Goal: Transaction & Acquisition: Purchase product/service

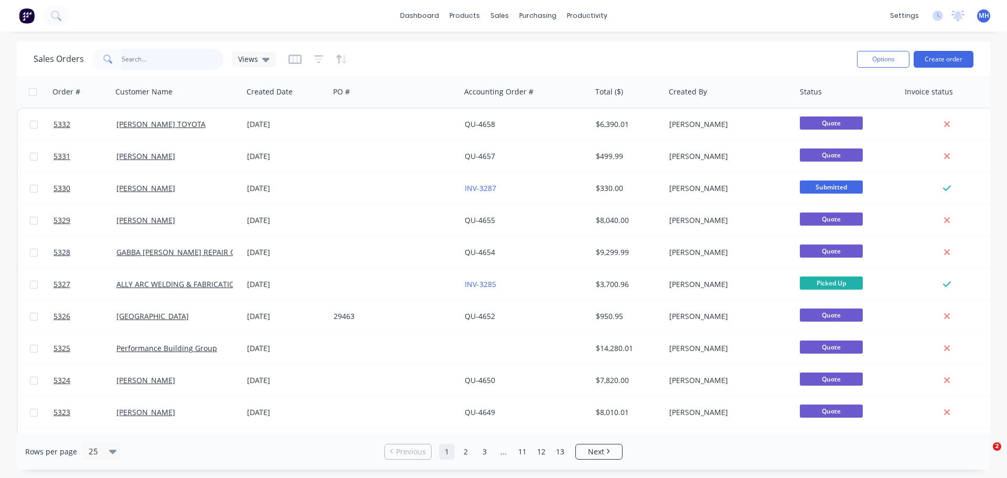
click at [139, 62] on input "text" at bounding box center [173, 59] width 102 height 21
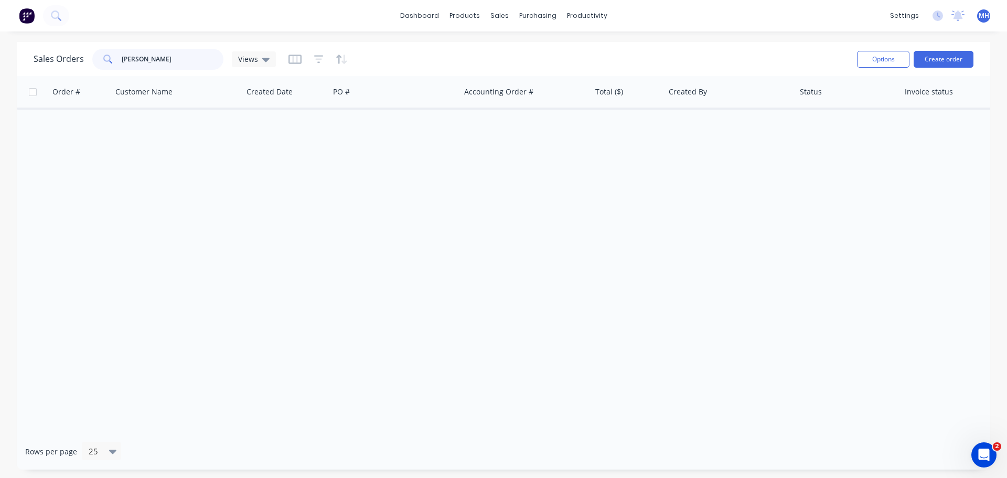
drag, startPoint x: 168, startPoint y: 65, endPoint x: 107, endPoint y: 69, distance: 61.6
click at [107, 69] on div "michelle tray" at bounding box center [157, 59] width 131 height 21
type input "jacob"
drag, startPoint x: 137, startPoint y: 57, endPoint x: 108, endPoint y: 57, distance: 29.4
click at [108, 57] on div "jacob" at bounding box center [157, 59] width 131 height 21
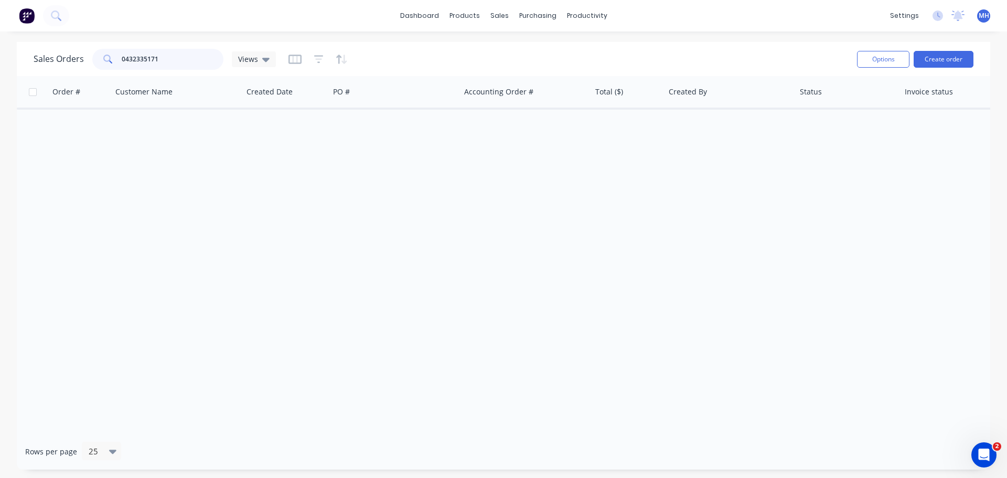
type input "0432335171"
drag, startPoint x: 149, startPoint y: 65, endPoint x: 71, endPoint y: 63, distance: 78.2
click at [71, 63] on div "Sales Orders 0432335171 Views" at bounding box center [155, 59] width 242 height 21
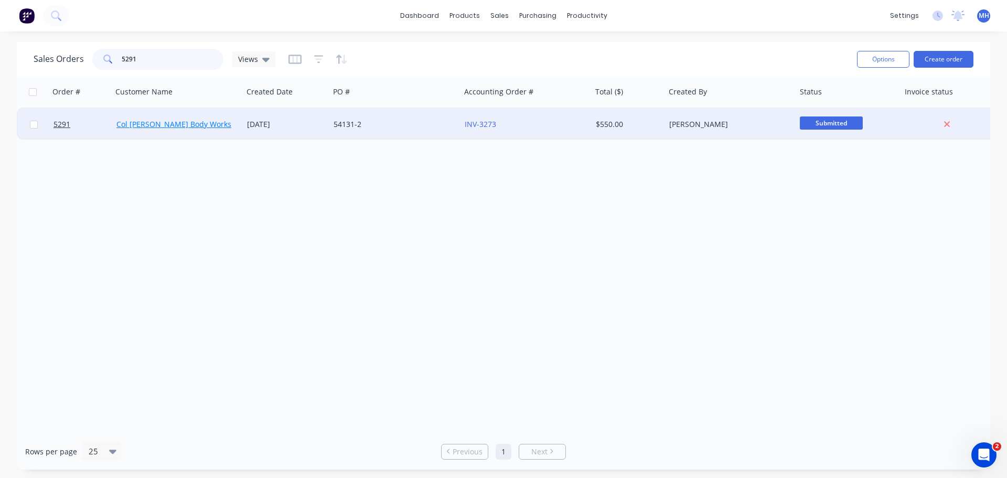
type input "5291"
click at [155, 127] on link "Col [PERSON_NAME] Body Works" at bounding box center [173, 124] width 115 height 10
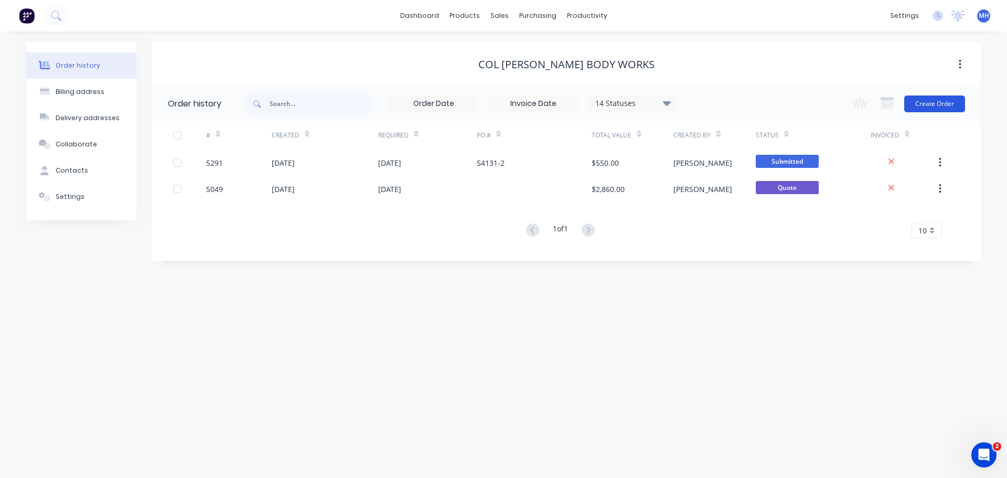
click at [934, 103] on button "Create Order" at bounding box center [935, 103] width 61 height 17
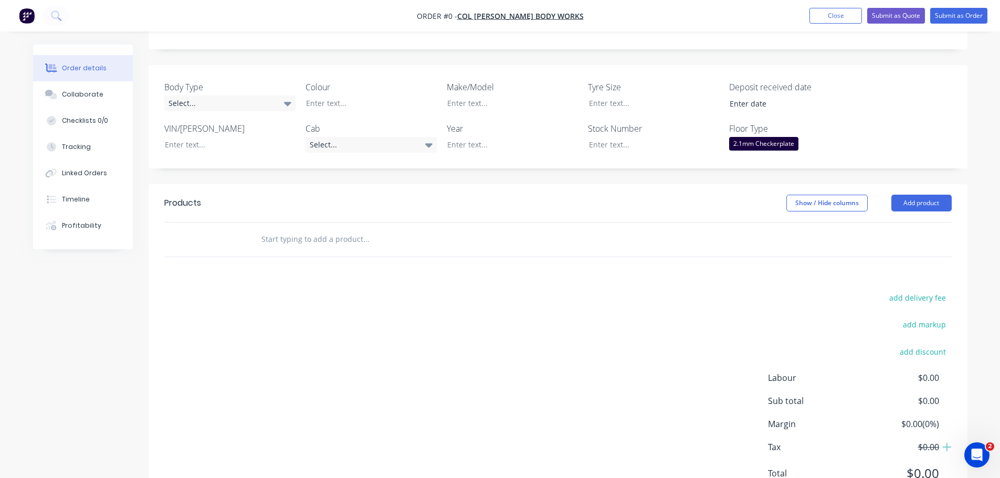
scroll to position [157, 0]
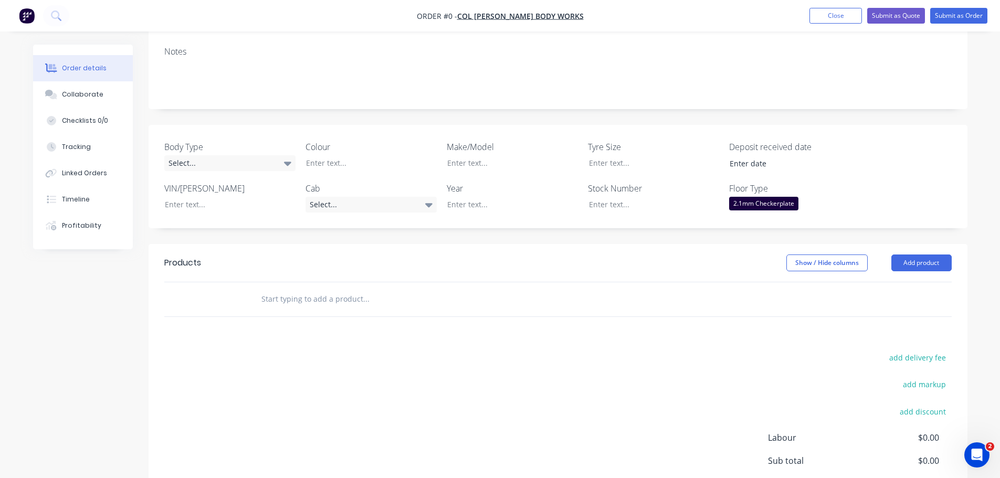
click at [301, 297] on input "text" at bounding box center [366, 299] width 210 height 21
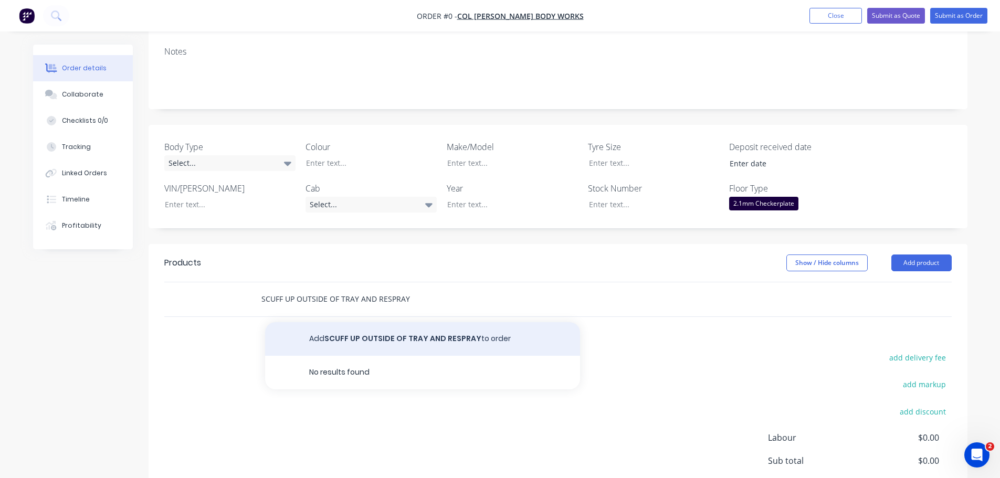
type input "SCUFF UP OUTSIDE OF TRAY AND RESPRAY"
click at [405, 343] on button "Add SCUFF UP OUTSIDE OF TRAY AND RESPRAY to order" at bounding box center [422, 339] width 315 height 34
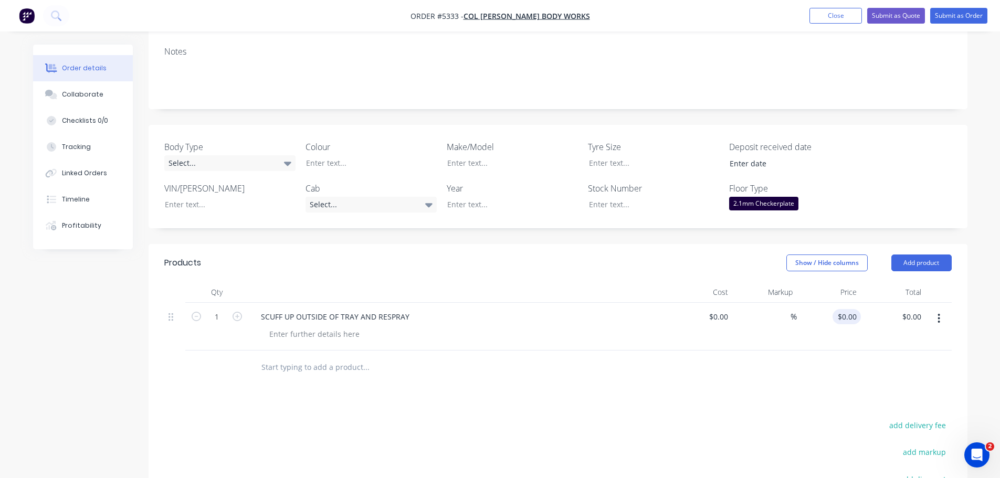
click at [840, 314] on div "$0.00 $0.00" at bounding box center [828, 327] width 65 height 48
type input "$1,200.00"
click at [345, 162] on div at bounding box center [362, 162] width 131 height 15
click at [494, 168] on div at bounding box center [504, 162] width 131 height 15
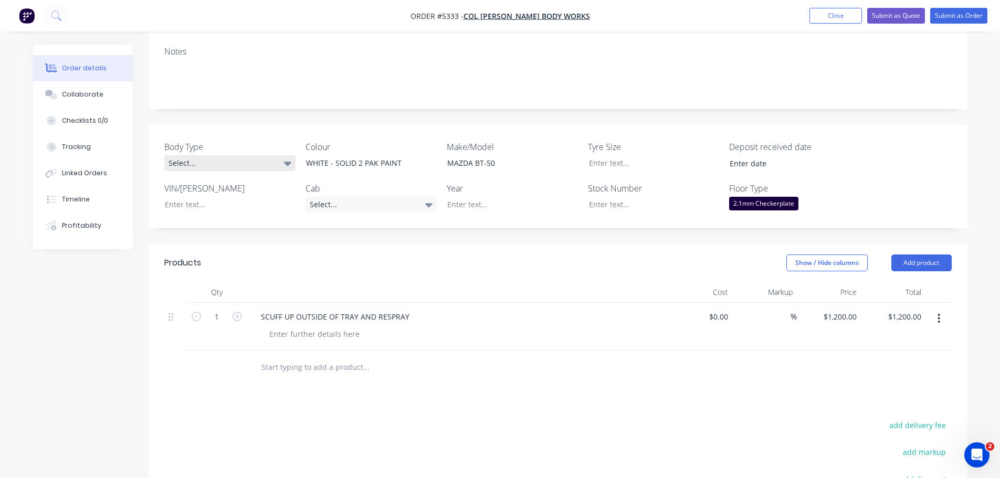
click at [216, 163] on div "Select..." at bounding box center [229, 163] width 131 height 16
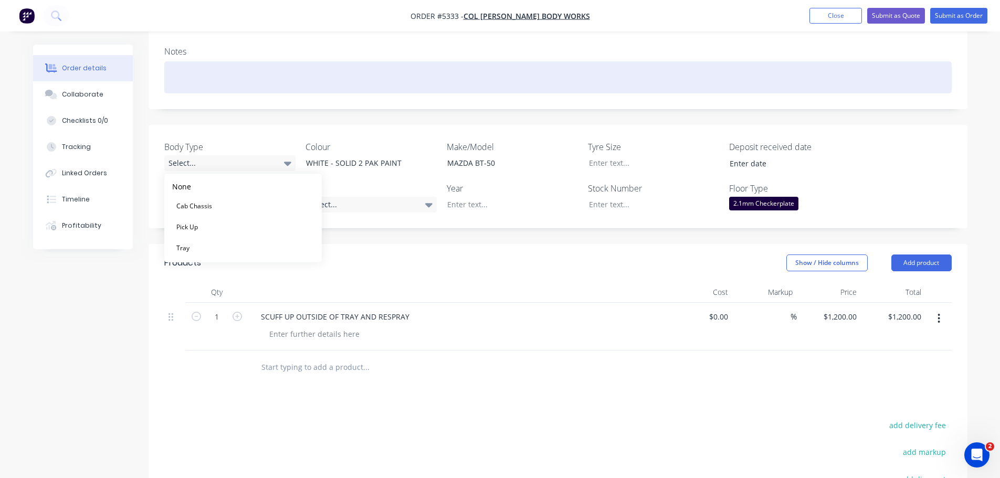
click at [316, 91] on div at bounding box center [557, 77] width 787 height 32
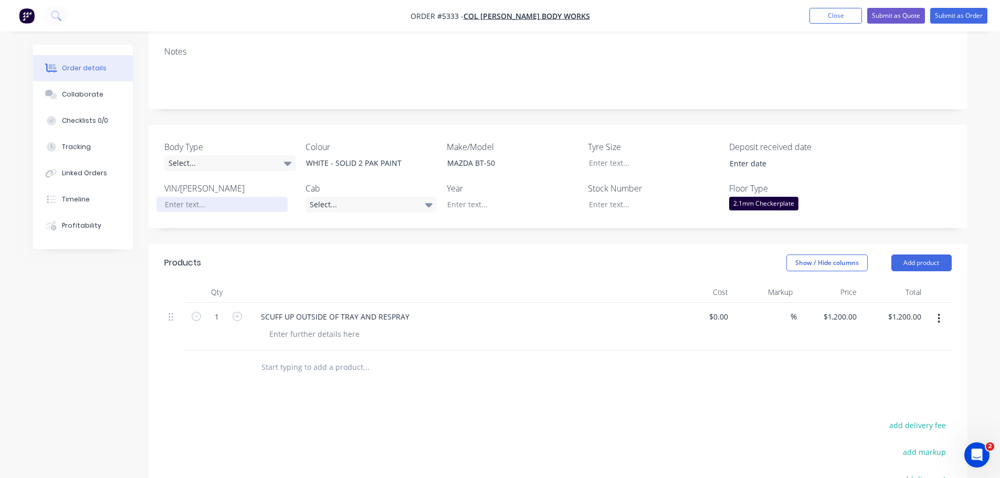
click at [196, 207] on div at bounding box center [221, 204] width 131 height 15
click at [492, 206] on div at bounding box center [504, 204] width 131 height 15
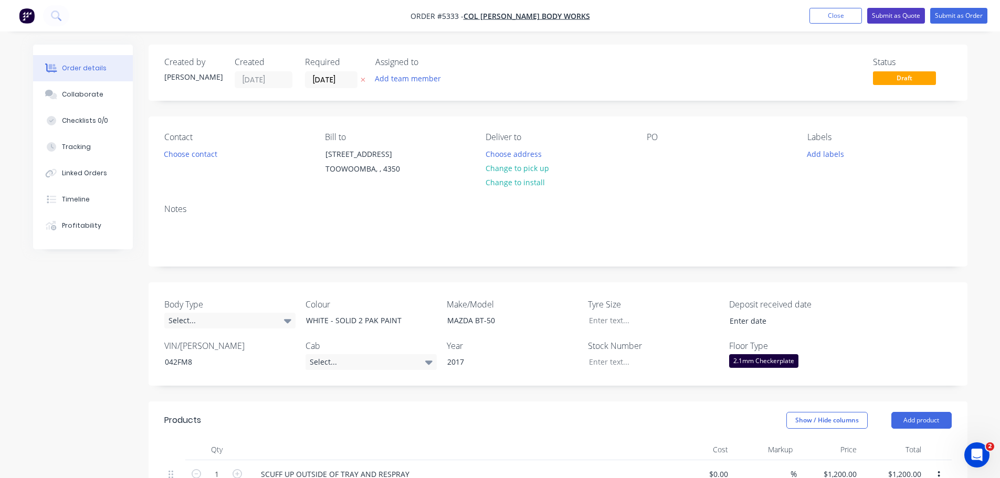
click at [899, 17] on button "Submit as Quote" at bounding box center [896, 16] width 58 height 16
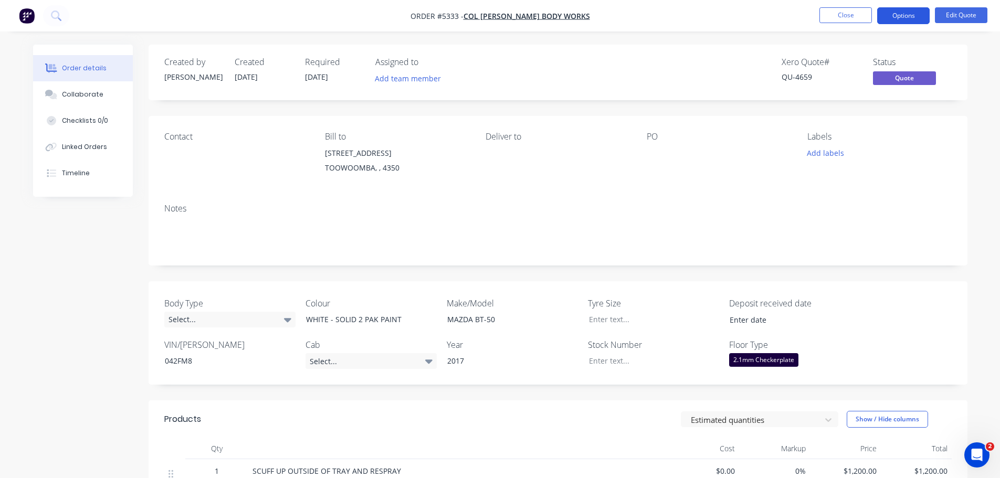
click at [903, 16] on button "Options" at bounding box center [903, 15] width 52 height 17
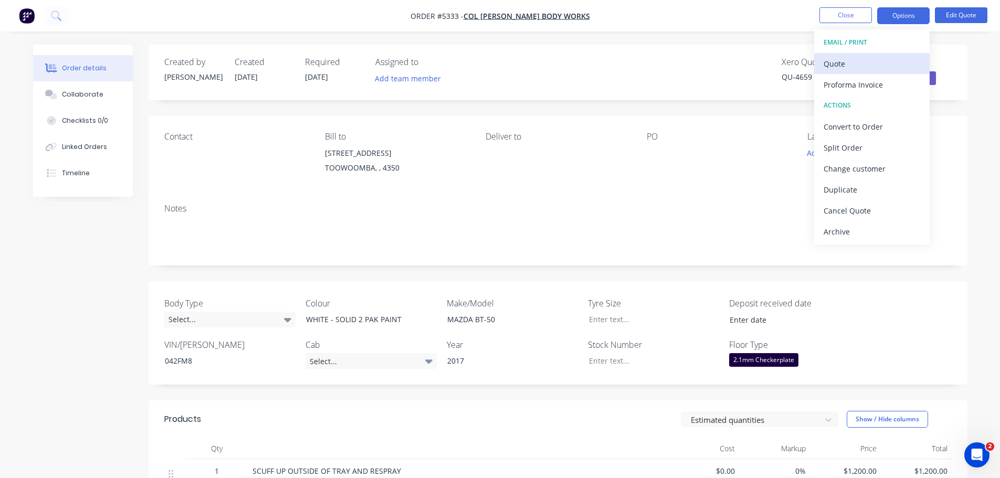
click at [881, 64] on div "Quote" at bounding box center [871, 63] width 97 height 15
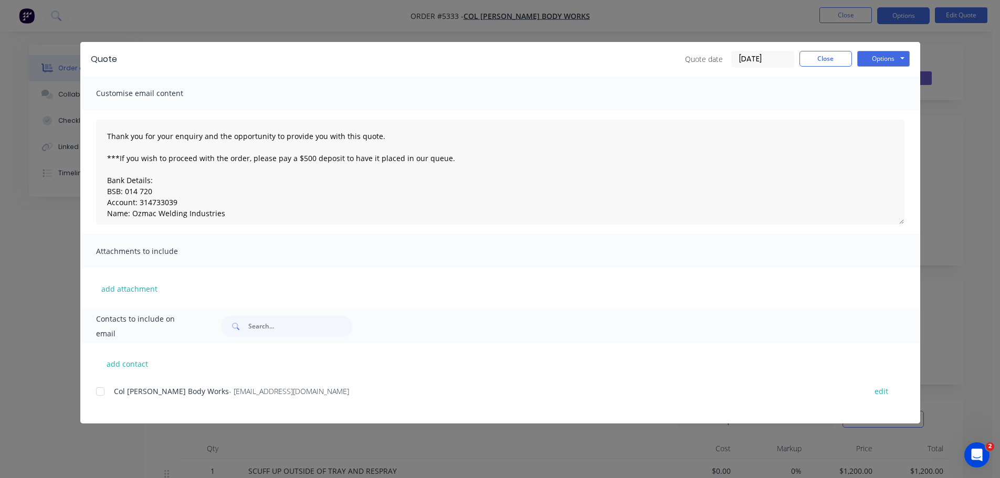
click at [101, 391] on div at bounding box center [100, 391] width 21 height 21
click at [888, 60] on button "Options" at bounding box center [883, 59] width 52 height 16
click at [881, 110] on button "Email" at bounding box center [890, 111] width 67 height 17
click at [896, 57] on button "Options" at bounding box center [883, 59] width 52 height 16
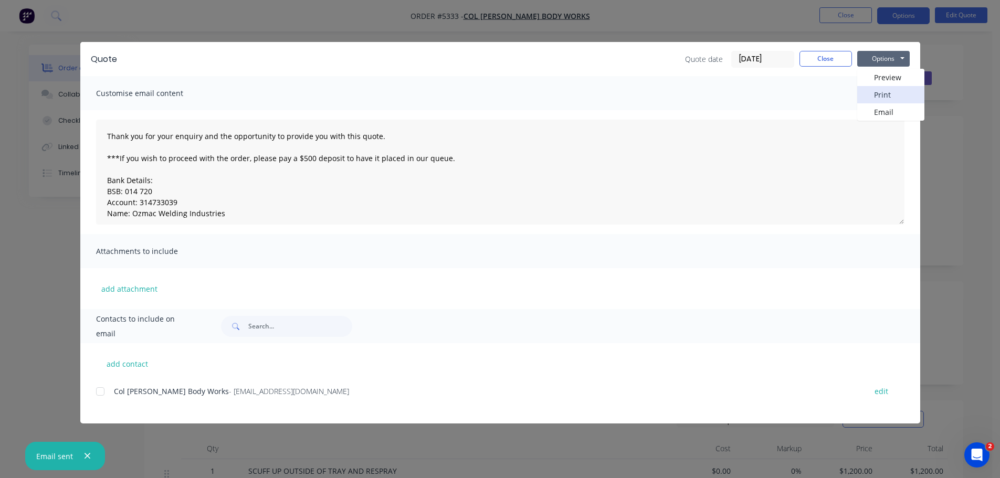
click at [899, 92] on button "Print" at bounding box center [890, 94] width 67 height 17
click at [826, 60] on button "Close" at bounding box center [825, 59] width 52 height 16
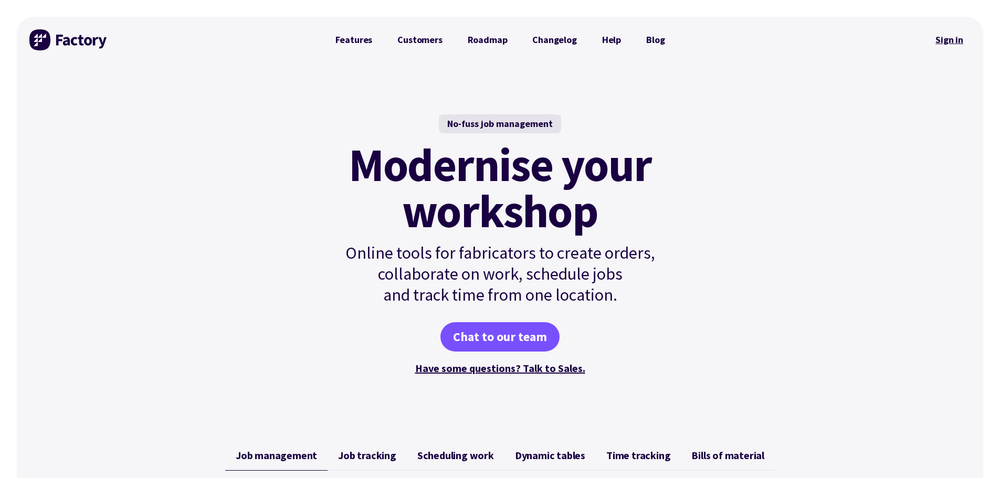
drag, startPoint x: 0, startPoint y: 0, endPoint x: 949, endPoint y: 41, distance: 950.1
click at [949, 41] on link "Sign in" at bounding box center [949, 40] width 42 height 24
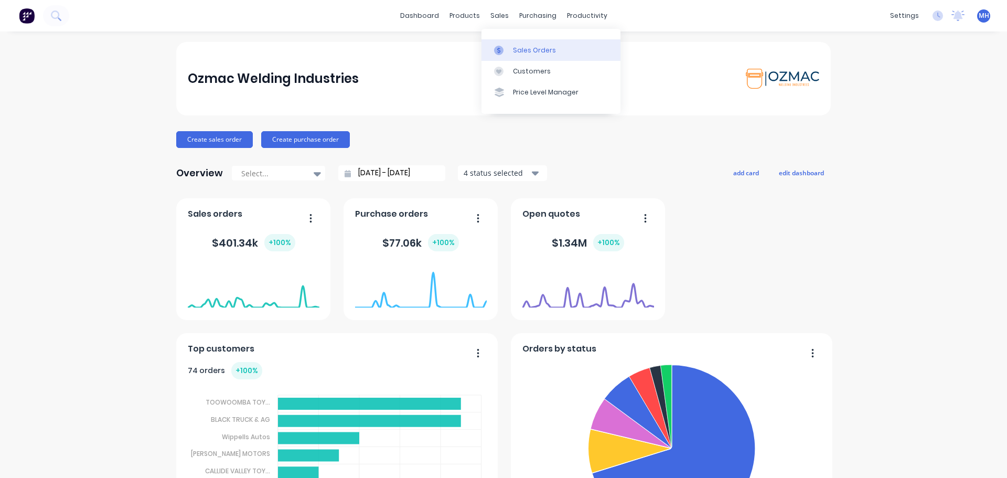
click at [511, 50] on link "Sales Orders" at bounding box center [551, 49] width 139 height 21
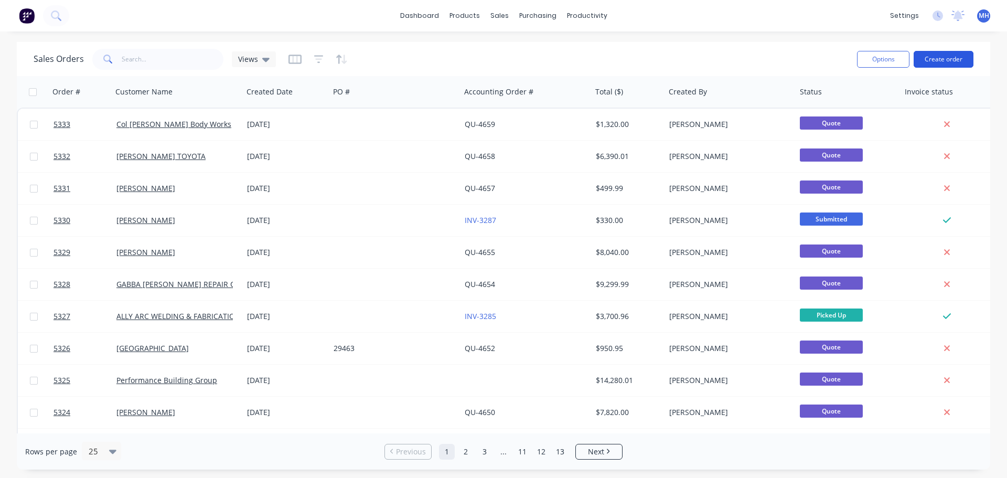
click at [946, 59] on button "Create order" at bounding box center [944, 59] width 60 height 17
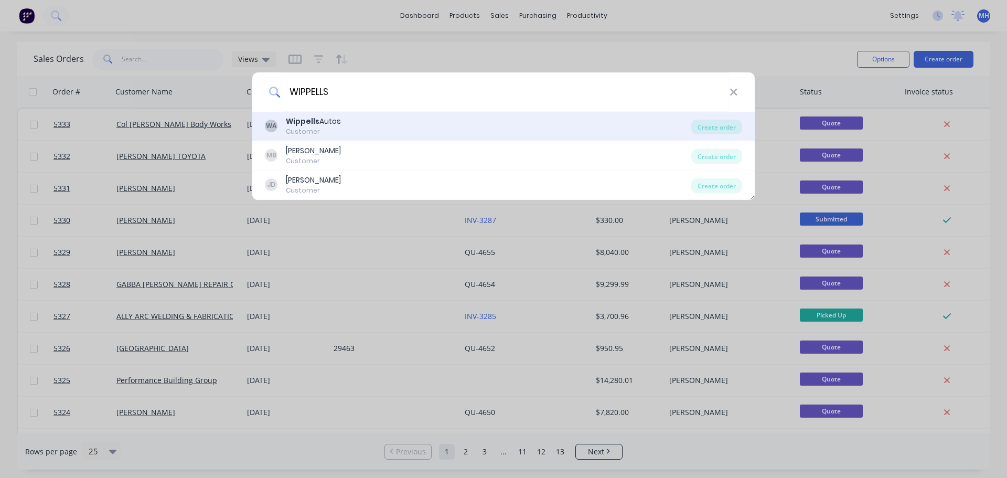
type input "WIPPELLS"
click at [354, 126] on div "WA Wippells Autos Customer" at bounding box center [478, 126] width 427 height 20
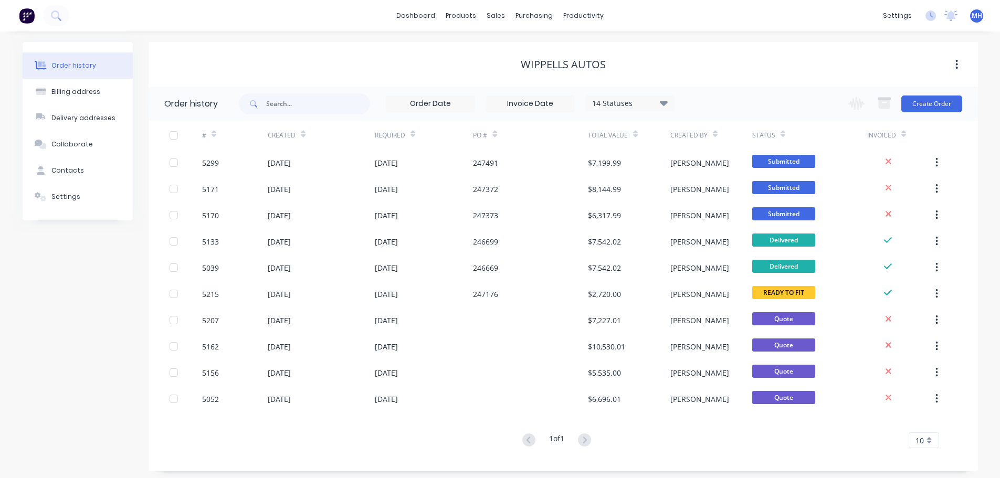
click at [917, 114] on div "Change order status Submitted IN PRODUCTION BLASTED / CLEAN AT POWDERCOATER PAI…" at bounding box center [902, 104] width 120 height 34
click at [923, 107] on button "Create Order" at bounding box center [931, 103] width 61 height 17
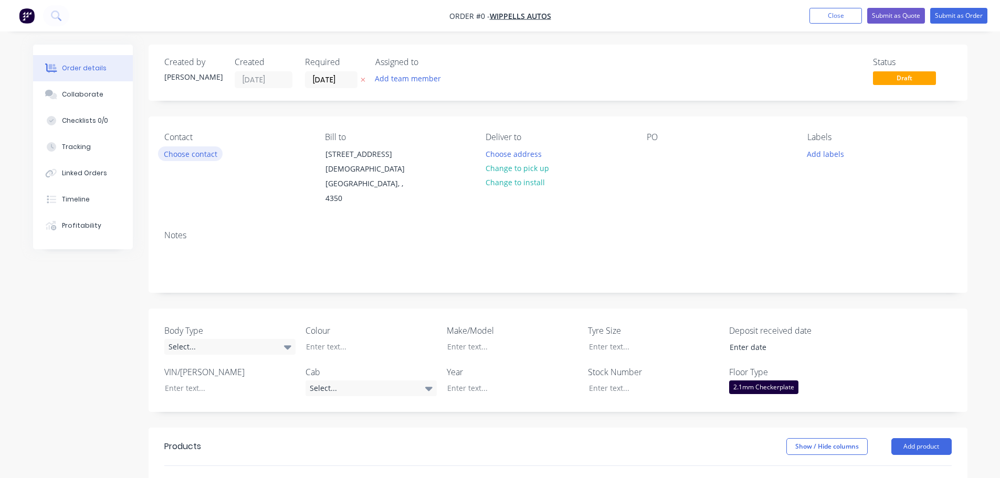
click at [199, 151] on button "Choose contact" at bounding box center [190, 153] width 65 height 14
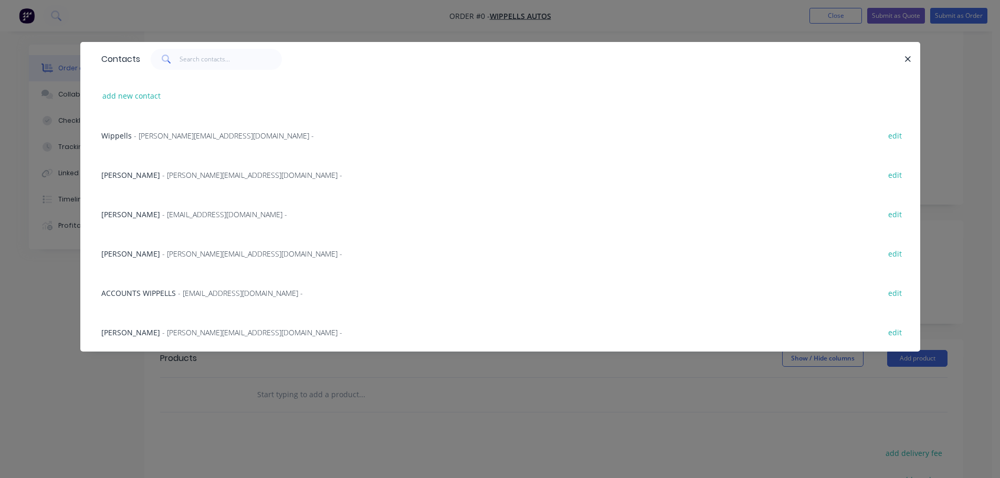
scroll to position [52, 0]
click at [153, 94] on button "add new contact" at bounding box center [131, 96] width 69 height 14
select select "AU"
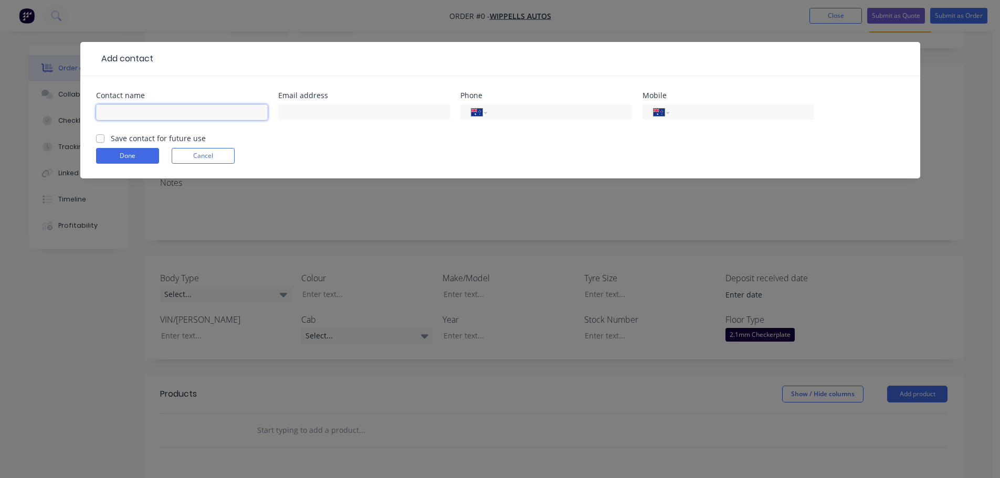
click at [179, 111] on input "text" at bounding box center [182, 112] width 172 height 16
type input "SEAN"
type input "seanm@wippells.com.au"
type input "0431 815 005"
click at [111, 139] on label "Save contact for future use" at bounding box center [158, 138] width 95 height 11
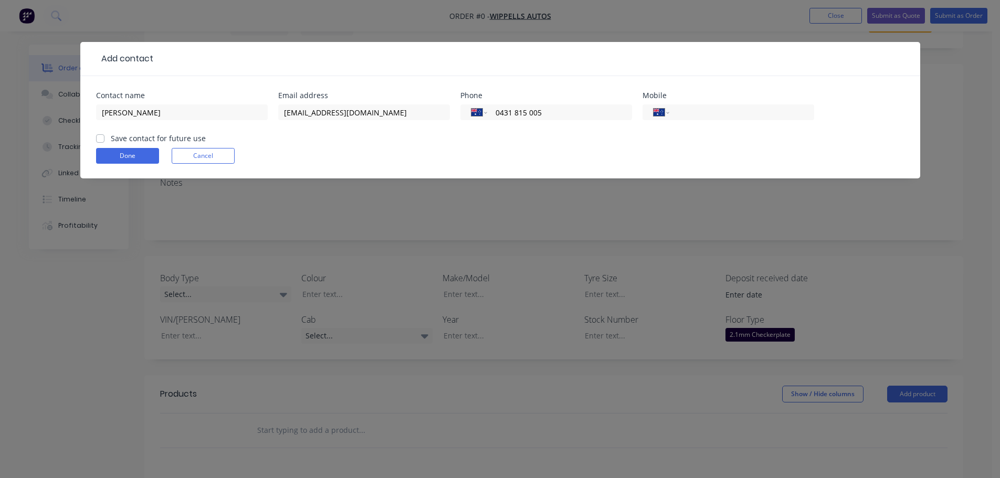
click at [99, 139] on input "Save contact for future use" at bounding box center [100, 138] width 8 height 10
checkbox input "true"
click at [121, 151] on button "Done" at bounding box center [127, 156] width 63 height 16
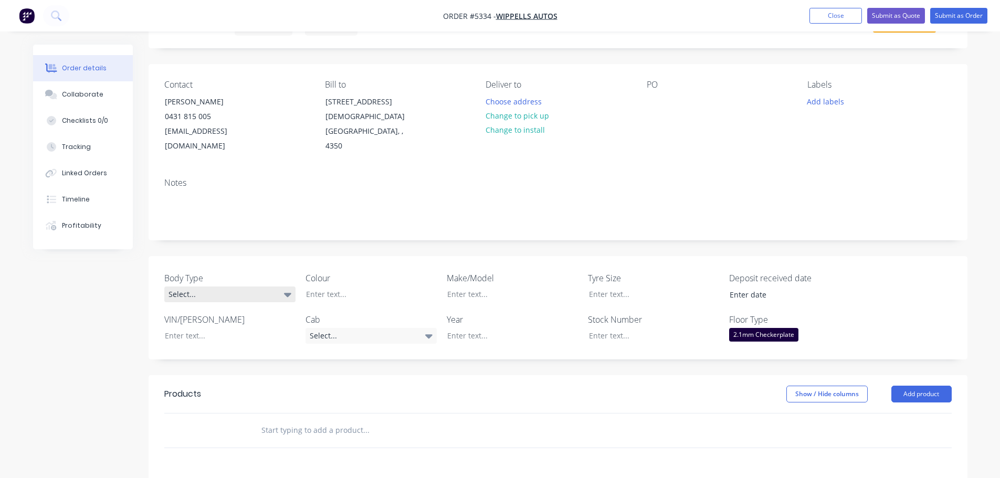
click at [227, 286] on div "Select..." at bounding box center [229, 294] width 131 height 16
click at [223, 340] on button "Pick Up" at bounding box center [242, 343] width 157 height 21
click at [339, 286] on div at bounding box center [362, 293] width 131 height 15
click at [350, 328] on div "Select..." at bounding box center [370, 336] width 131 height 16
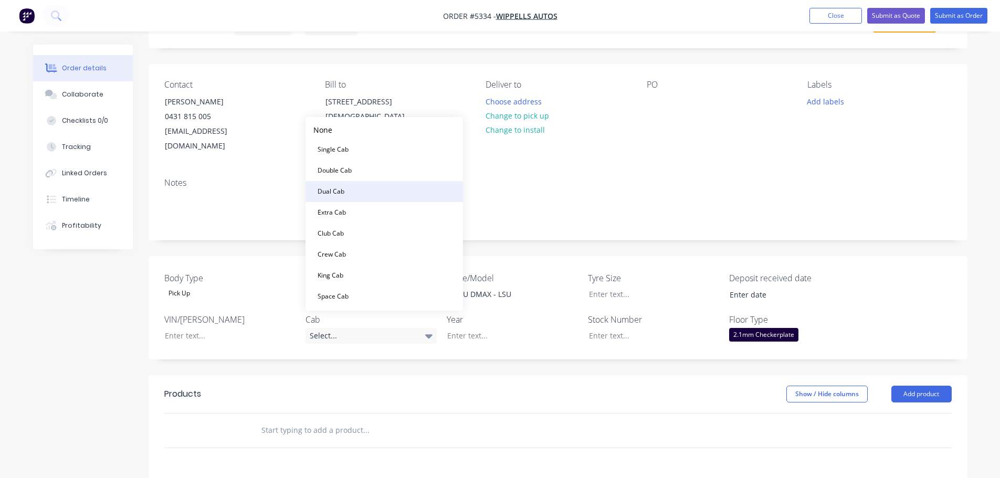
click at [358, 191] on button "Dual Cab" at bounding box center [383, 191] width 157 height 21
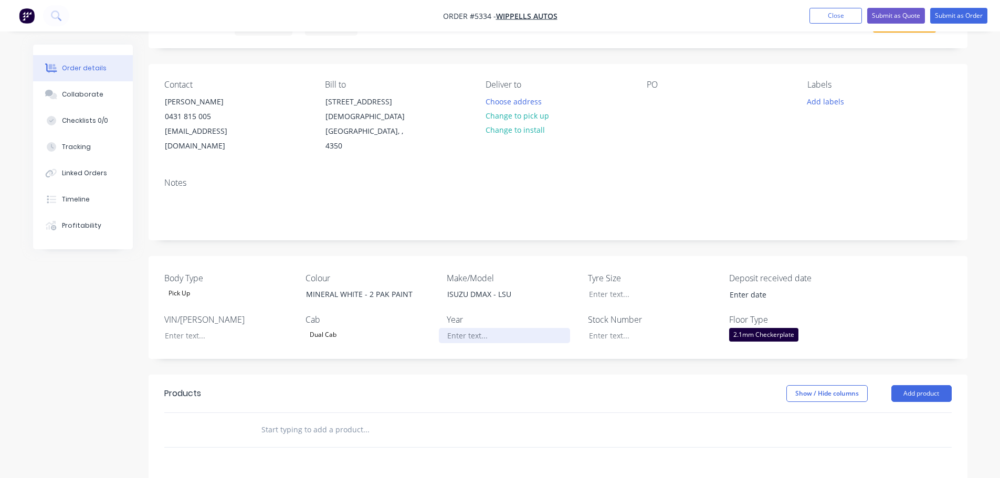
click at [502, 328] on div at bounding box center [504, 335] width 131 height 15
click at [450, 328] on div "219" at bounding box center [504, 335] width 131 height 15
click at [338, 419] on input "text" at bounding box center [366, 429] width 210 height 21
click at [906, 385] on button "Add product" at bounding box center [921, 393] width 60 height 17
click at [902, 412] on div "Product catalogue" at bounding box center [901, 419] width 81 height 15
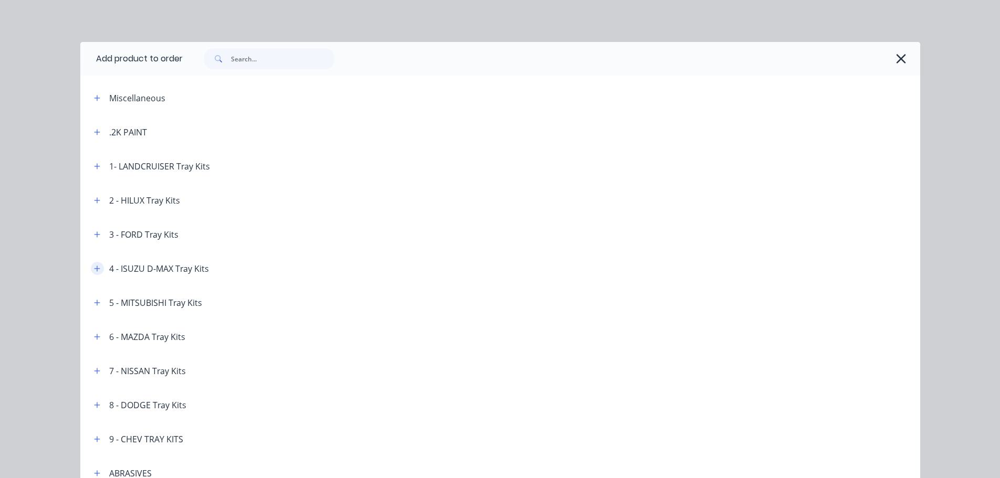
click at [94, 270] on icon "button" at bounding box center [97, 268] width 6 height 7
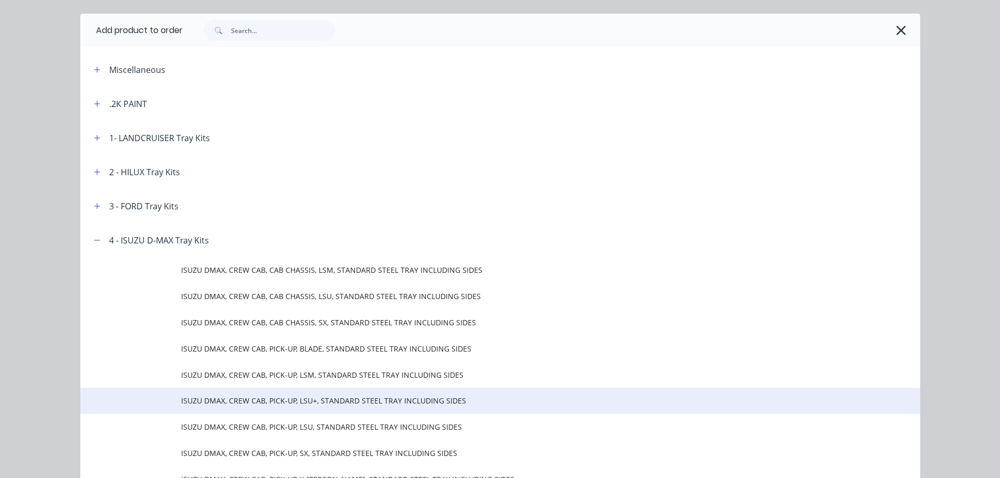
scroll to position [105, 0]
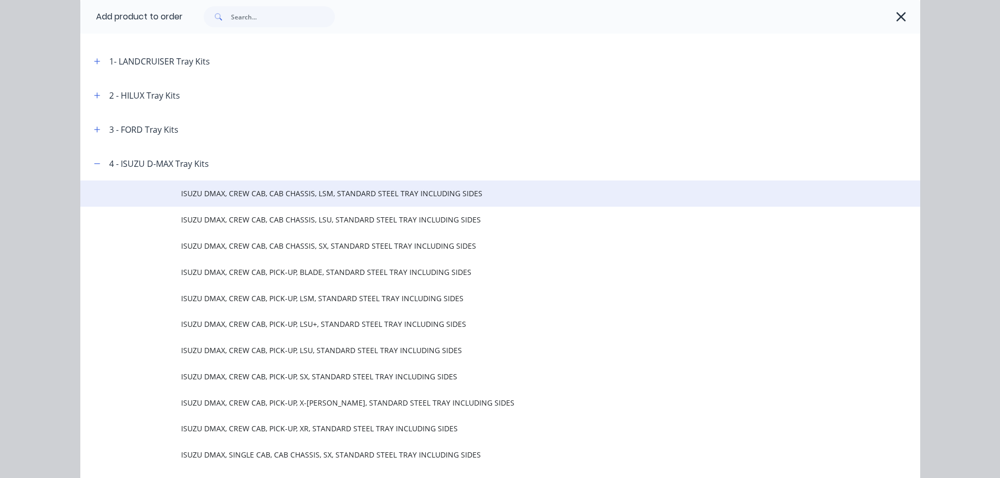
click at [261, 200] on td "ISUZU DMAX, CREW CAB, CAB CHASSIS, LSM, STANDARD STEEL TRAY INCLUDING SIDES" at bounding box center [550, 193] width 739 height 26
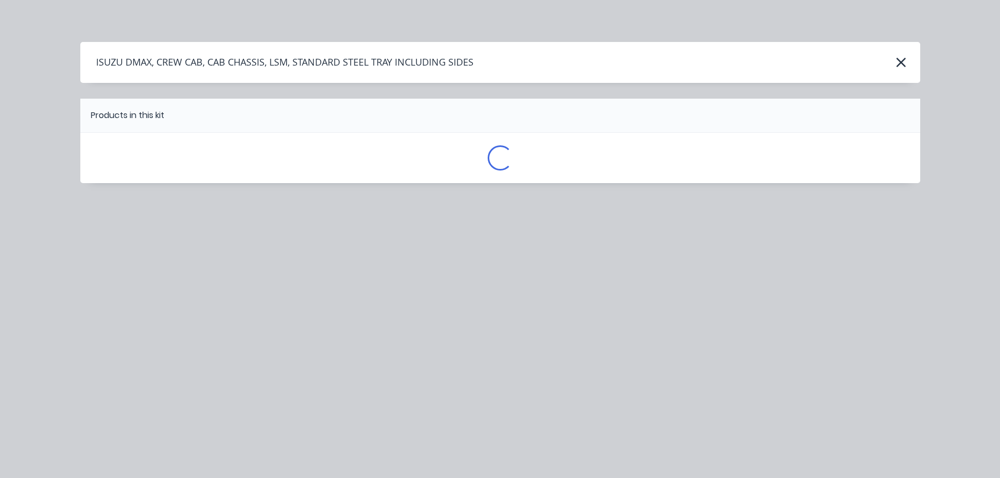
scroll to position [0, 0]
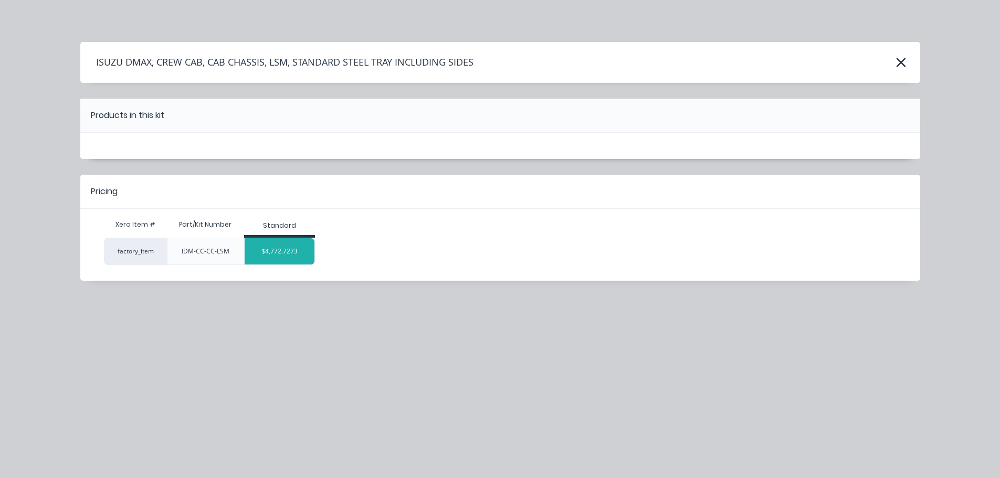
click at [280, 253] on div "$4,772.7273" at bounding box center [280, 251] width 70 height 26
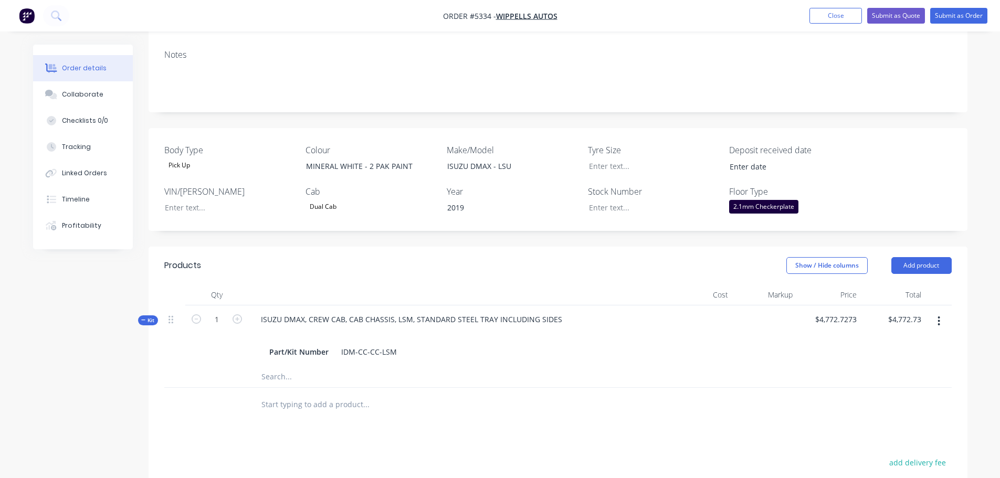
scroll to position [210, 0]
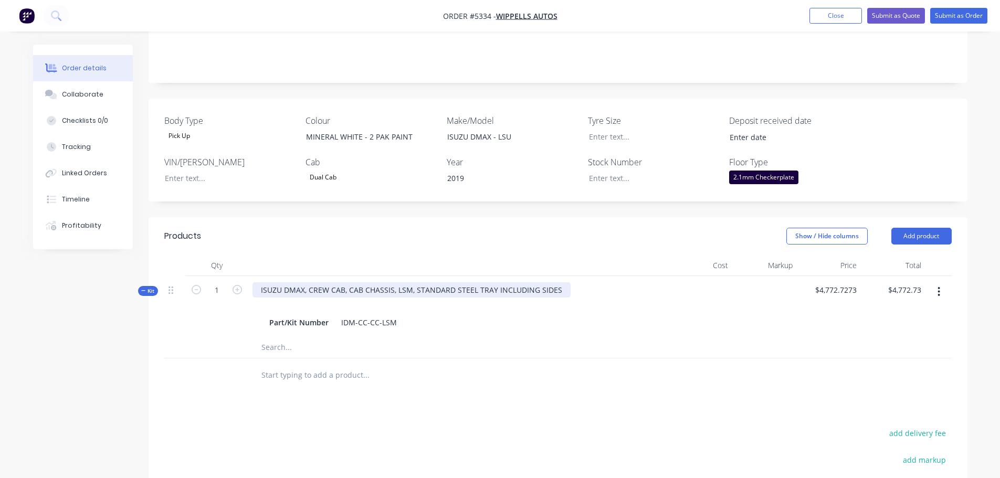
click at [397, 282] on div "ISUZU DMAX, CREW CAB, CAB CHASSIS, LSM, STANDARD STEEL TRAY INCLUDING SIDES" at bounding box center [411, 289] width 318 height 15
click at [333, 365] on input "text" at bounding box center [366, 375] width 210 height 21
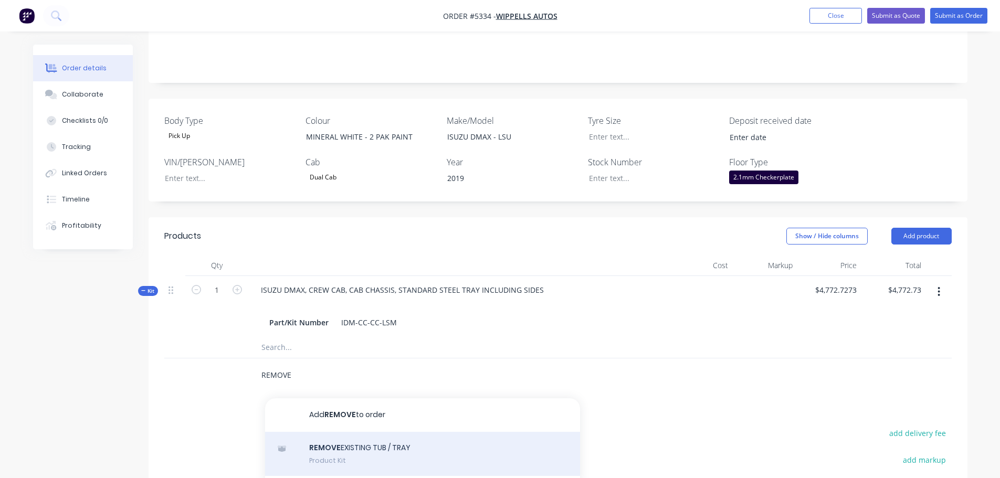
type input "REMOVE"
click at [363, 440] on div "REMOVE EXISTING TUB / TRAY Product Kit" at bounding box center [422, 454] width 315 height 44
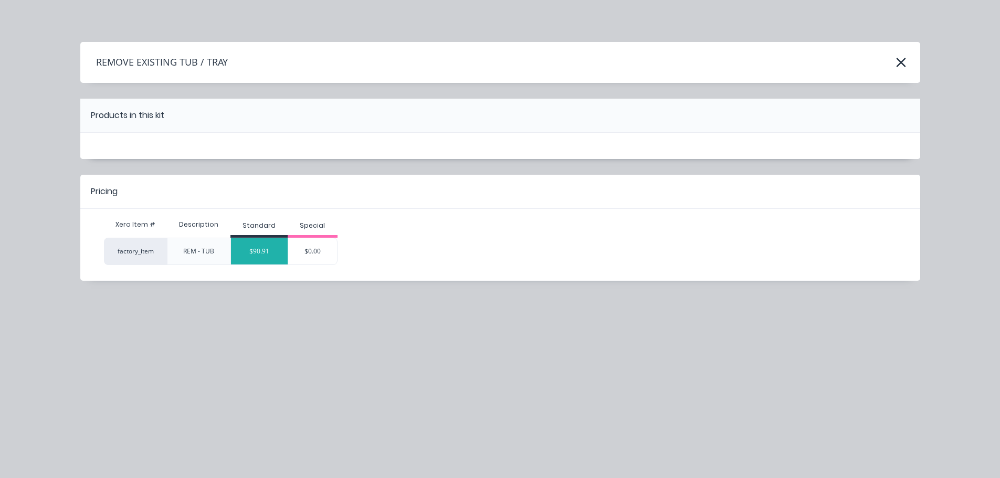
click at [268, 255] on div "$90.91" at bounding box center [259, 251] width 57 height 26
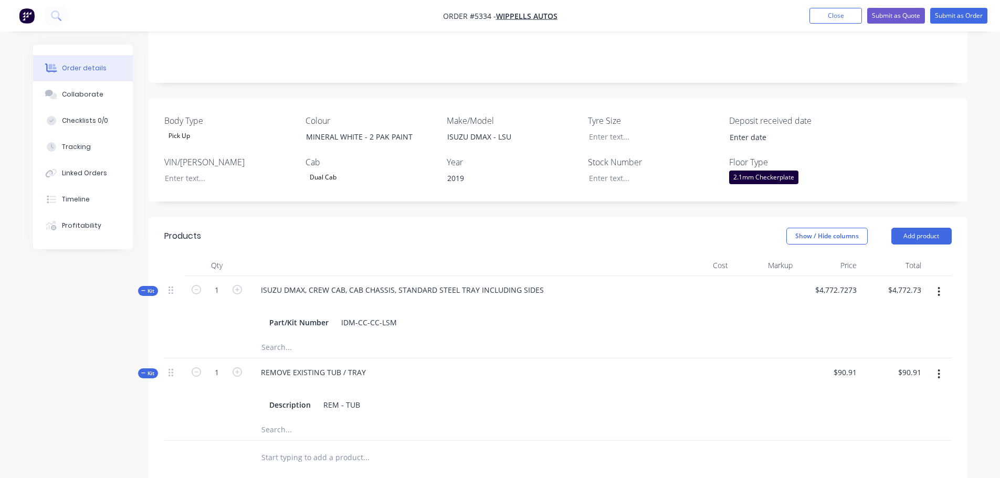
click at [302, 449] on input "text" at bounding box center [366, 457] width 210 height 21
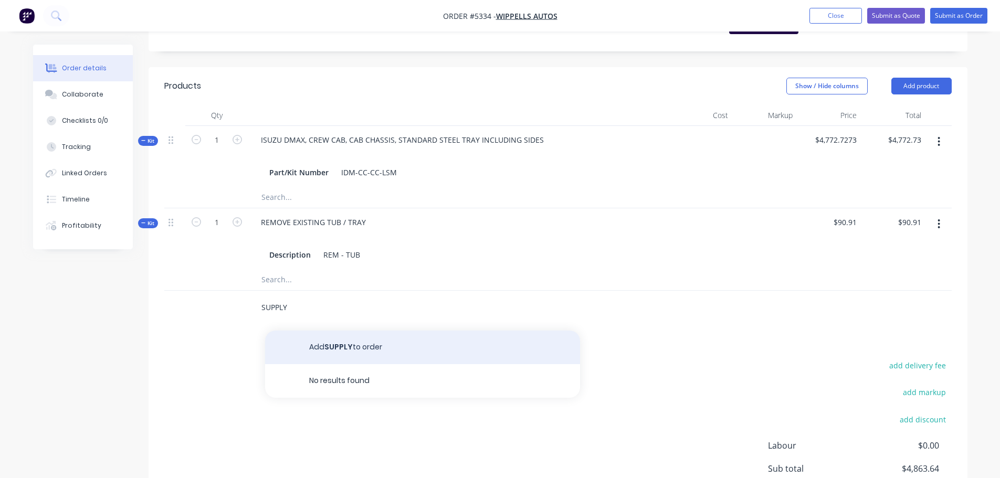
scroll to position [367, 0]
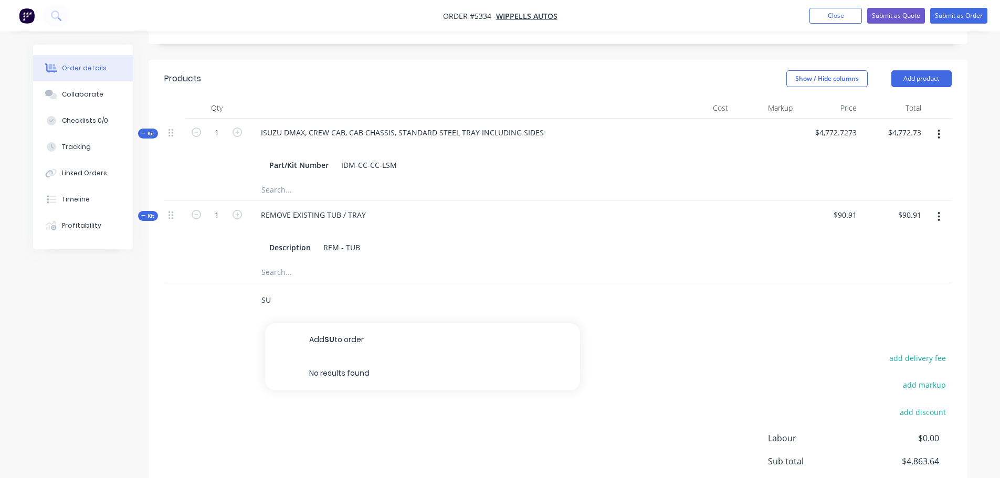
type input "S"
click at [908, 70] on button "Add product" at bounding box center [921, 78] width 60 height 17
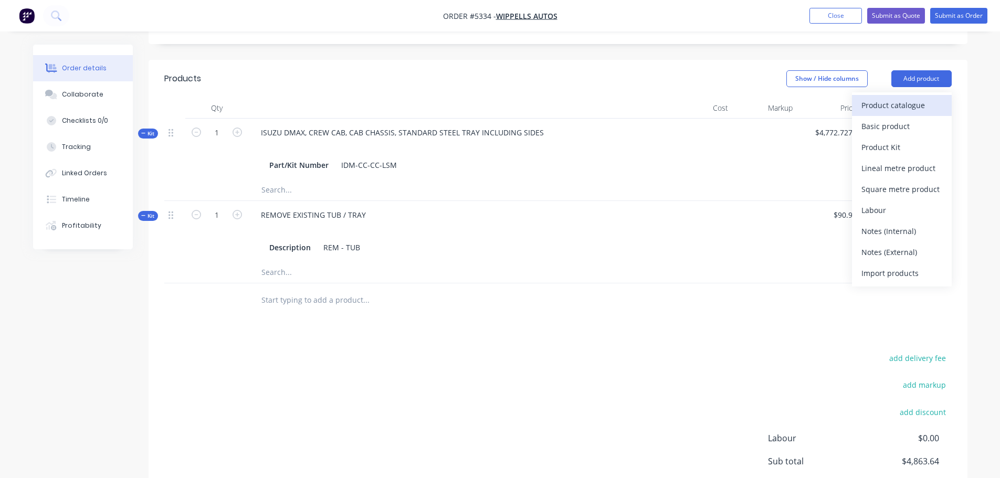
click at [901, 98] on div "Product catalogue" at bounding box center [901, 105] width 81 height 15
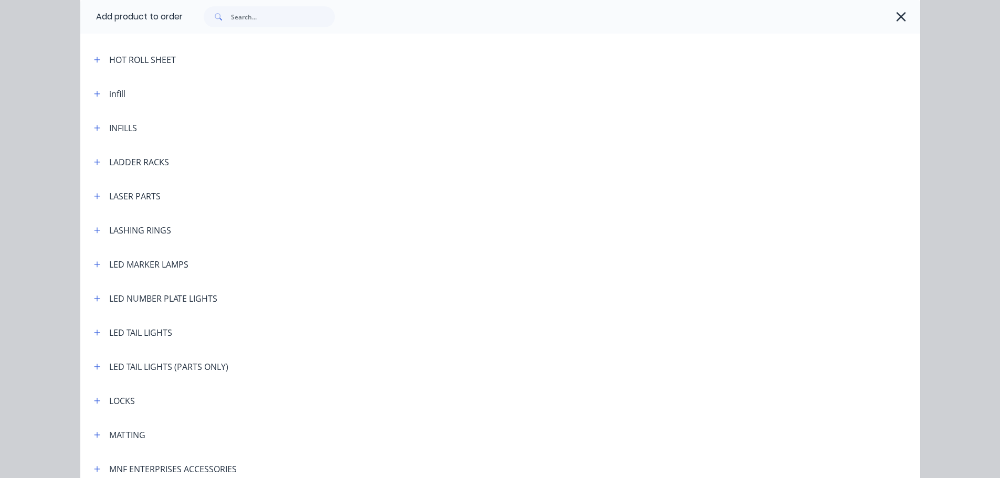
scroll to position [1731, 0]
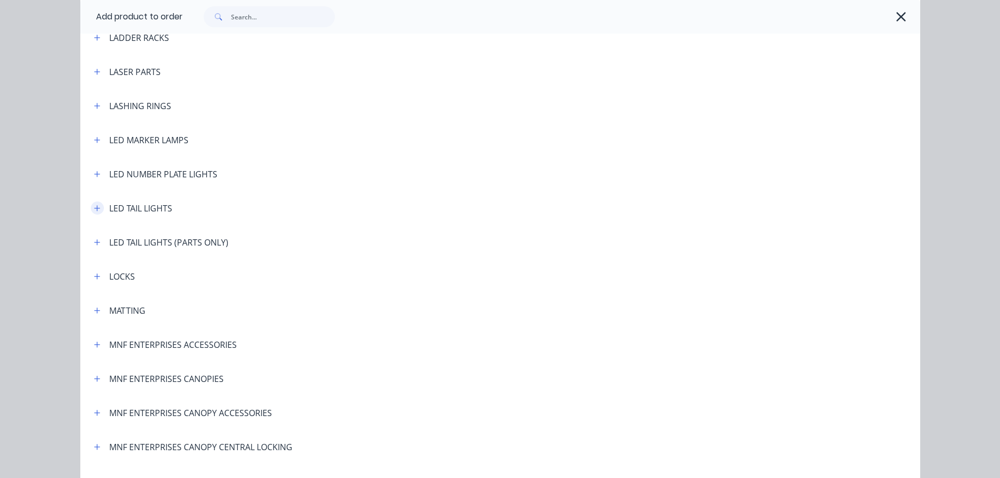
click at [92, 213] on button "button" at bounding box center [97, 207] width 13 height 13
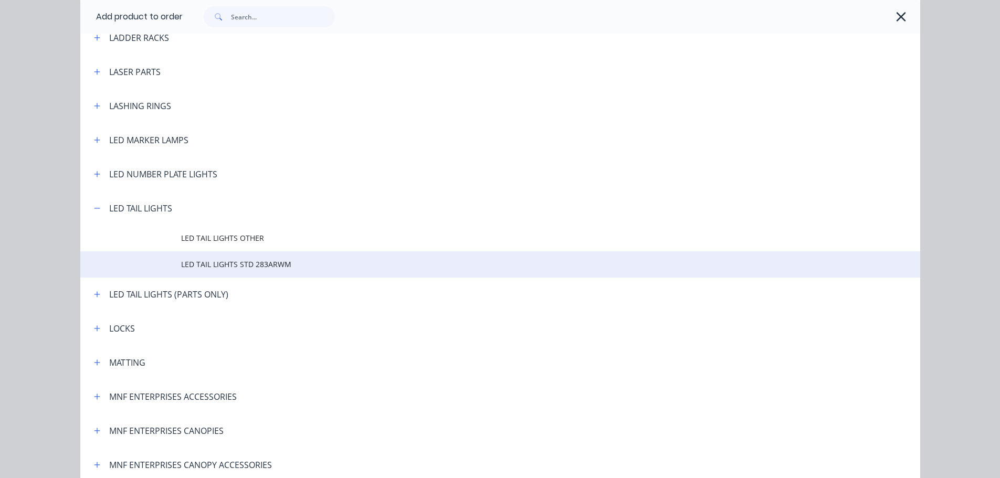
click at [176, 264] on td at bounding box center [130, 264] width 101 height 26
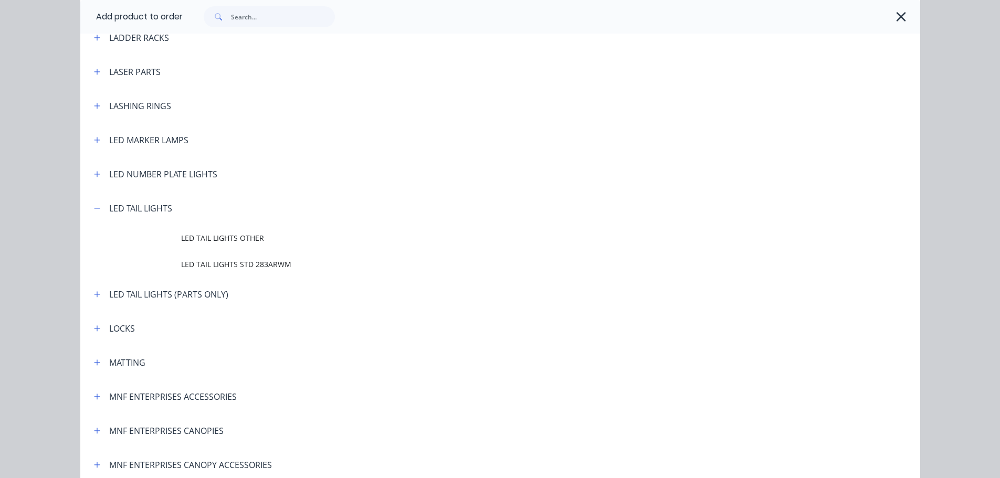
scroll to position [0, 0]
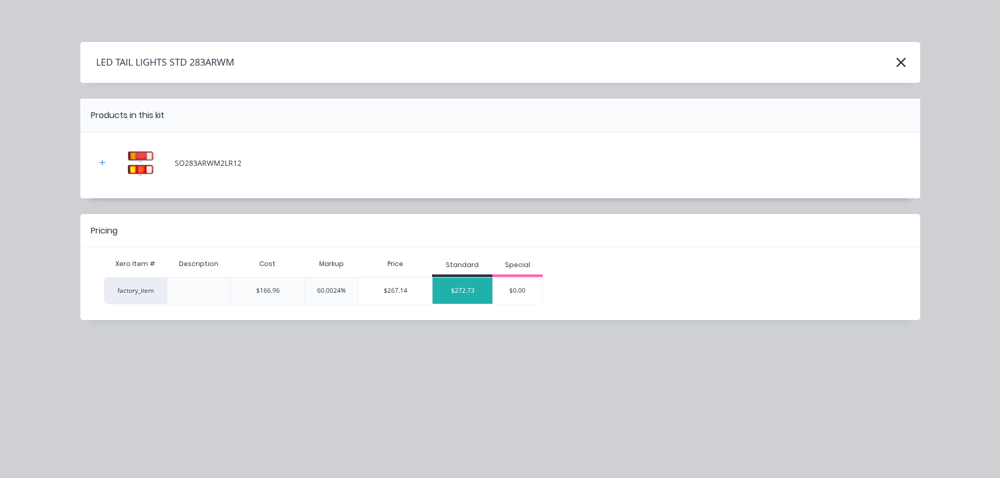
click at [472, 296] on div "$272.73" at bounding box center [462, 291] width 60 height 26
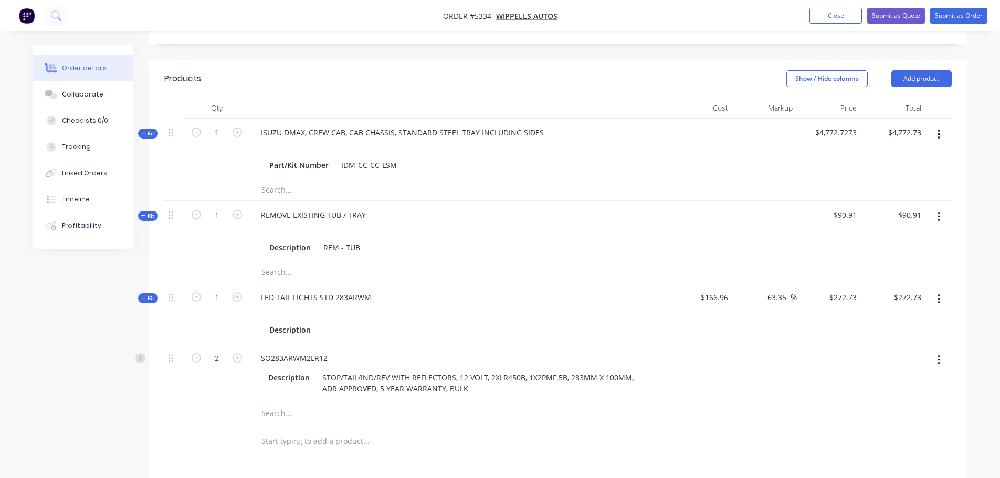
click at [302, 431] on input "text" at bounding box center [366, 441] width 210 height 21
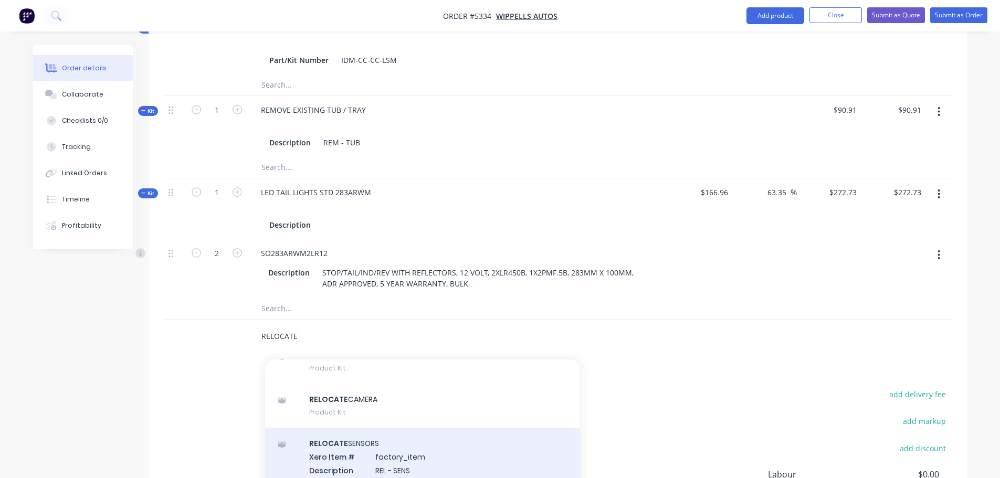
scroll to position [105, 0]
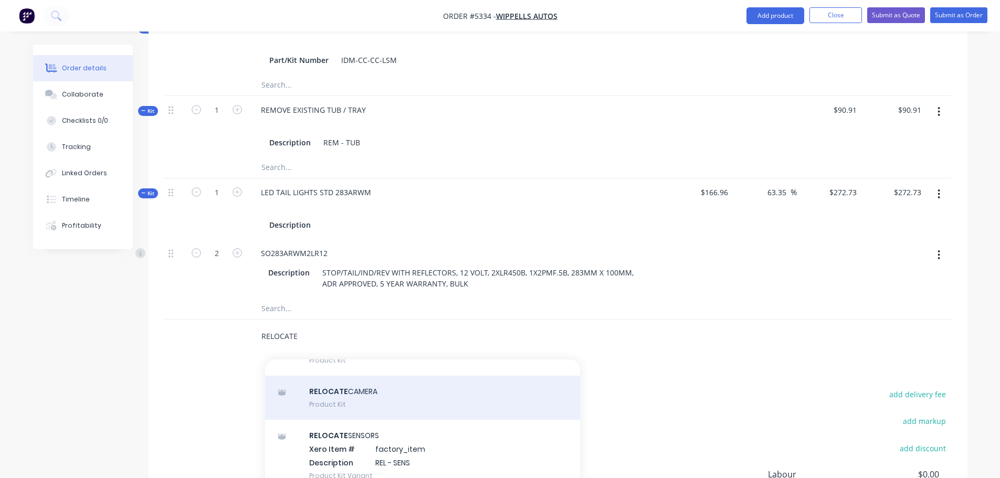
type input "RELOCATE"
click at [354, 394] on div "RELOCATE CAMERA Product Kit" at bounding box center [422, 398] width 315 height 44
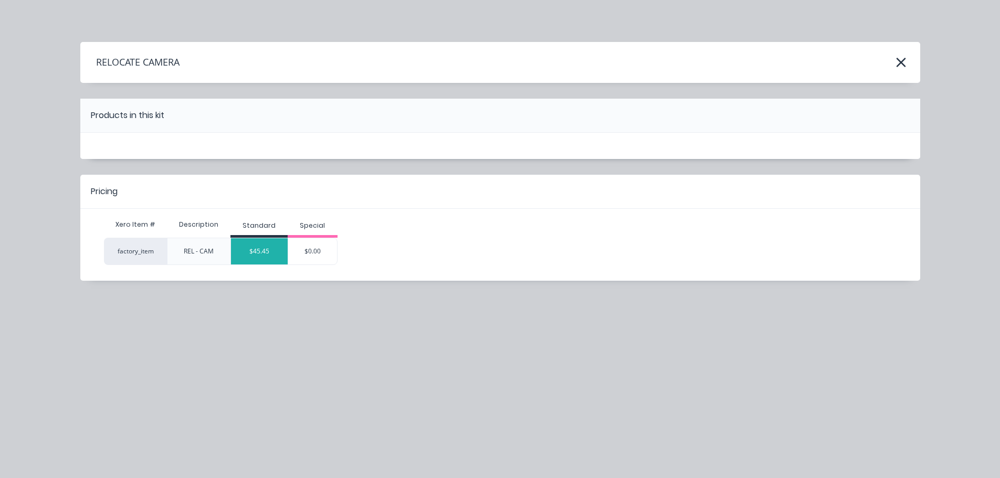
click at [265, 253] on div "$45.45" at bounding box center [259, 251] width 57 height 26
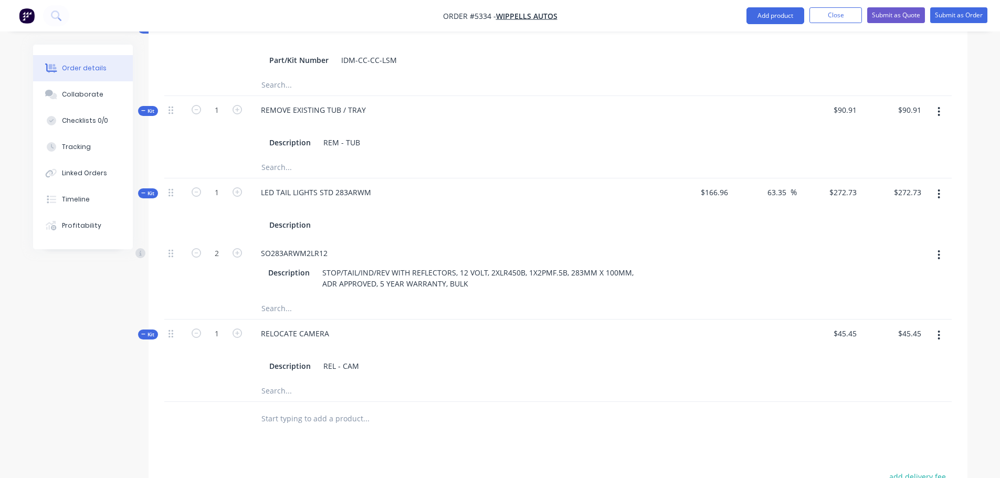
click at [299, 408] on input "text" at bounding box center [366, 418] width 210 height 21
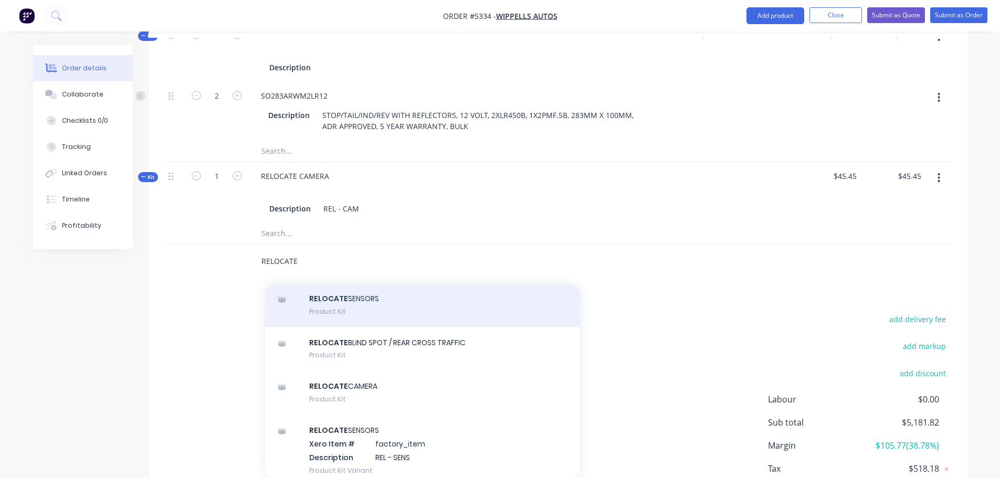
scroll to position [52, 0]
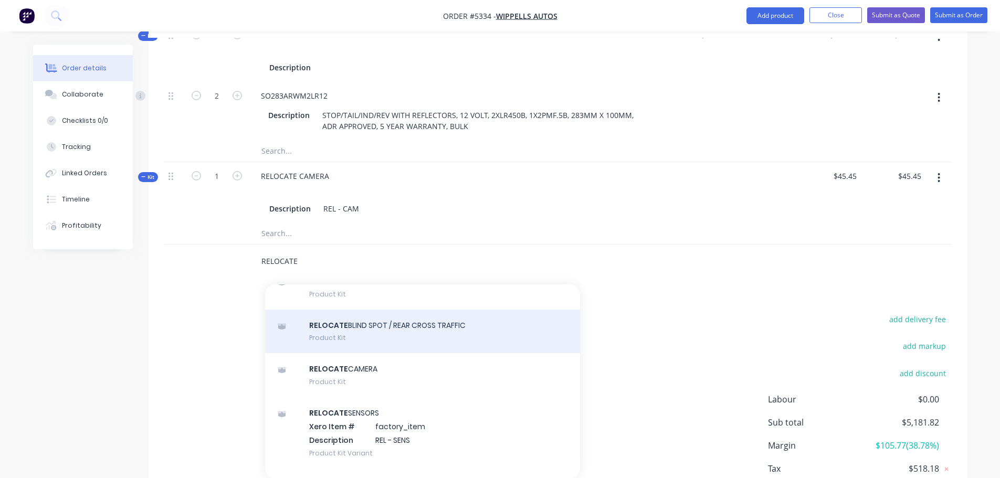
type input "RELOCATE"
click at [368, 317] on div "RELOCATE BLIND SPOT / REAR CROSS TRAFFIC Product Kit" at bounding box center [422, 332] width 315 height 44
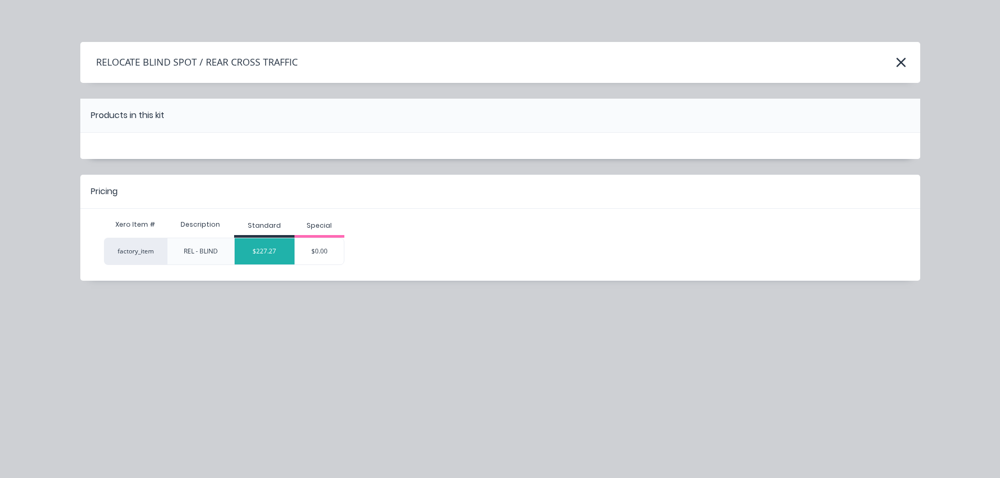
click at [273, 253] on div "$227.27" at bounding box center [265, 251] width 60 height 26
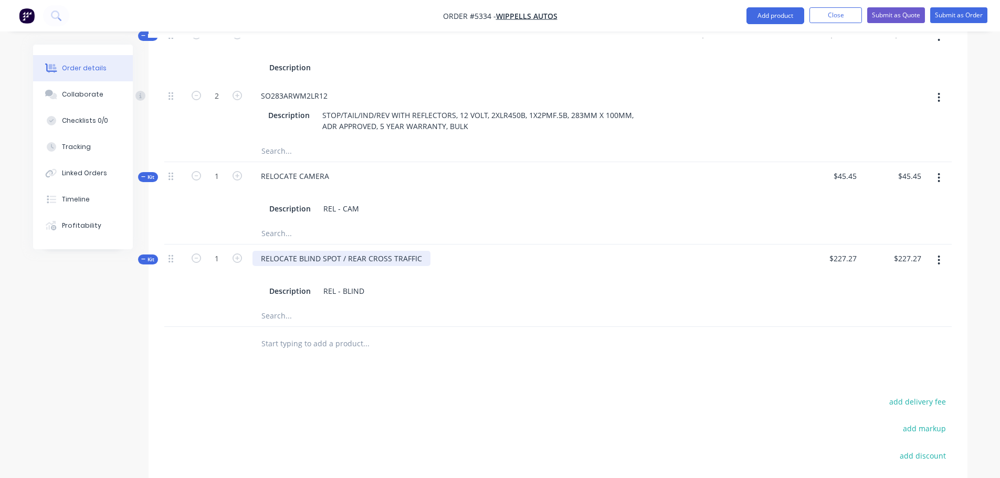
click at [423, 251] on div "RELOCATE BLIND SPOT / REAR CROSS TRAFFIC" at bounding box center [341, 258] width 178 height 15
click at [296, 333] on input "text" at bounding box center [366, 343] width 210 height 21
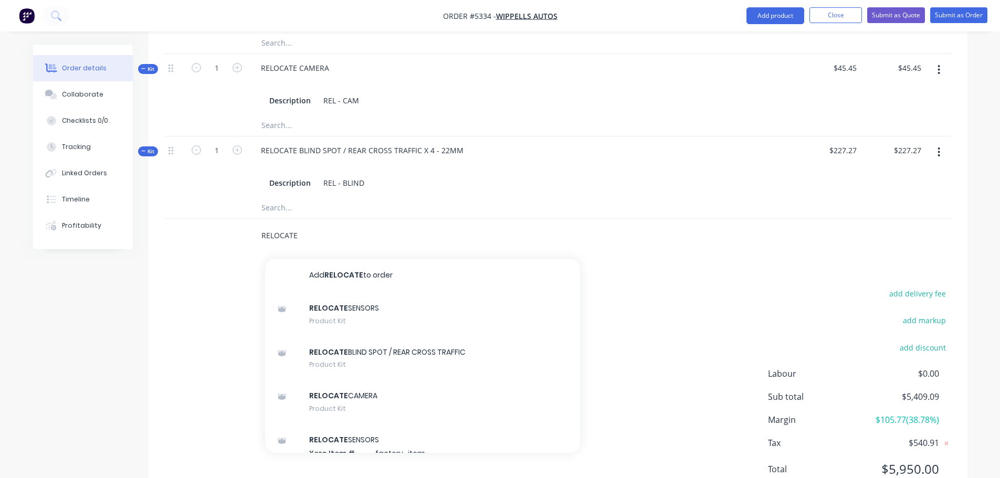
scroll to position [713, 0]
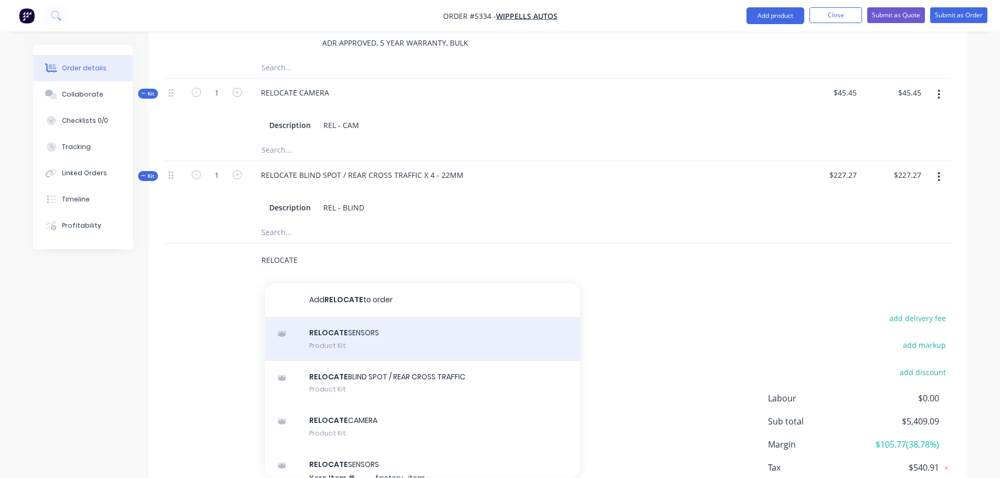
type input "RELOCATE"
click at [369, 322] on div "RELOCATE SENSORS Product Kit" at bounding box center [422, 339] width 315 height 44
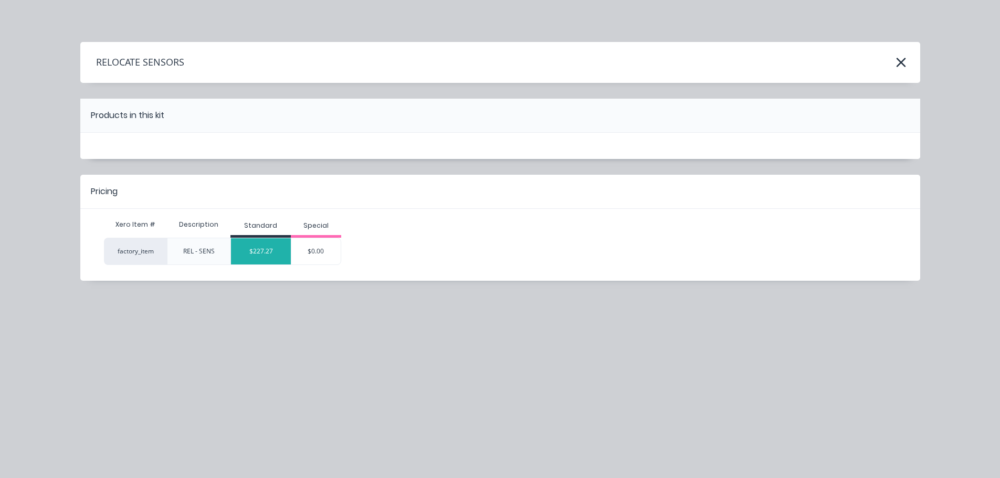
click at [284, 255] on div "$227.27" at bounding box center [261, 251] width 60 height 26
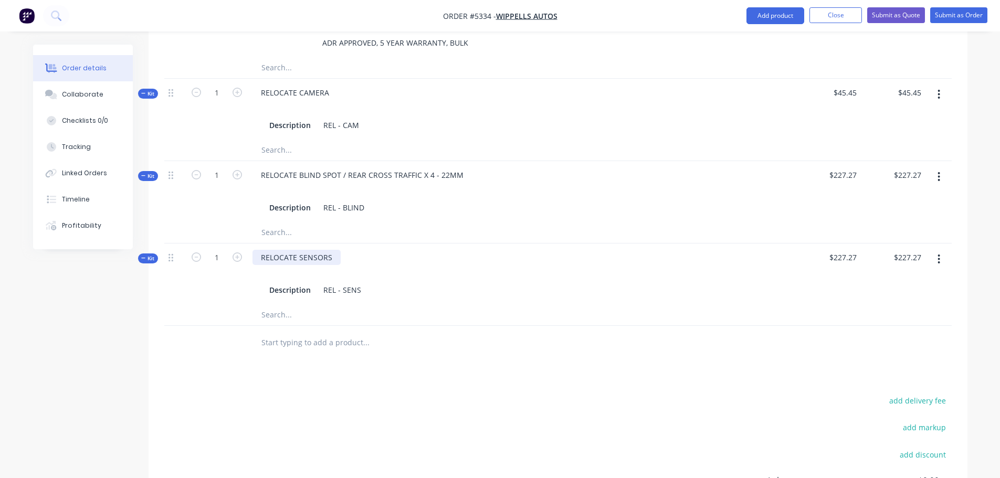
click at [331, 250] on div "RELOCATE SENSORS" at bounding box center [296, 257] width 88 height 15
click at [431, 167] on div "RELOCATE BLIND SPOT / REAR CROSS TRAFFIC X 4 - 22MM" at bounding box center [361, 174] width 219 height 15
drag, startPoint x: 418, startPoint y: 161, endPoint x: 463, endPoint y: 158, distance: 44.7
click at [463, 167] on div "RELOCATE BLIND SPOT / REAR CROSS TRAFFIC X 4 - 22MM" at bounding box center [361, 174] width 219 height 15
click at [451, 243] on div "RELOCATE SENSORS X 4 - 22MM Description REL - SENS" at bounding box center [458, 273] width 420 height 61
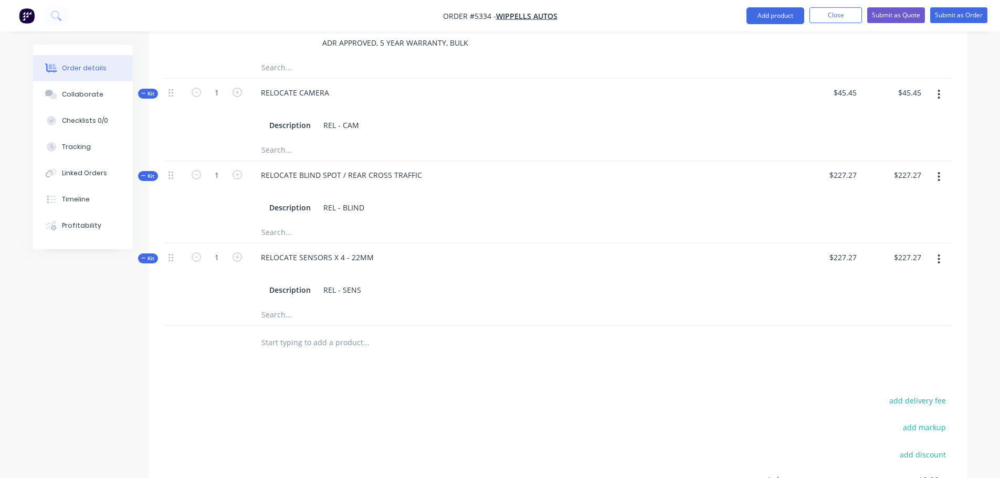
scroll to position [848, 0]
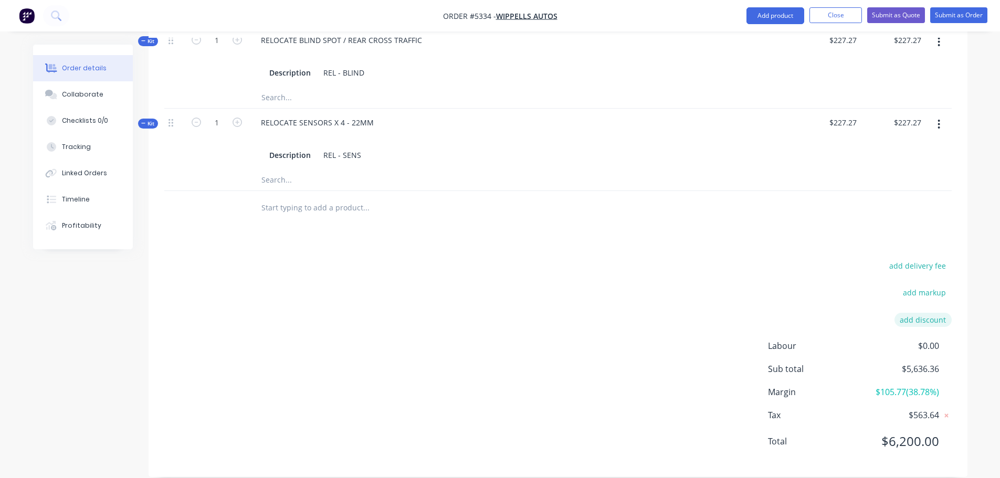
click at [915, 313] on button "add discount" at bounding box center [922, 320] width 57 height 14
type input "DEALER DISCOUNT"
click at [900, 315] on input at bounding box center [910, 323] width 47 height 16
type input "10%"
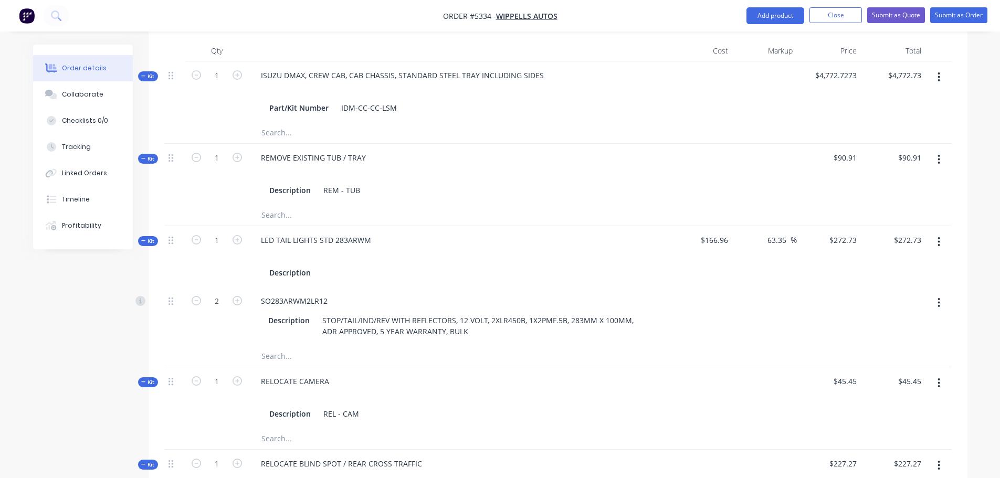
scroll to position [295, 0]
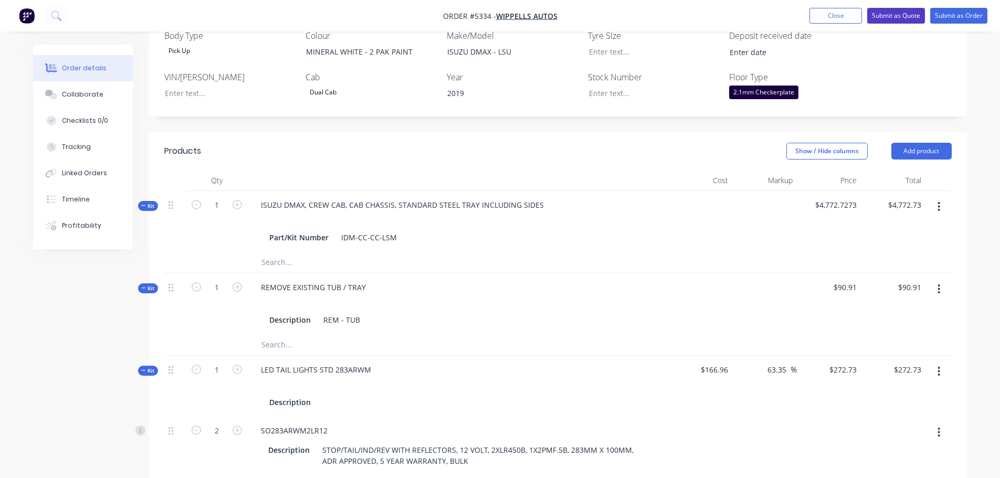
click at [904, 16] on button "Submit as Quote" at bounding box center [896, 16] width 58 height 16
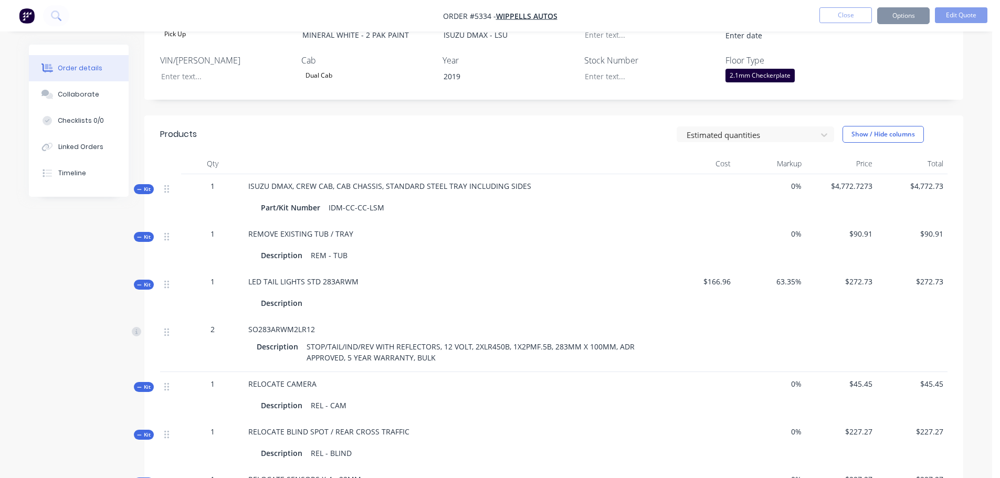
scroll to position [0, 0]
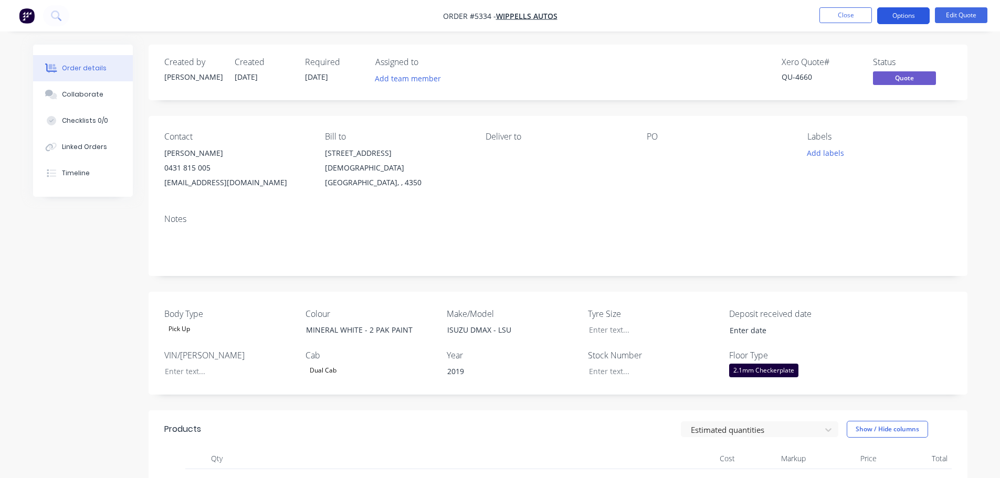
click at [896, 18] on button "Options" at bounding box center [903, 15] width 52 height 17
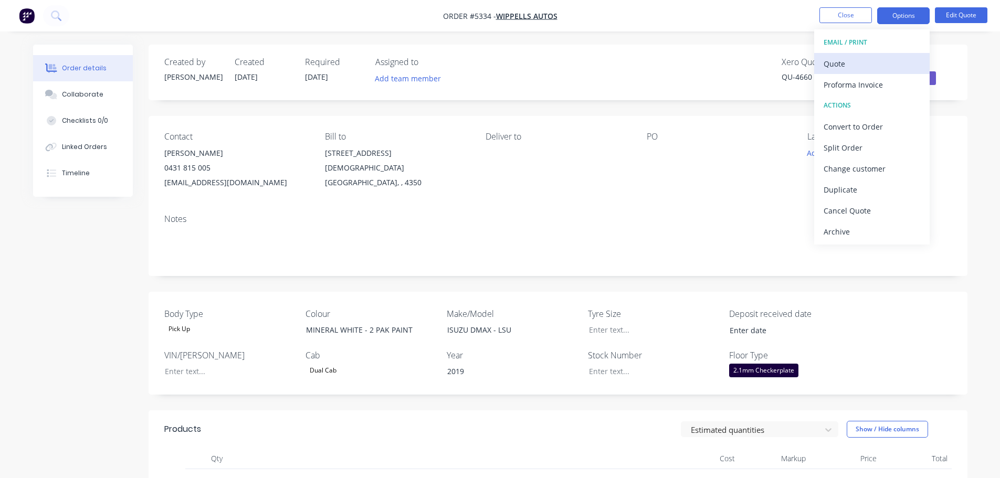
click at [880, 63] on div "Quote" at bounding box center [871, 63] width 97 height 15
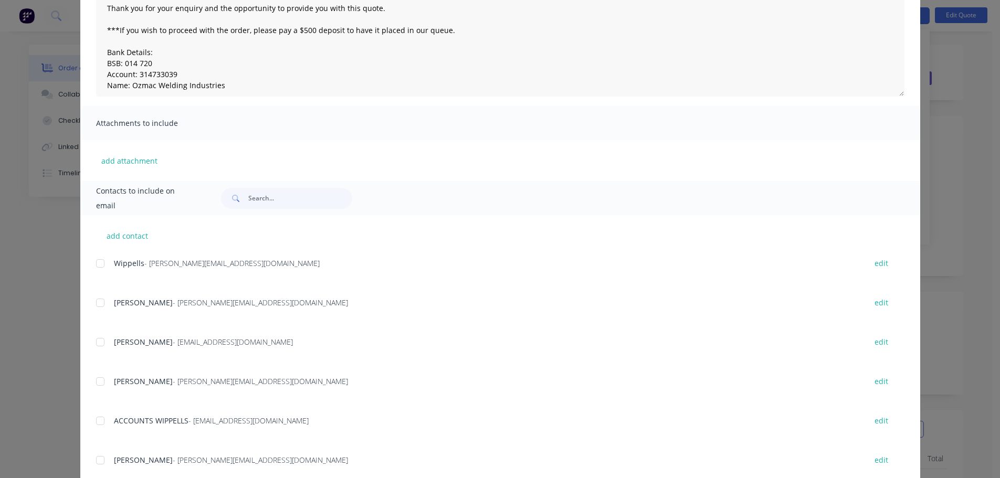
scroll to position [196, 0]
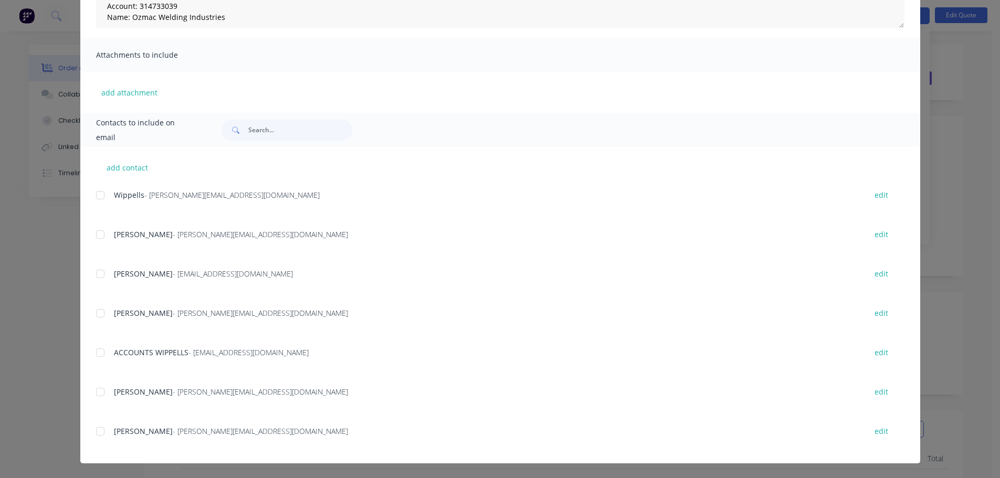
click at [97, 433] on div at bounding box center [100, 431] width 21 height 21
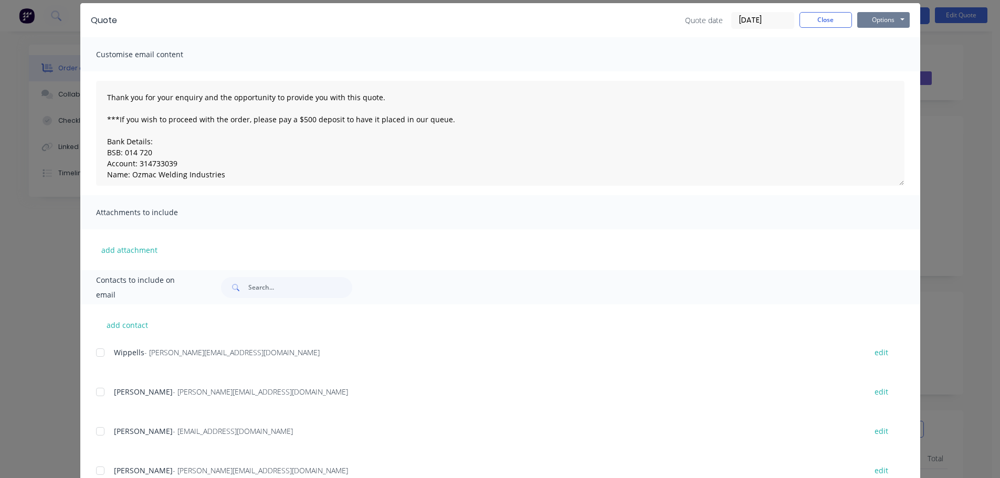
click at [879, 23] on button "Options" at bounding box center [883, 20] width 52 height 16
click at [872, 69] on button "Email" at bounding box center [890, 73] width 67 height 17
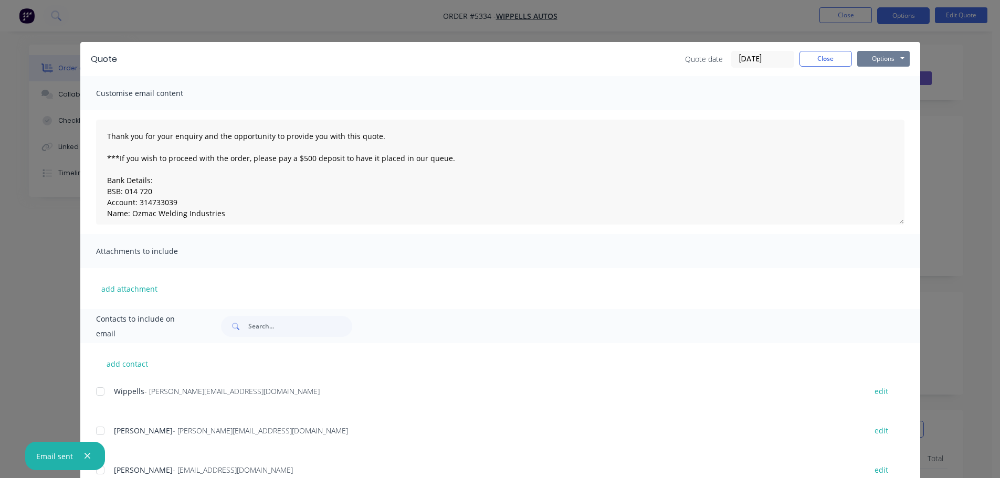
click at [867, 60] on button "Options" at bounding box center [883, 59] width 52 height 16
click at [865, 91] on button "Print" at bounding box center [890, 94] width 67 height 17
click at [830, 60] on button "Close" at bounding box center [825, 59] width 52 height 16
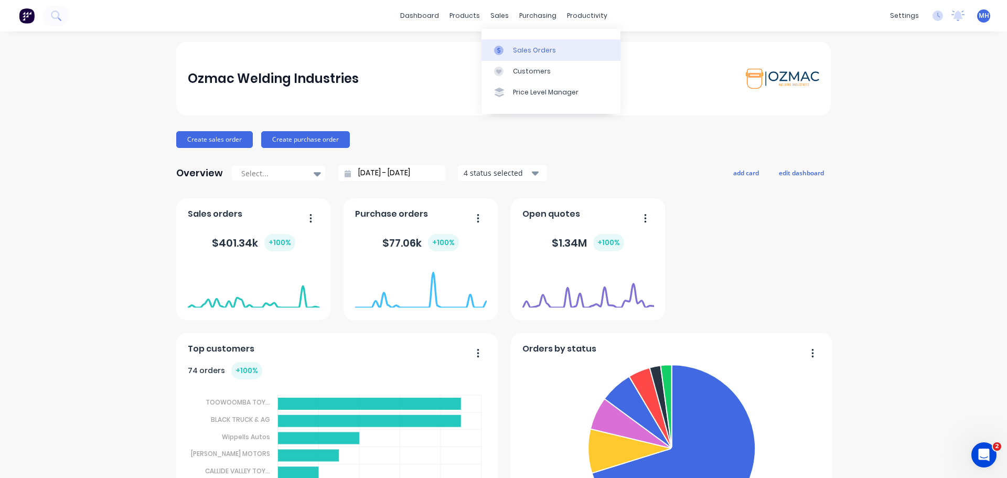
click at [514, 51] on div "Sales Orders" at bounding box center [534, 50] width 43 height 9
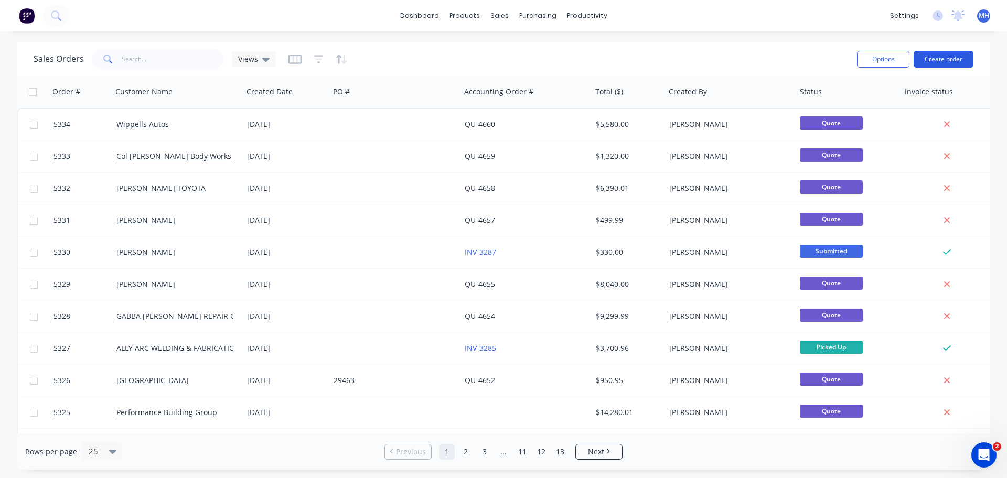
click at [936, 57] on button "Create order" at bounding box center [944, 59] width 60 height 17
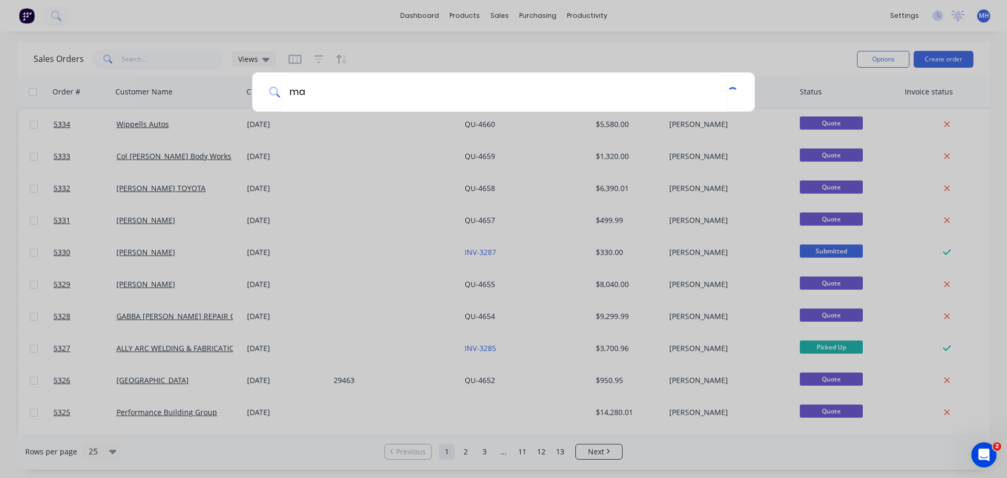
type input "m"
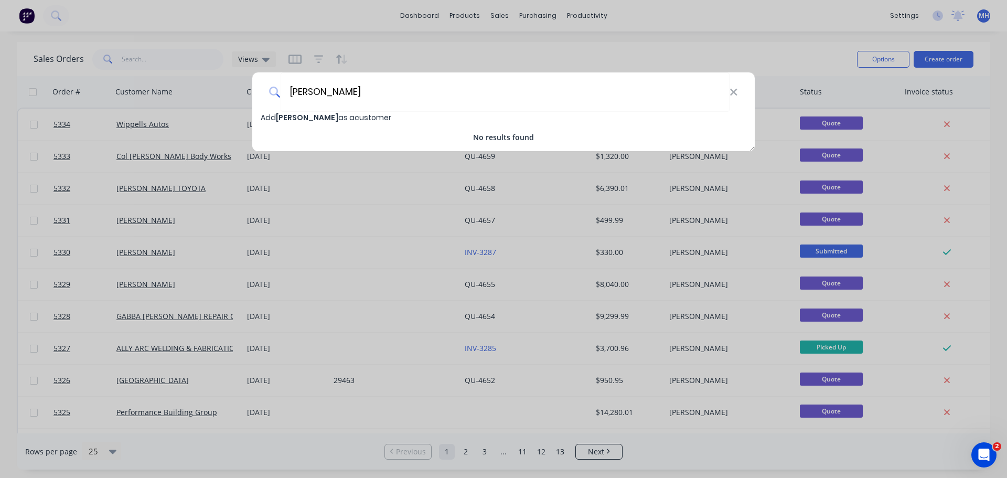
type input "[PERSON_NAME]"
click at [305, 117] on span "[PERSON_NAME]" at bounding box center [307, 117] width 62 height 10
select select "AU"
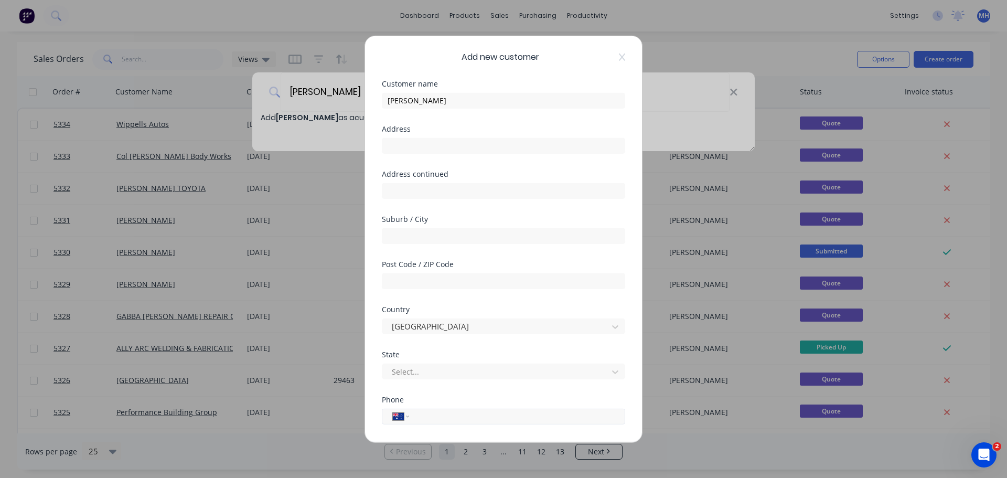
click at [436, 418] on input "tel" at bounding box center [516, 416] width 198 height 12
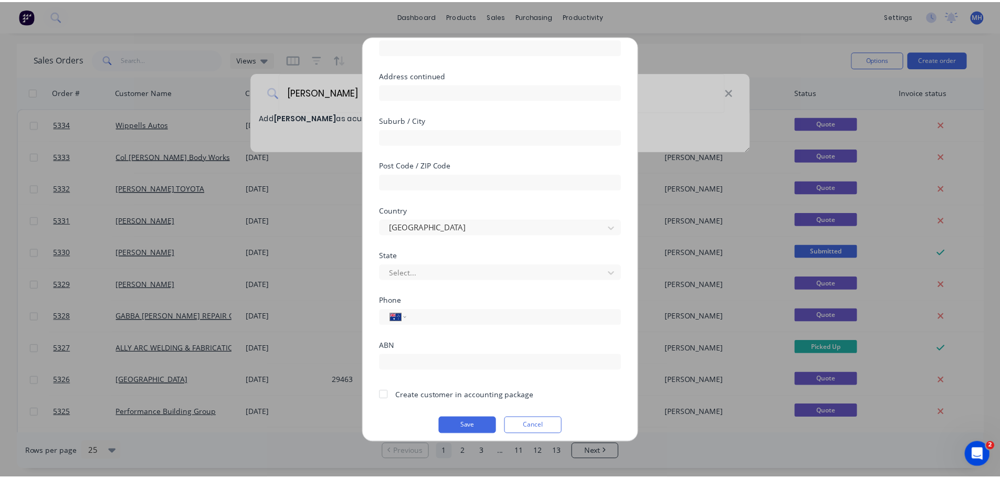
scroll to position [106, 0]
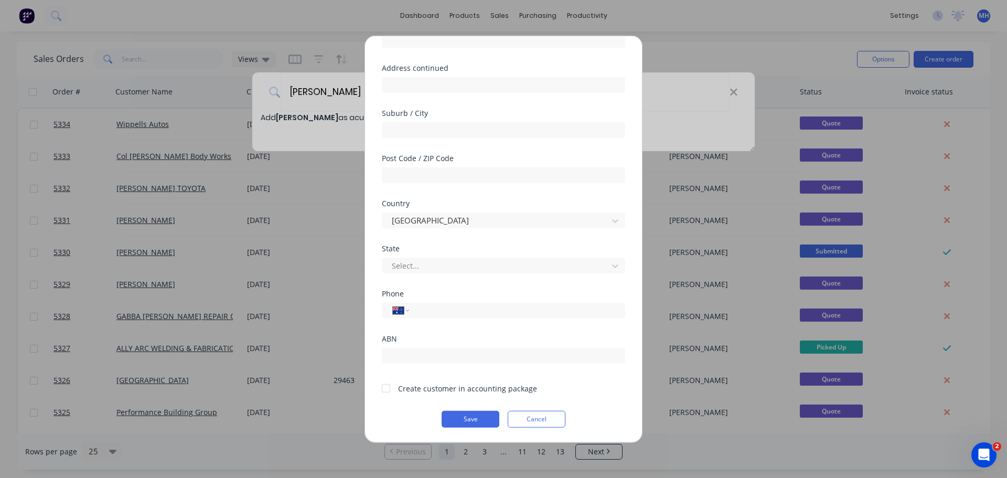
click at [385, 387] on div at bounding box center [386, 388] width 21 height 21
click at [474, 419] on button "Save" at bounding box center [471, 418] width 58 height 17
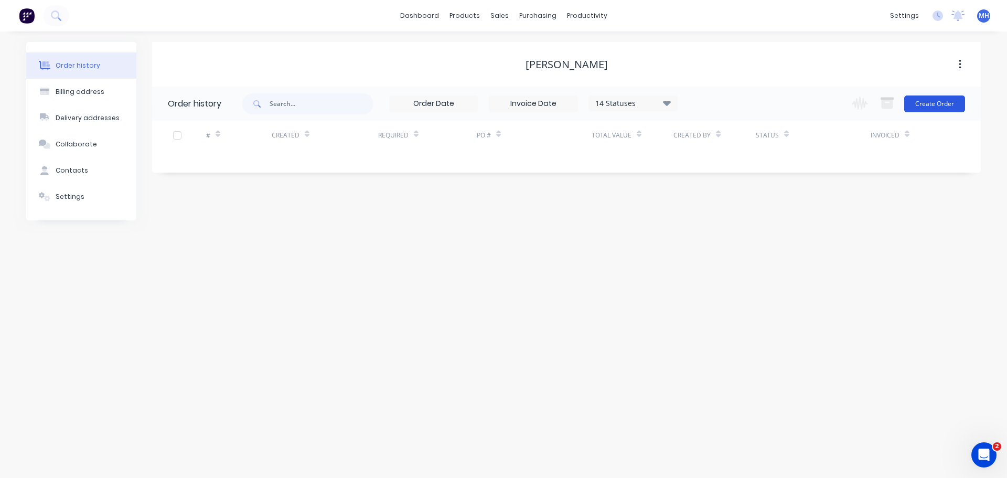
click at [932, 108] on button "Create Order" at bounding box center [935, 103] width 61 height 17
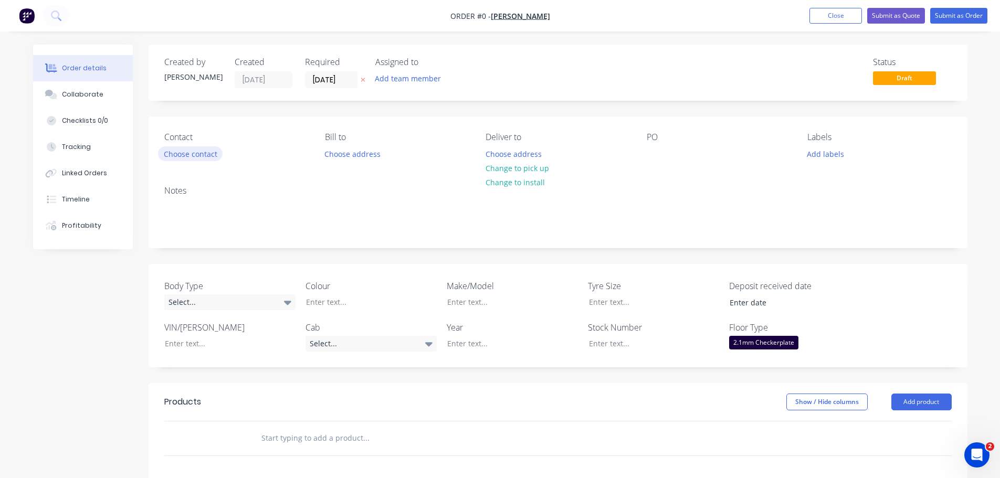
click at [198, 157] on button "Choose contact" at bounding box center [190, 153] width 65 height 14
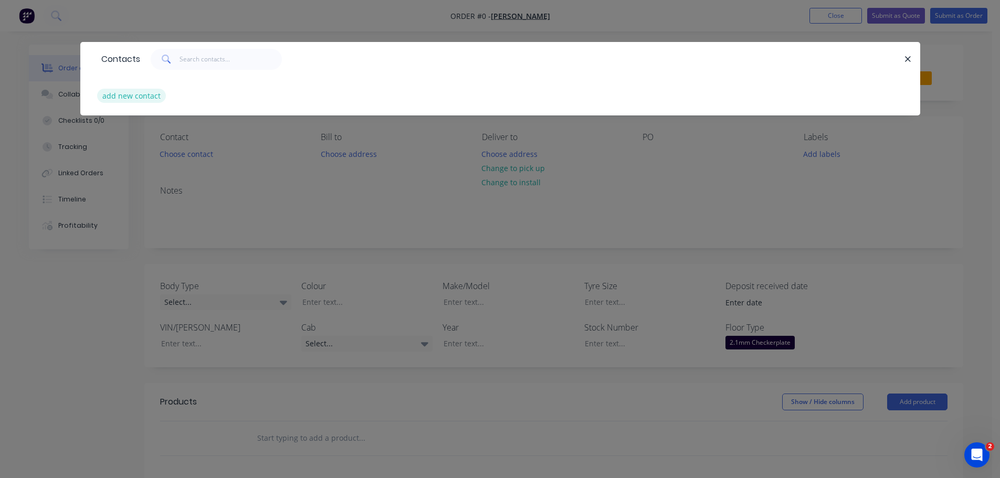
click at [152, 96] on button "add new contact" at bounding box center [131, 96] width 69 height 14
select select "AU"
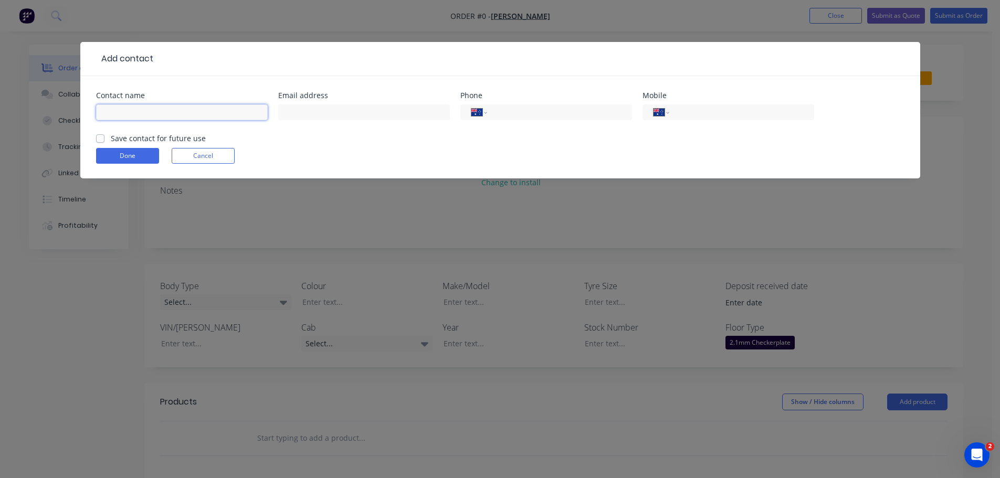
click at [168, 114] on input "text" at bounding box center [182, 112] width 172 height 16
type input "MATT HALLAS"
type input "matthallas@outlook.com.au"
click at [111, 139] on label "Save contact for future use" at bounding box center [158, 138] width 95 height 11
click at [98, 139] on input "Save contact for future use" at bounding box center [100, 138] width 8 height 10
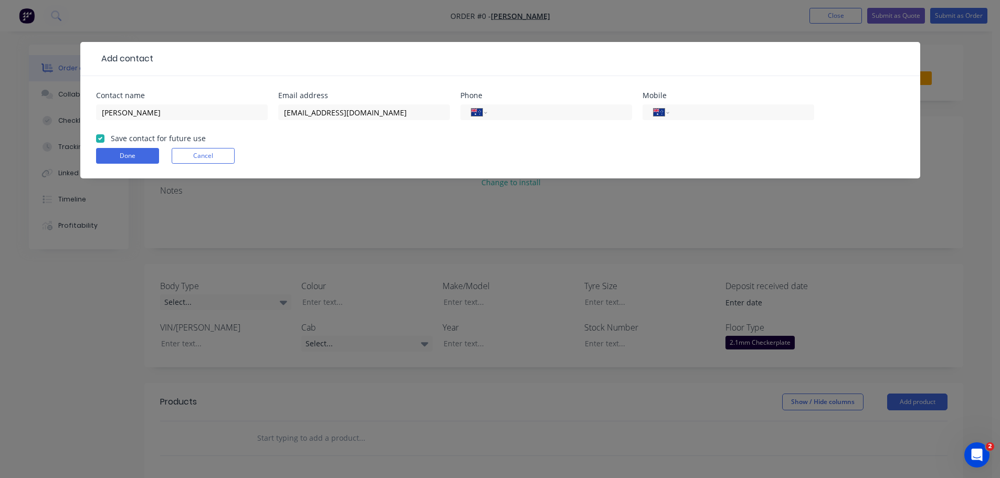
checkbox input "true"
click at [118, 153] on button "Done" at bounding box center [127, 156] width 63 height 16
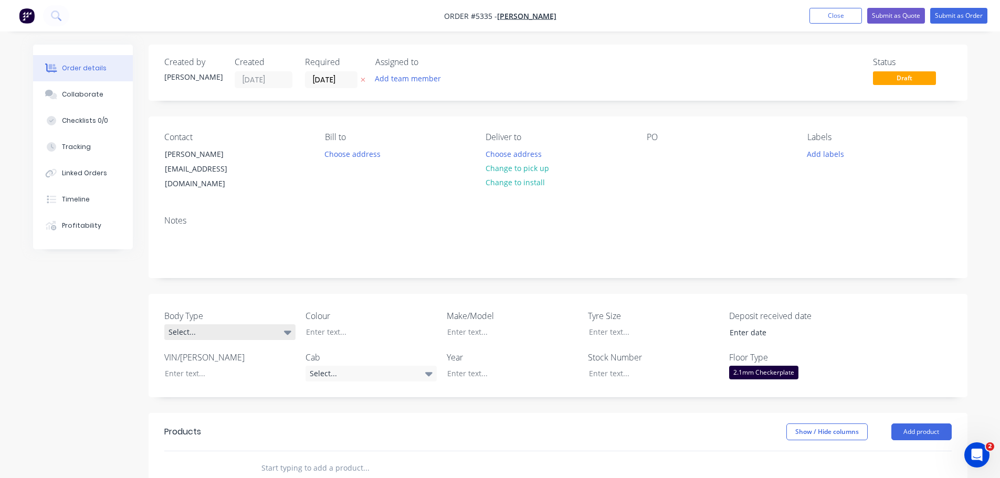
click at [239, 324] on div "Select..." at bounding box center [229, 332] width 131 height 16
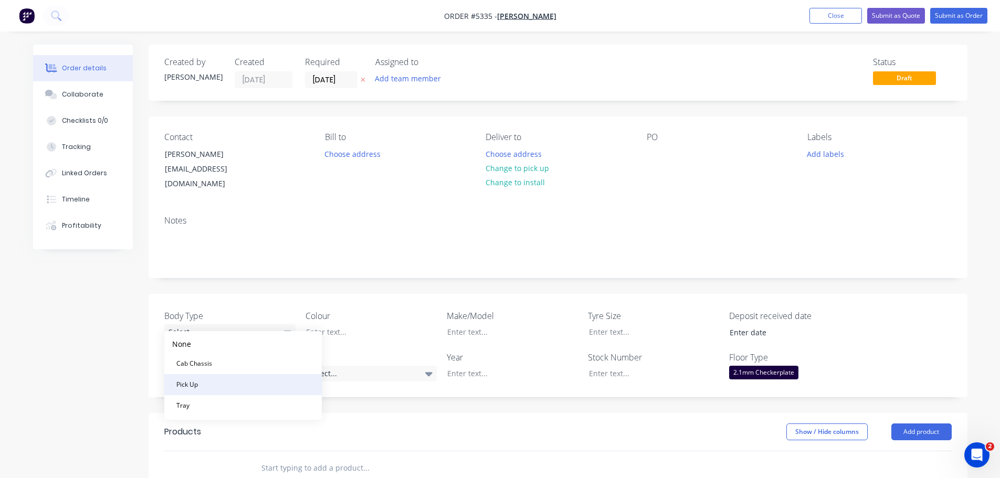
click at [245, 382] on button "Pick Up" at bounding box center [242, 384] width 157 height 21
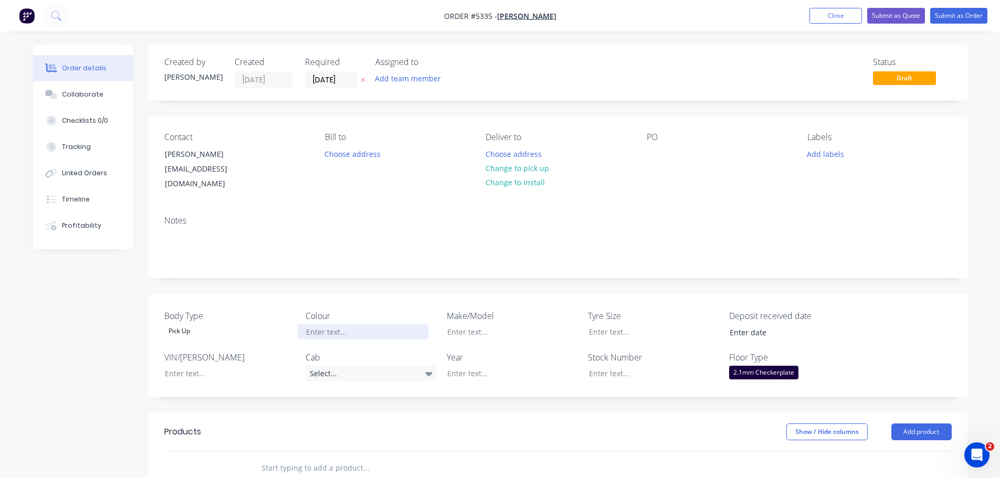
click at [348, 324] on div at bounding box center [362, 331] width 131 height 15
click at [318, 366] on div "Select..." at bounding box center [370, 374] width 131 height 16
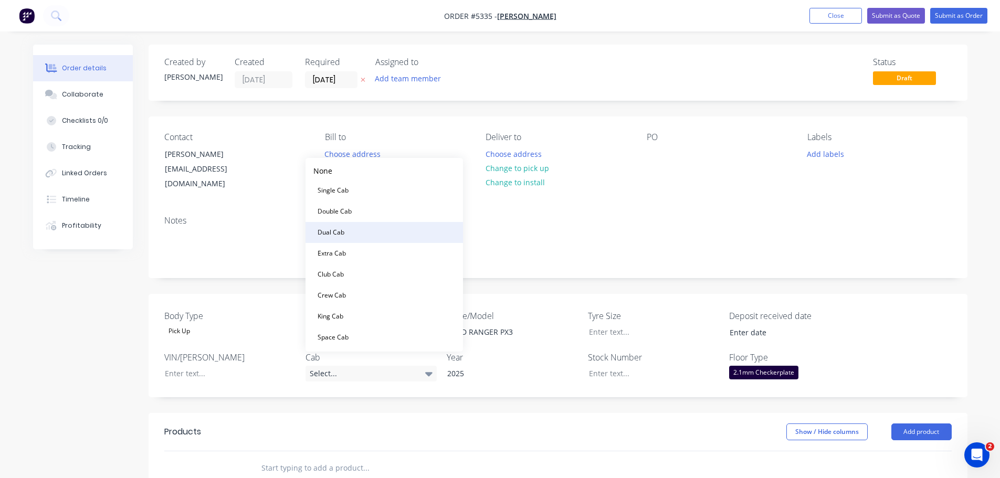
click at [334, 233] on div "Dual Cab" at bounding box center [330, 233] width 35 height 14
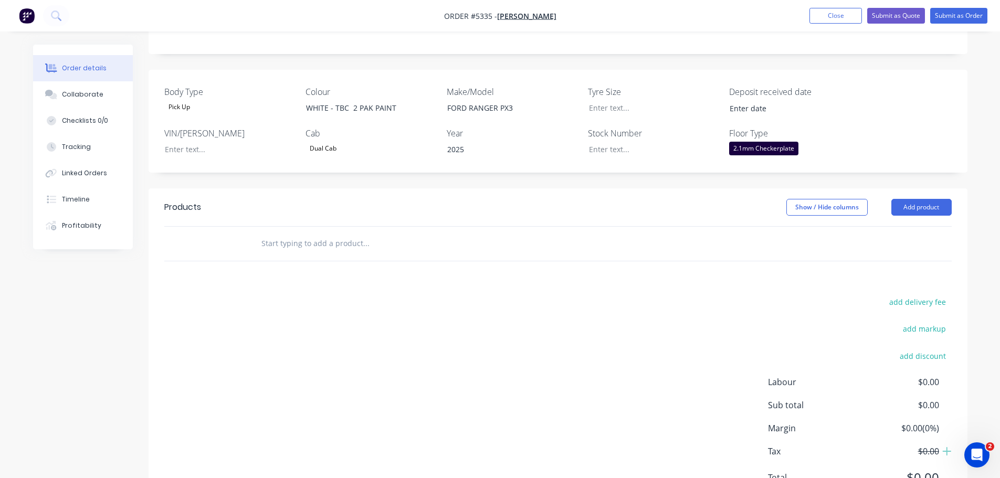
scroll to position [262, 0]
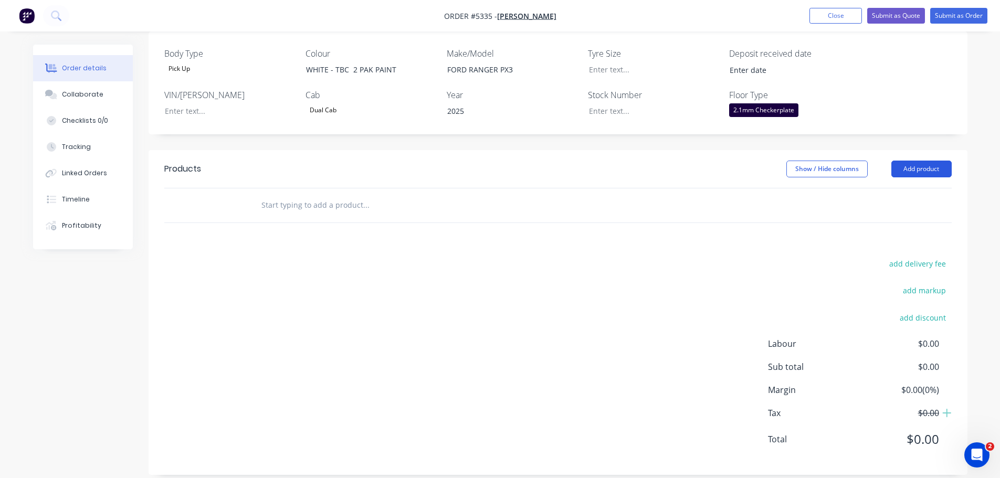
click at [932, 161] on button "Add product" at bounding box center [921, 169] width 60 height 17
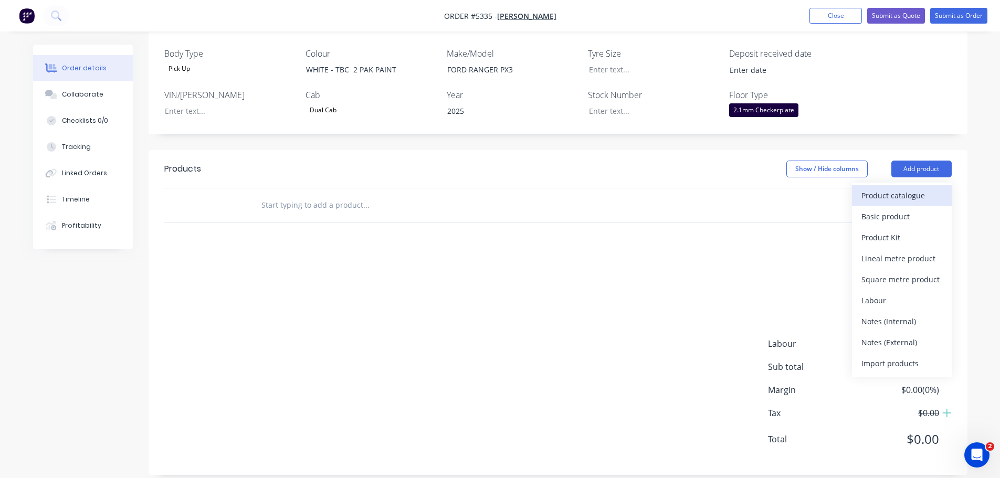
click at [924, 188] on div "Product catalogue" at bounding box center [901, 195] width 81 height 15
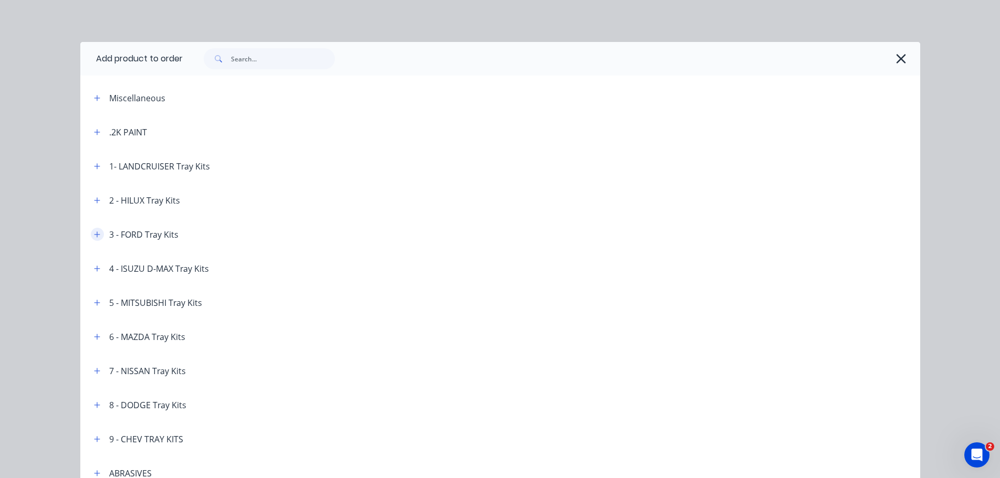
click at [94, 235] on icon "button" at bounding box center [97, 234] width 6 height 7
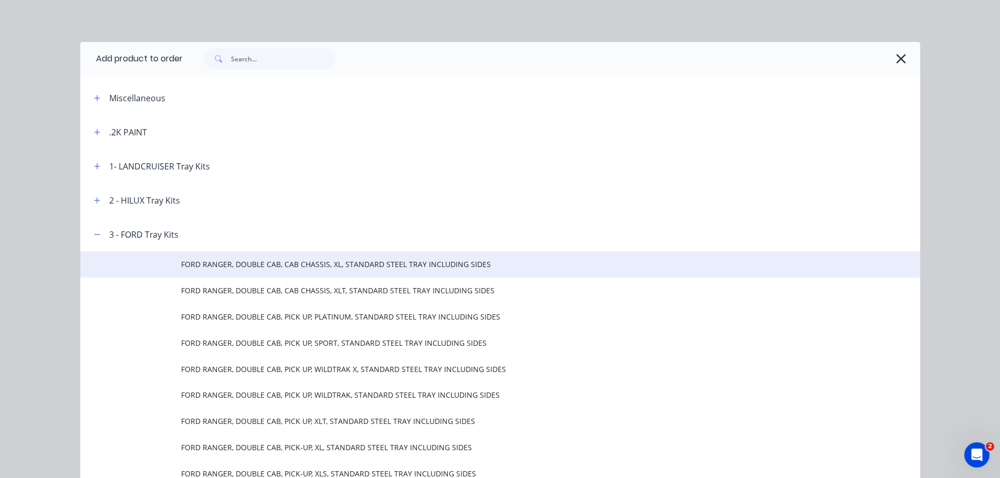
click at [245, 268] on span "FORD RANGER, DOUBLE CAB, CAB CHASSIS, XL, STANDARD STEEL TRAY INCLUDING SIDES" at bounding box center [476, 264] width 591 height 11
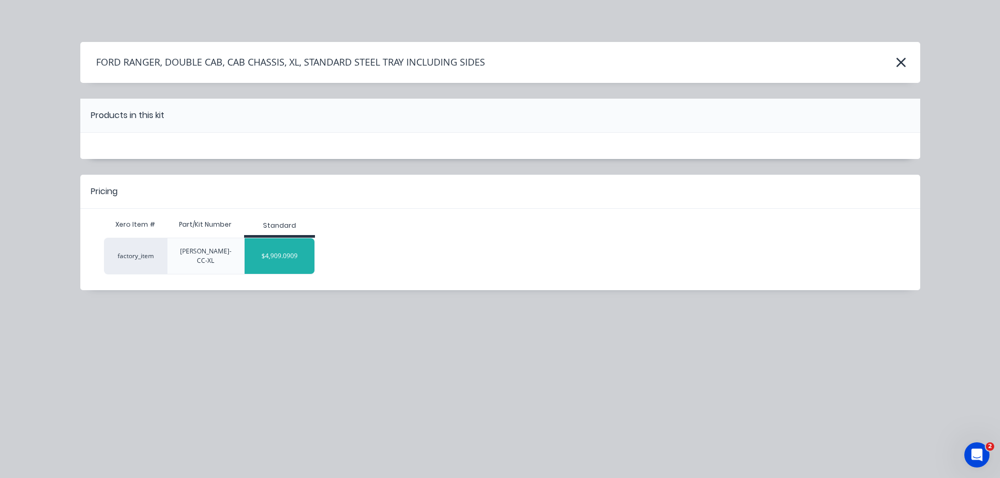
click at [276, 252] on div "$4,909.0909" at bounding box center [280, 256] width 70 height 26
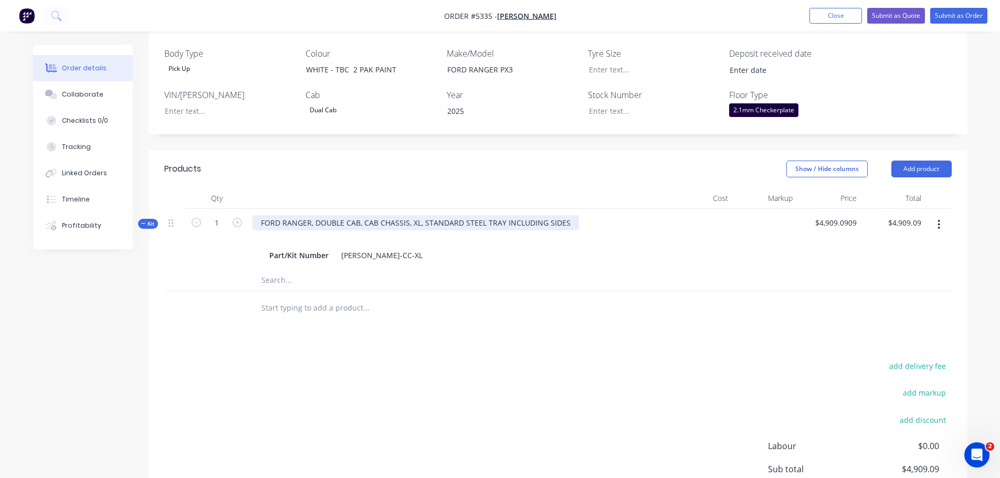
click at [410, 215] on div "FORD RANGER, DOUBLE CAB, CAB CHASSIS, XL, STANDARD STEEL TRAY INCLUDING SIDES" at bounding box center [415, 222] width 326 height 15
click at [386, 305] on input "text" at bounding box center [366, 307] width 210 height 21
click at [930, 161] on button "Add product" at bounding box center [921, 169] width 60 height 17
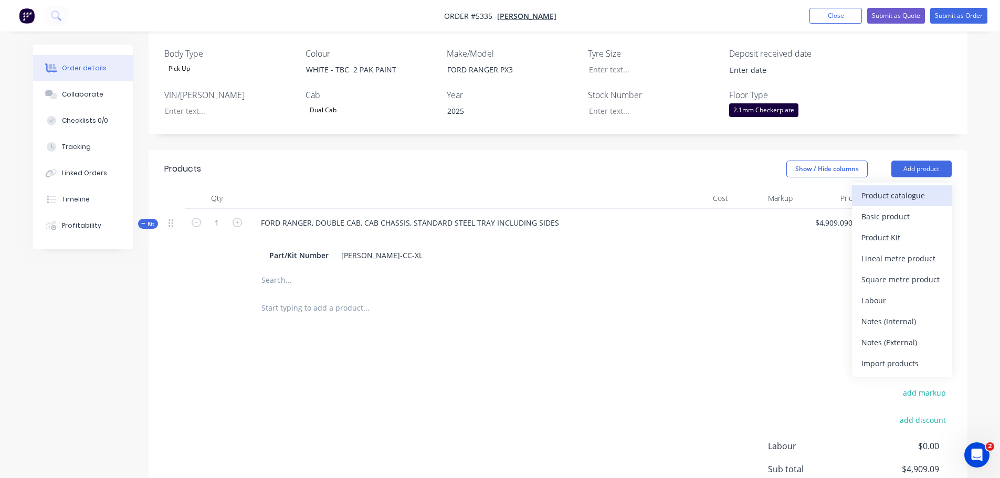
click at [906, 188] on div "Product catalogue" at bounding box center [901, 195] width 81 height 15
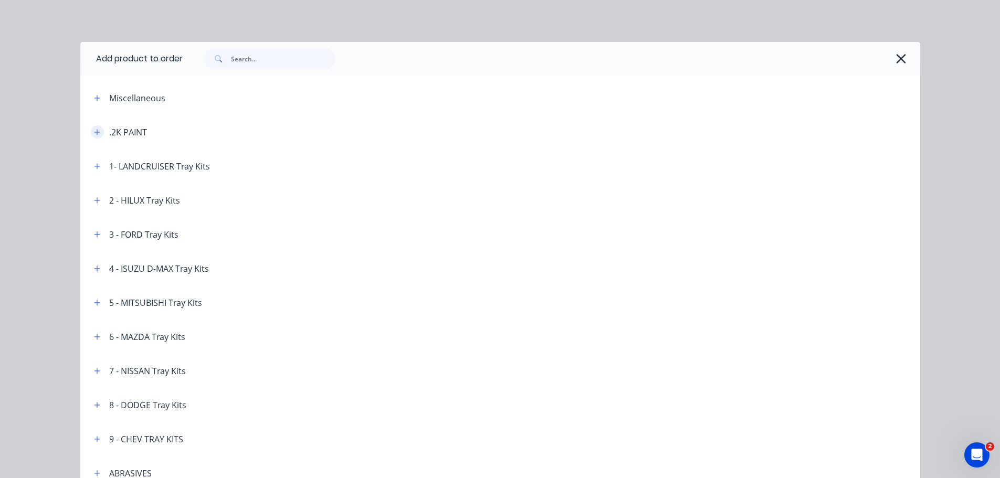
click at [94, 131] on icon "button" at bounding box center [97, 132] width 6 height 6
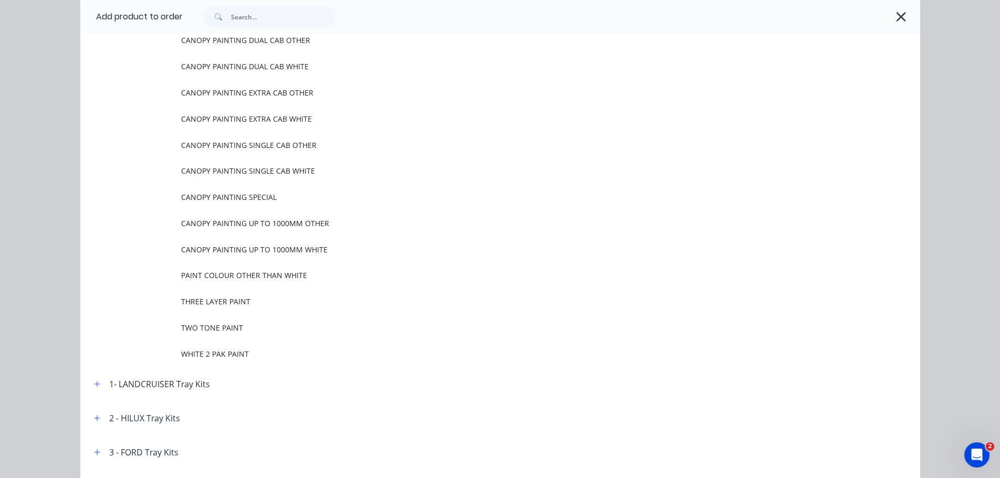
scroll to position [157, 0]
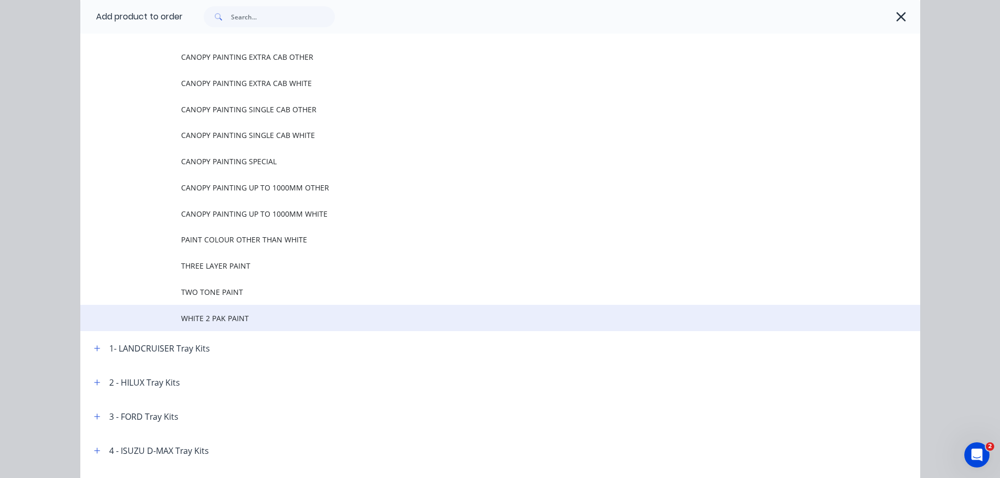
click at [212, 322] on span "WHITE 2 PAK PAINT" at bounding box center [476, 318] width 591 height 11
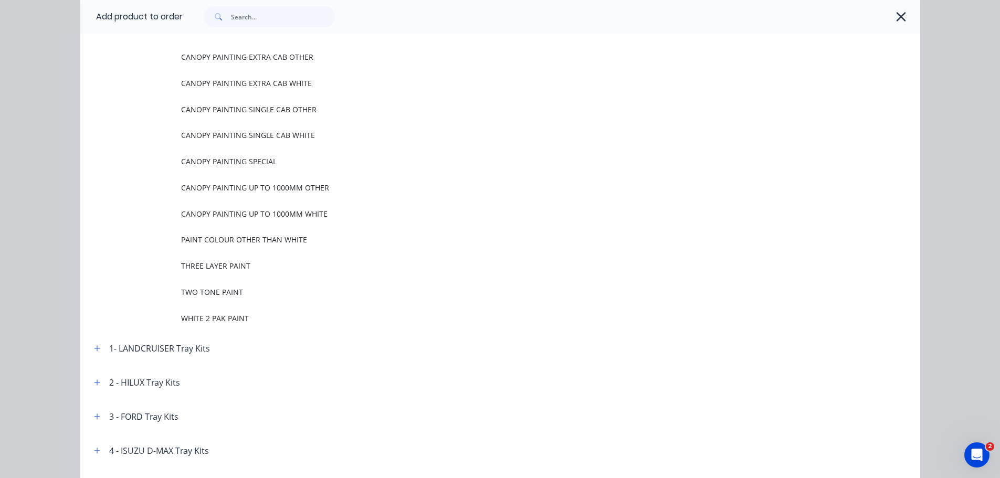
scroll to position [0, 0]
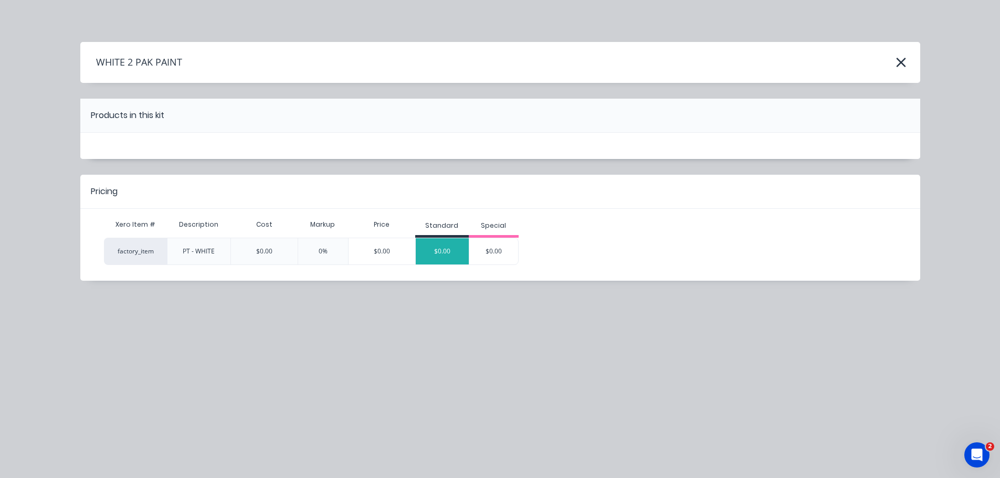
click at [444, 253] on div "$0.00" at bounding box center [442, 251] width 53 height 26
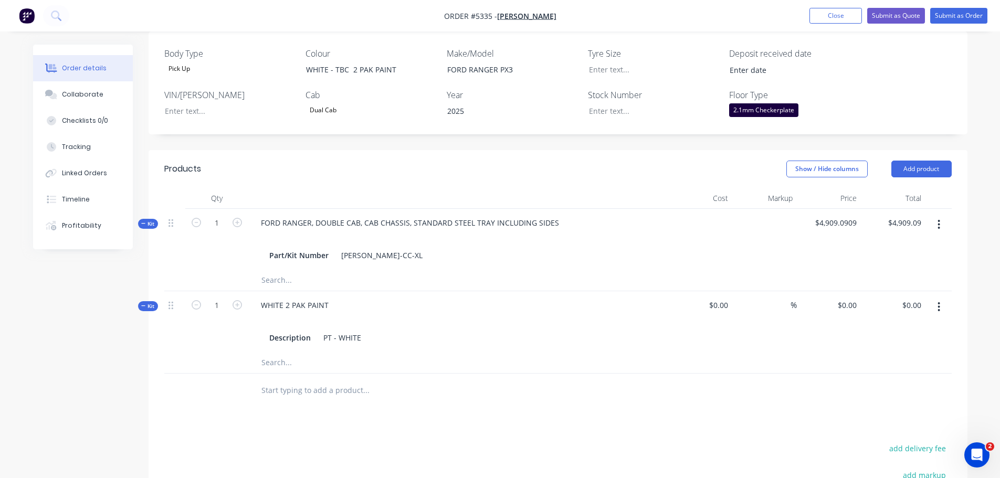
click at [381, 383] on input "text" at bounding box center [366, 390] width 210 height 21
click at [918, 161] on button "Add product" at bounding box center [921, 169] width 60 height 17
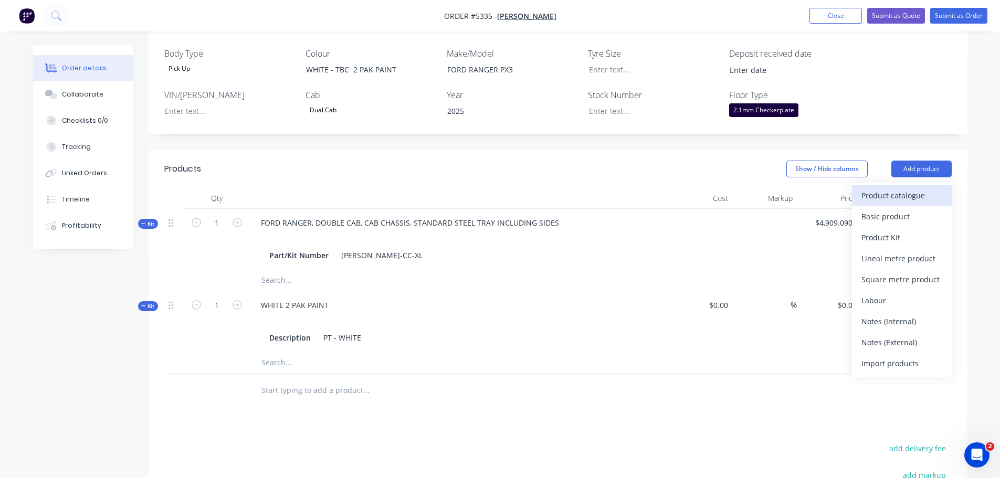
click at [895, 188] on div "Product catalogue" at bounding box center [901, 195] width 81 height 15
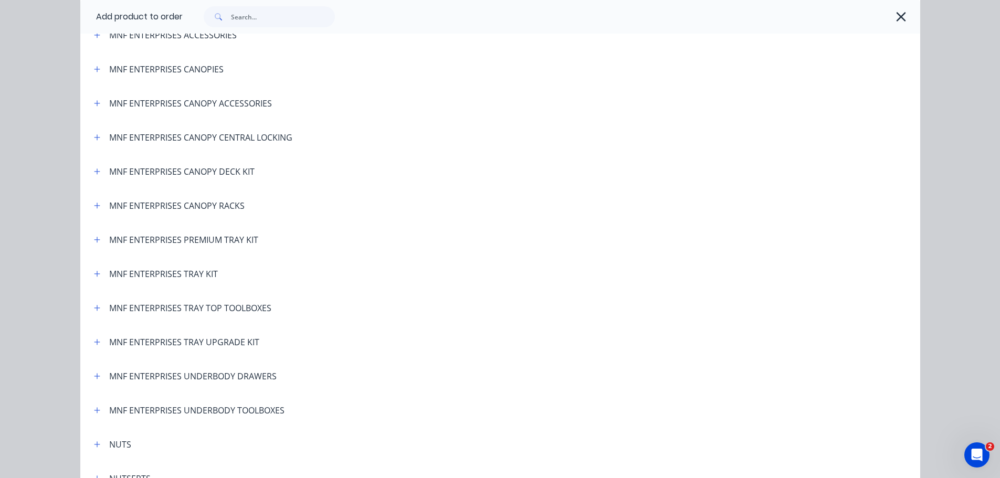
scroll to position [2099, 0]
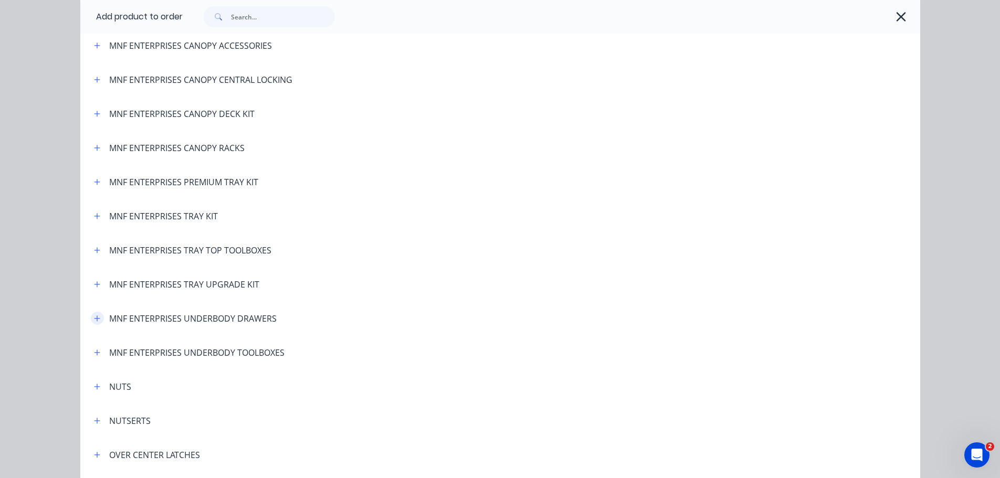
click at [95, 320] on icon "button" at bounding box center [97, 318] width 6 height 7
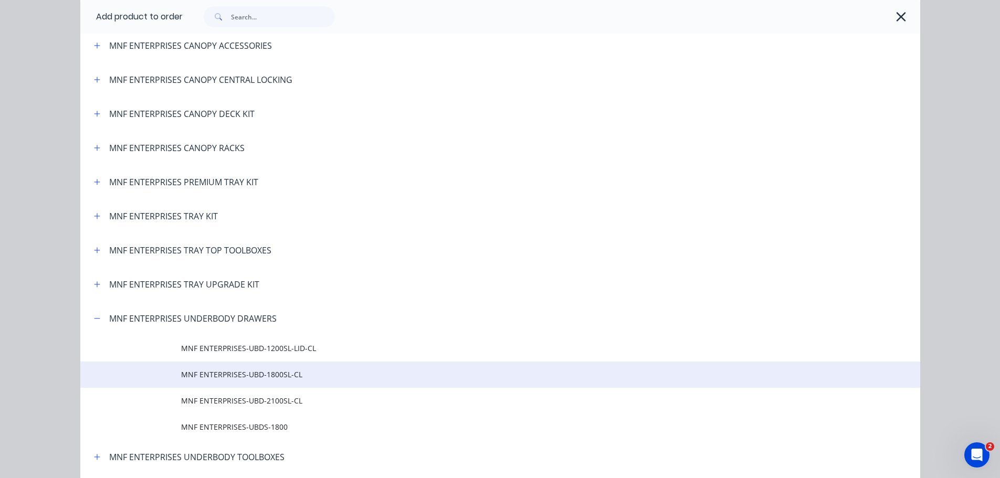
click at [208, 370] on span "MNF ENTERPRISES-UBD-1800SL-CL" at bounding box center [476, 374] width 591 height 11
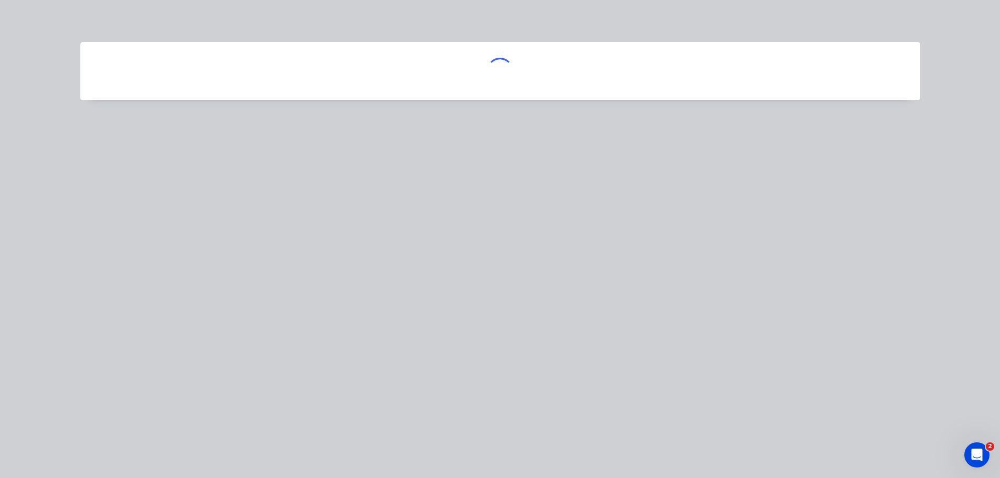
scroll to position [0, 0]
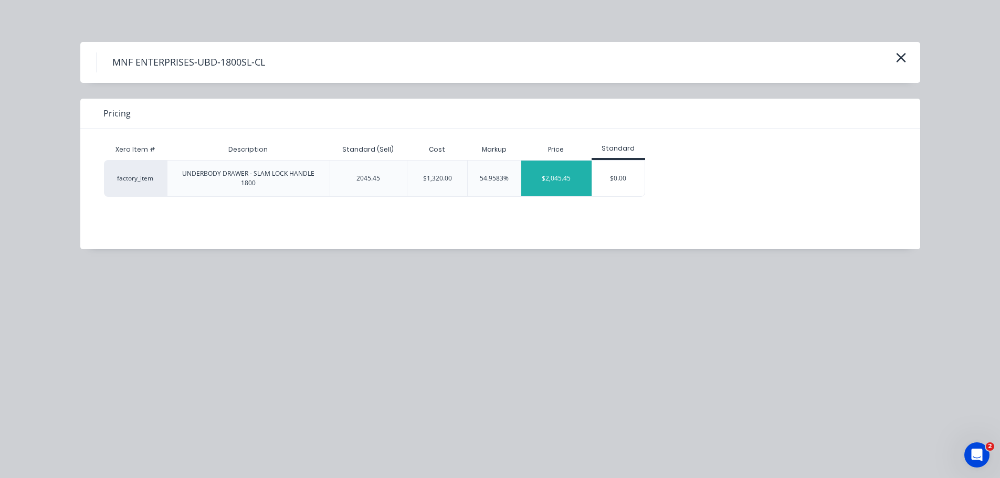
click at [556, 182] on div "$2,045.45" at bounding box center [556, 179] width 70 height 36
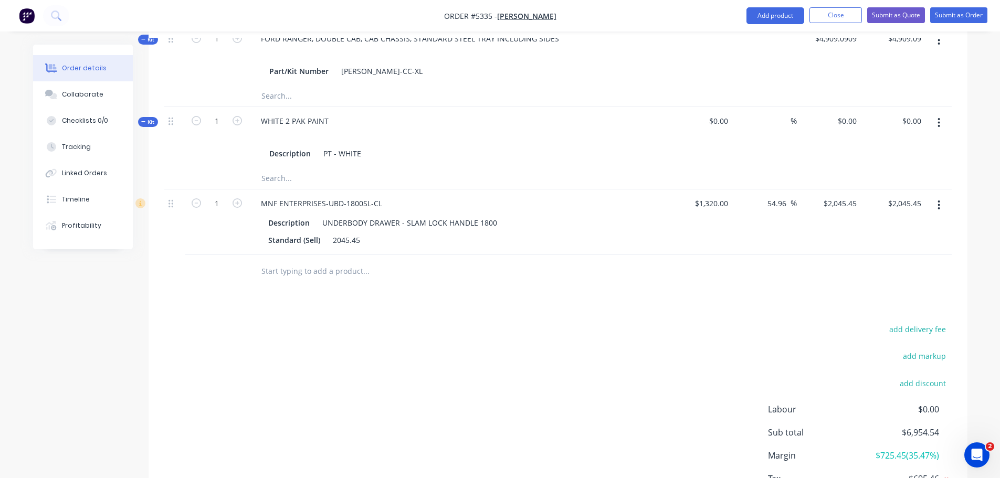
scroll to position [472, 0]
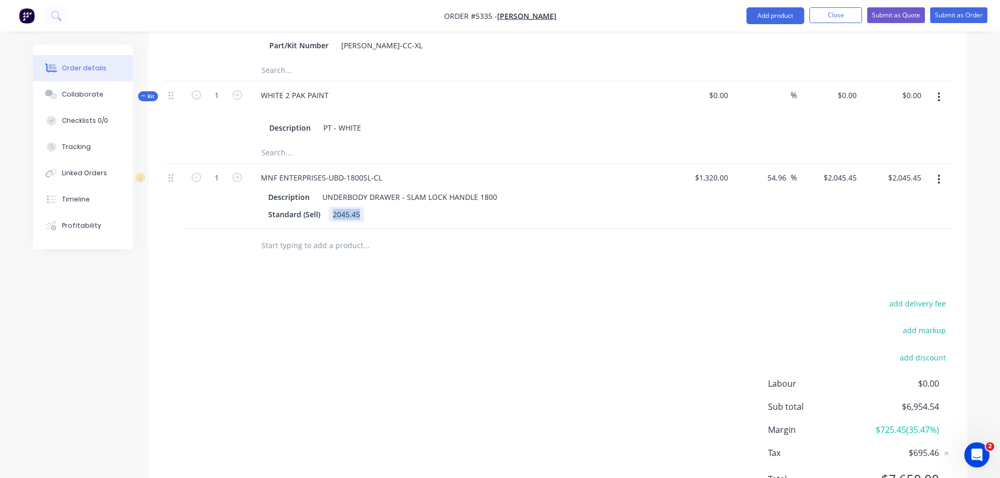
drag, startPoint x: 358, startPoint y: 202, endPoint x: 385, endPoint y: 199, distance: 26.4
click at [385, 207] on div "Standard (Sell) 2045.45" at bounding box center [456, 214] width 384 height 15
click at [380, 260] on div "Products Show / Hide columns Add product Qty Cost Markup Price Total Kit 1 FORD…" at bounding box center [557, 227] width 819 height 575
click at [272, 235] on input "text" at bounding box center [366, 245] width 210 height 21
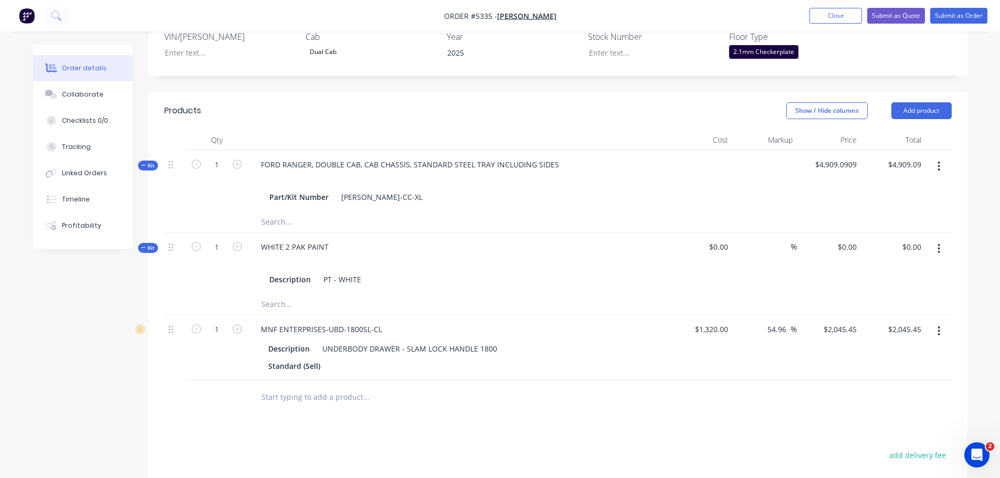
scroll to position [210, 0]
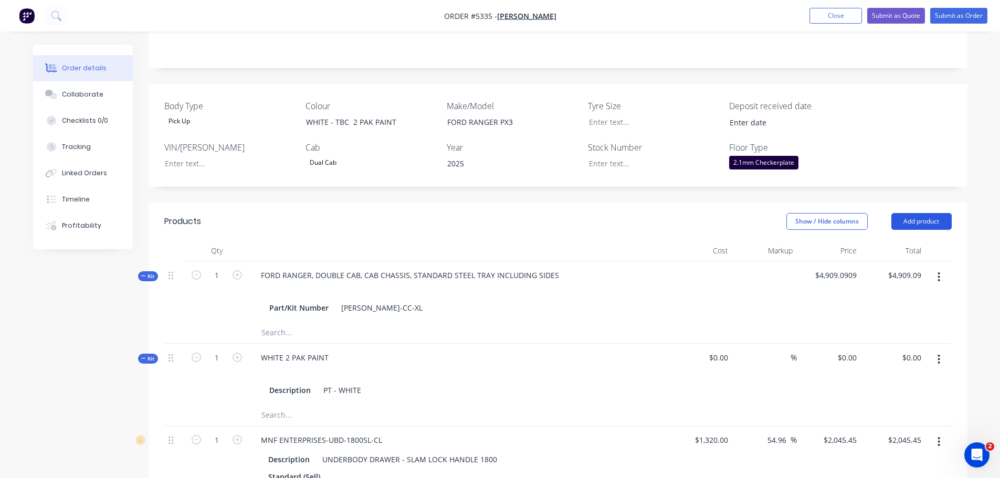
click at [905, 213] on button "Add product" at bounding box center [921, 221] width 60 height 17
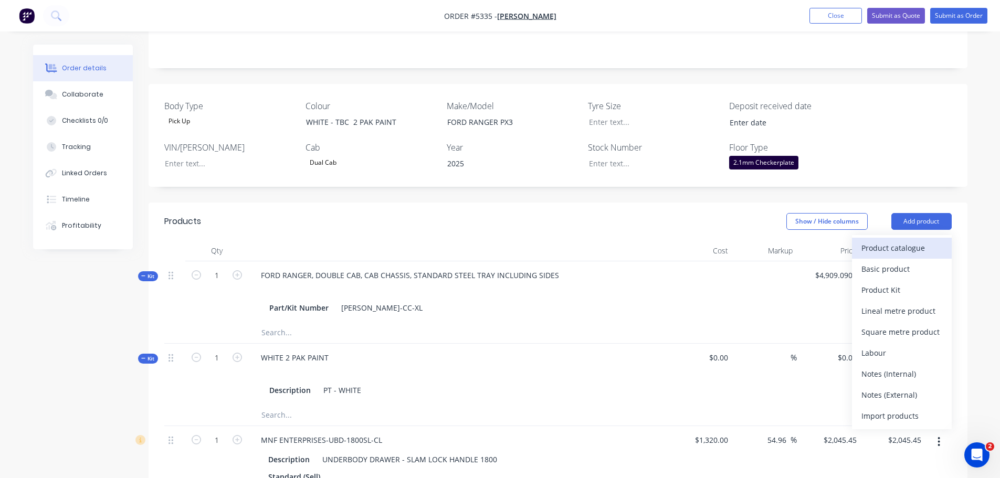
click at [916, 240] on div "Product catalogue" at bounding box center [901, 247] width 81 height 15
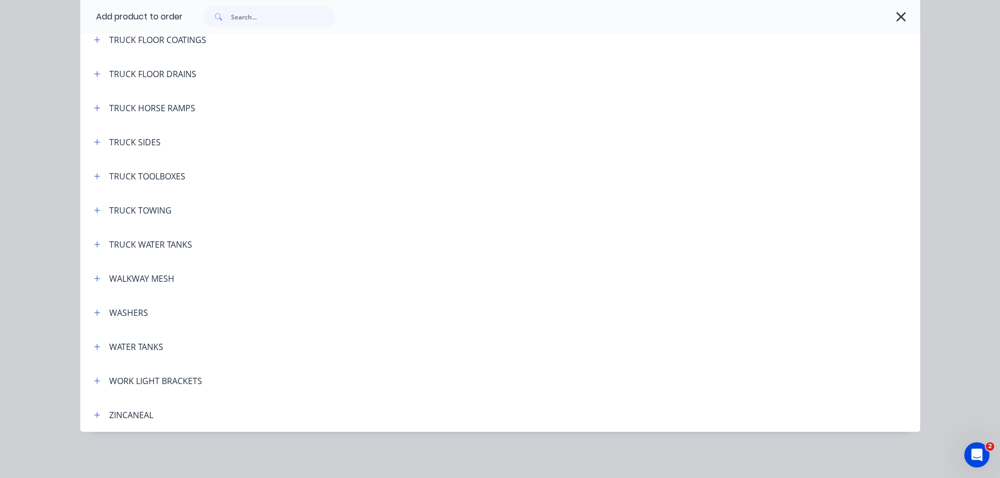
scroll to position [472, 0]
click at [94, 349] on icon "button" at bounding box center [97, 346] width 6 height 7
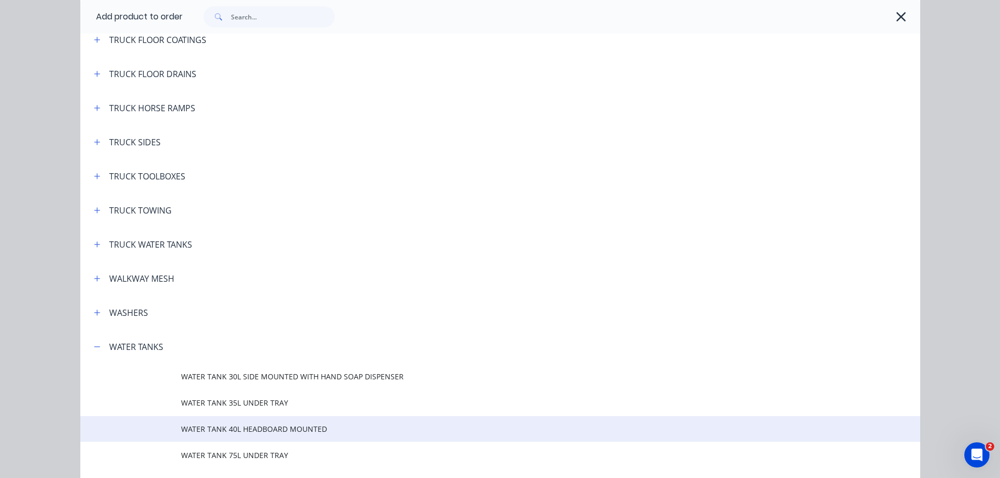
click at [163, 433] on td at bounding box center [130, 429] width 101 height 26
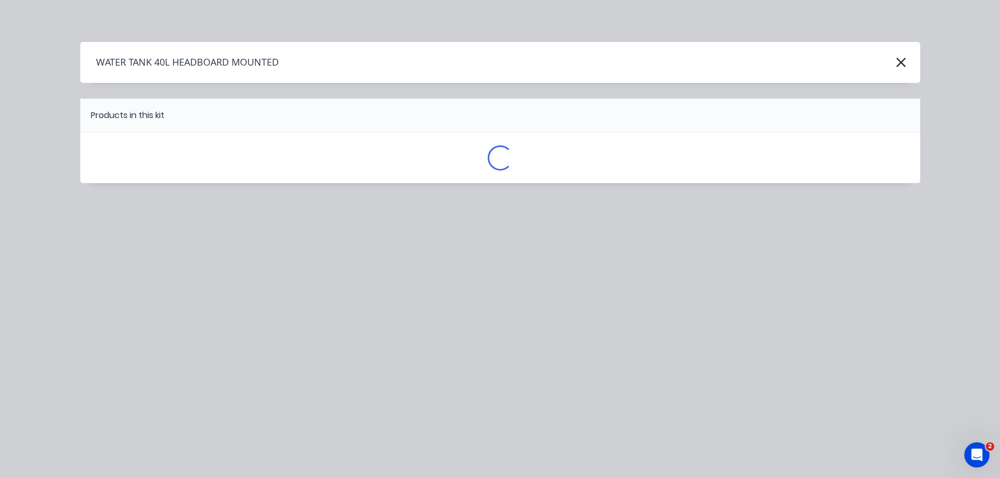
scroll to position [0, 0]
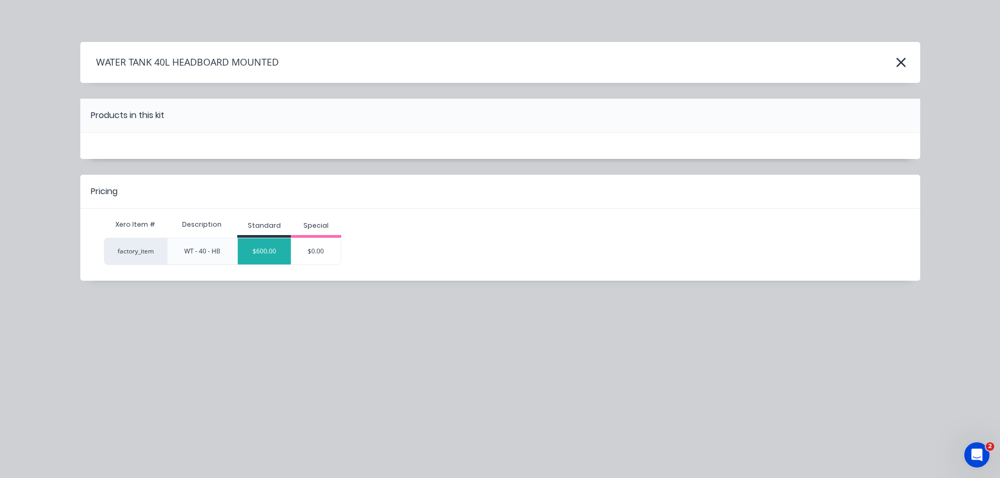
click at [274, 246] on div "$600.00" at bounding box center [264, 251] width 53 height 26
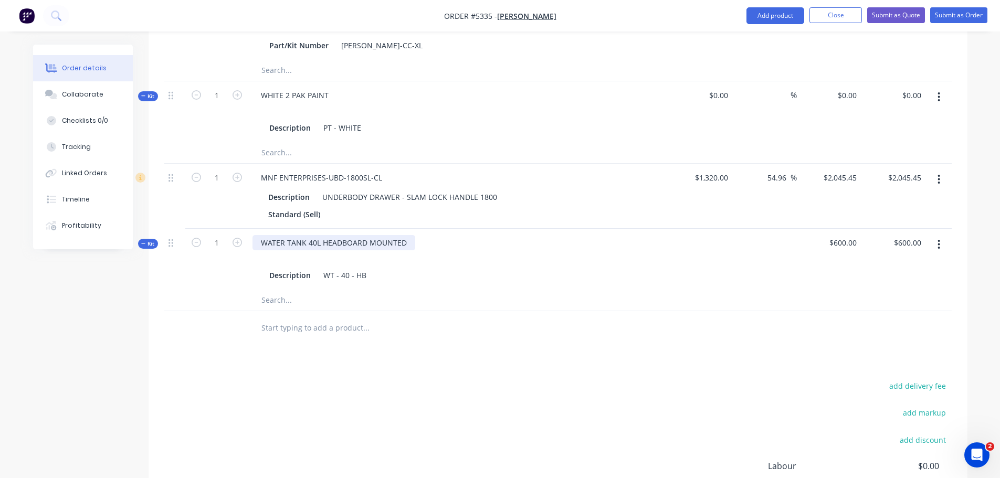
click at [406, 235] on div "WATER TANK 40L HEADBOARD MOUNTED" at bounding box center [333, 242] width 163 height 15
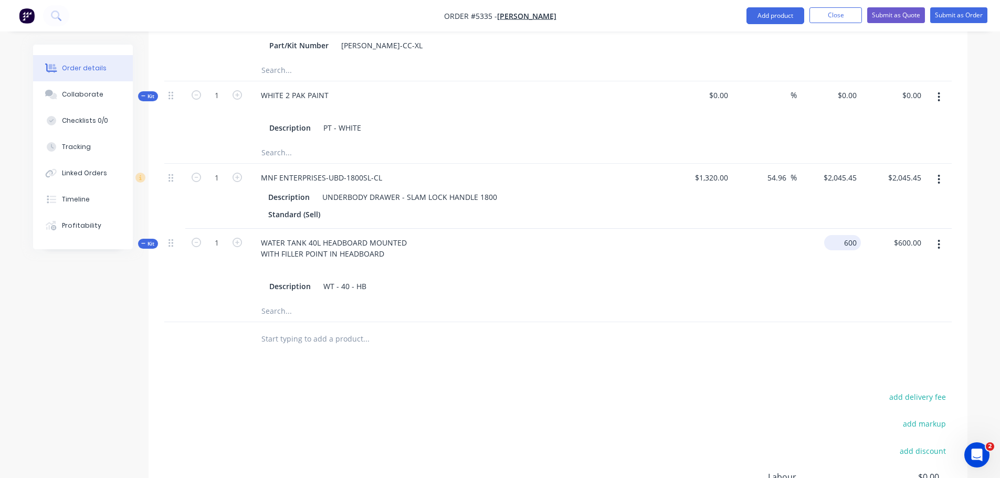
click at [835, 232] on div "600 $600.00" at bounding box center [828, 265] width 65 height 72
type input "$645.45"
click at [311, 328] on input "text" at bounding box center [366, 338] width 210 height 21
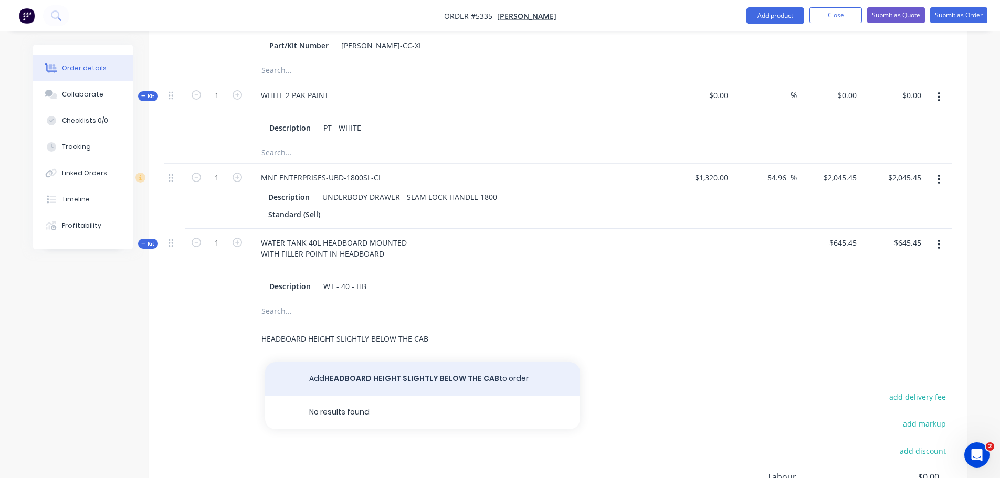
type input "HEADBOARD HEIGHT SLIGHTLY BELOW THE CAB"
click at [326, 366] on button "Add HEADBOARD HEIGHT SLIGHTLY BELOW THE CAB to order" at bounding box center [422, 379] width 315 height 34
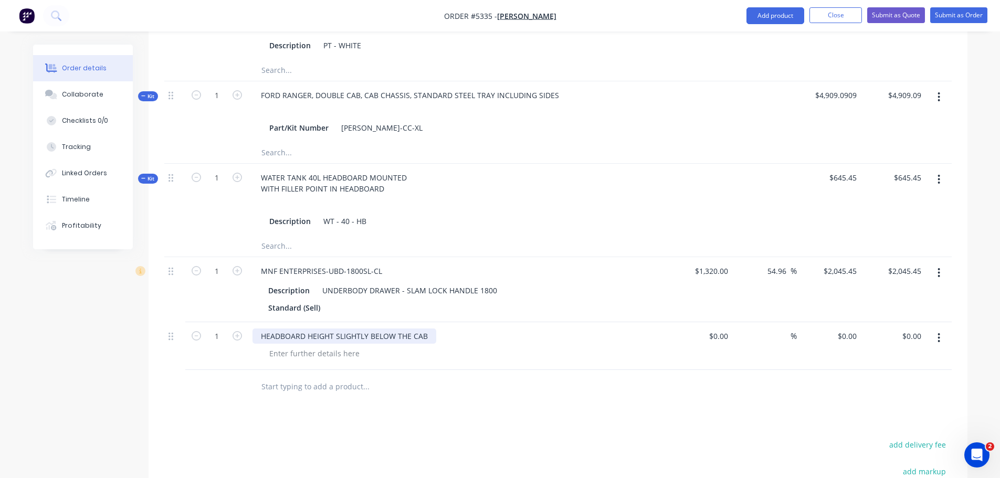
click at [427, 328] on div "HEADBOARD HEIGHT SLIGHTLY BELOW THE CAB" at bounding box center [344, 335] width 184 height 15
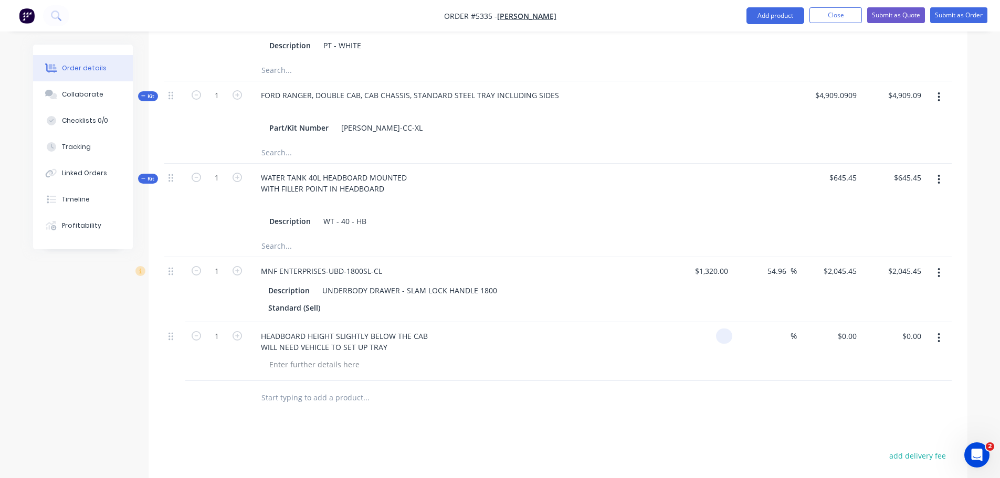
type input "$0.00"
type input "$90.91"
click at [297, 387] on input "text" at bounding box center [366, 397] width 210 height 21
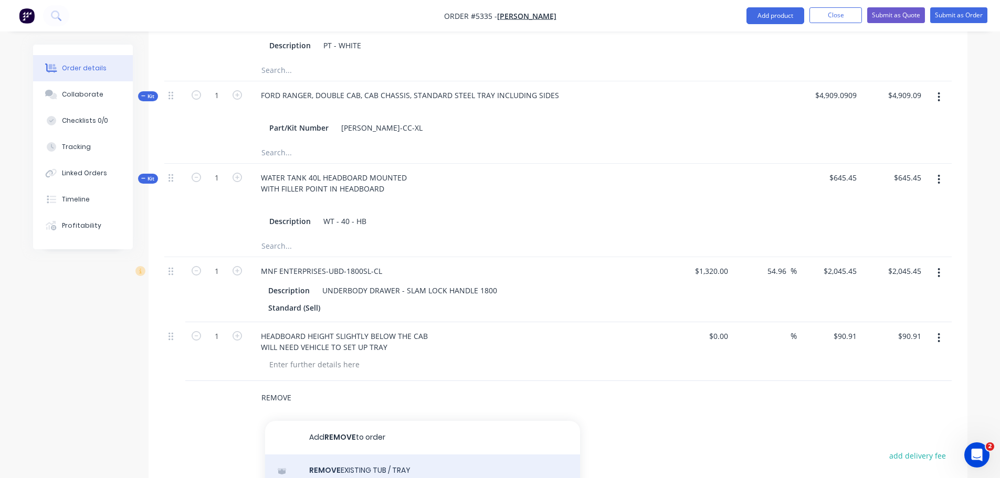
type input "REMOVE"
click at [326, 454] on div "REMOVE EXISTING TUB / TRAY Product Kit" at bounding box center [422, 476] width 315 height 44
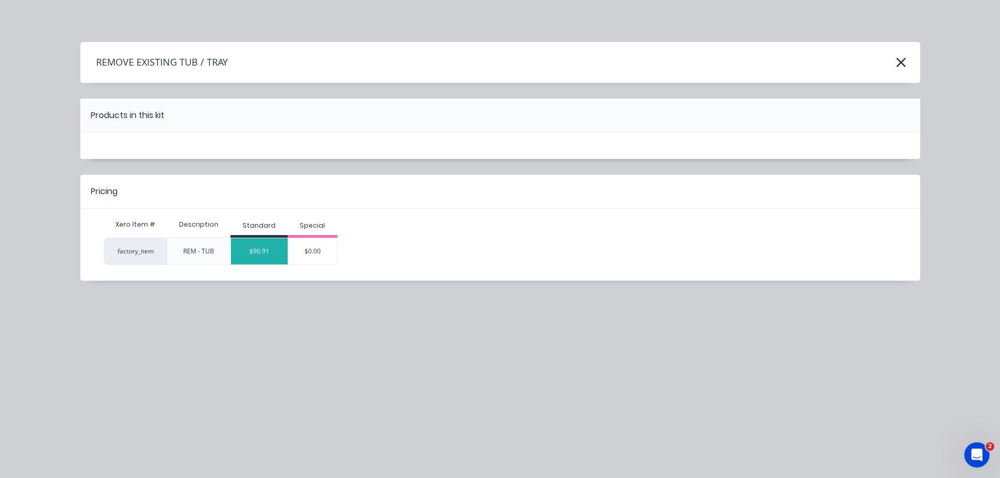
click at [261, 256] on div "$90.91" at bounding box center [259, 251] width 57 height 26
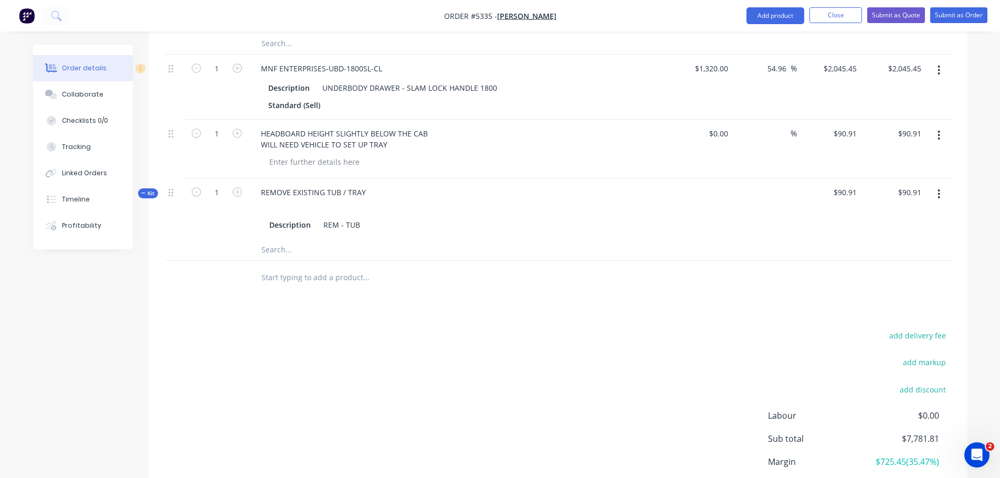
scroll to position [682, 0]
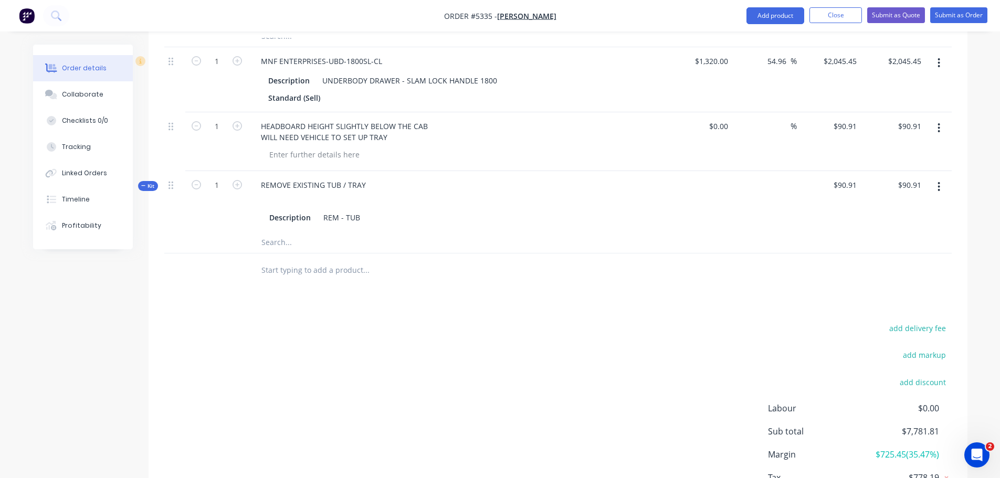
click at [284, 260] on input "text" at bounding box center [366, 270] width 210 height 21
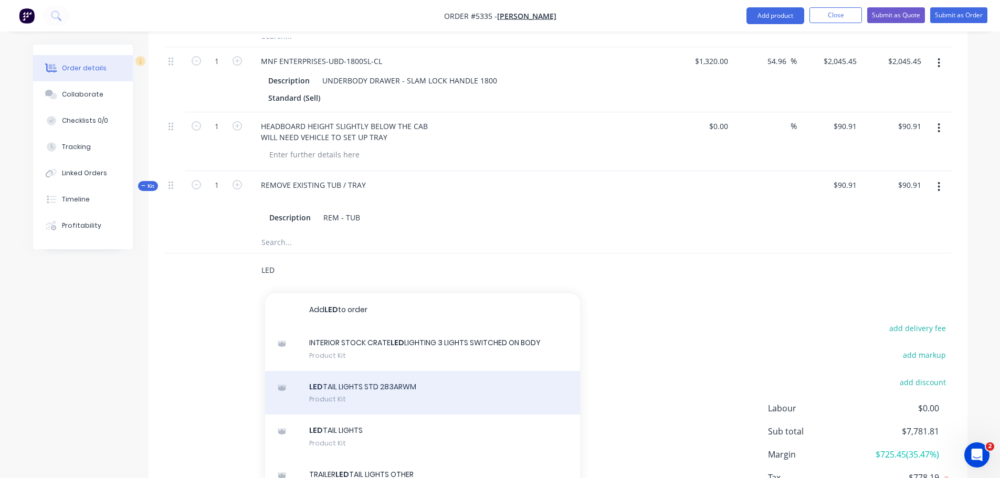
type input "LED"
click at [329, 374] on div "LED TAIL LIGHTS STD 283ARWM Product Kit" at bounding box center [422, 393] width 315 height 44
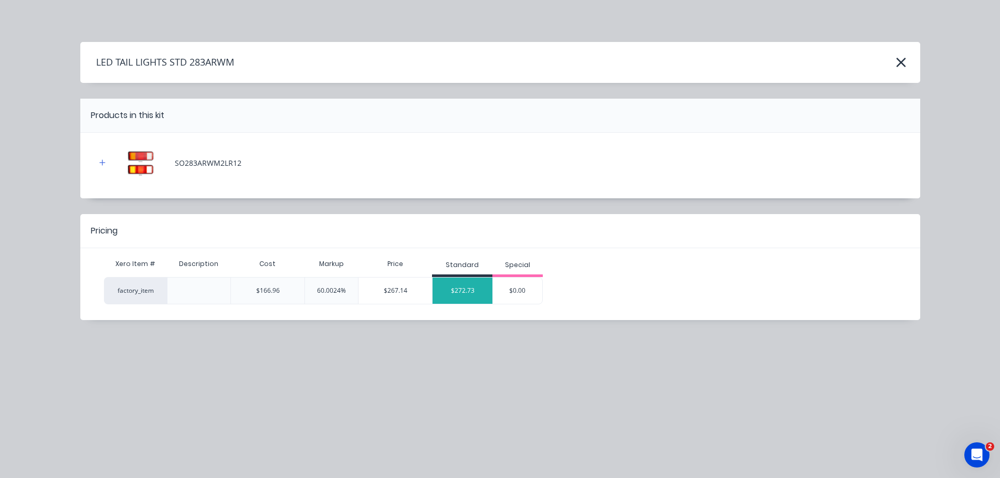
click at [457, 293] on div "$272.73" at bounding box center [462, 291] width 60 height 26
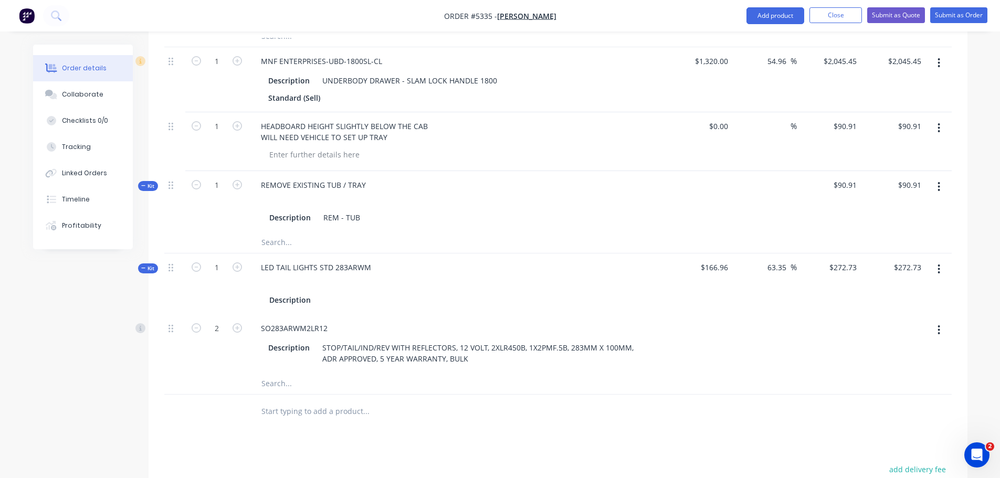
click at [301, 401] on input "text" at bounding box center [366, 411] width 210 height 21
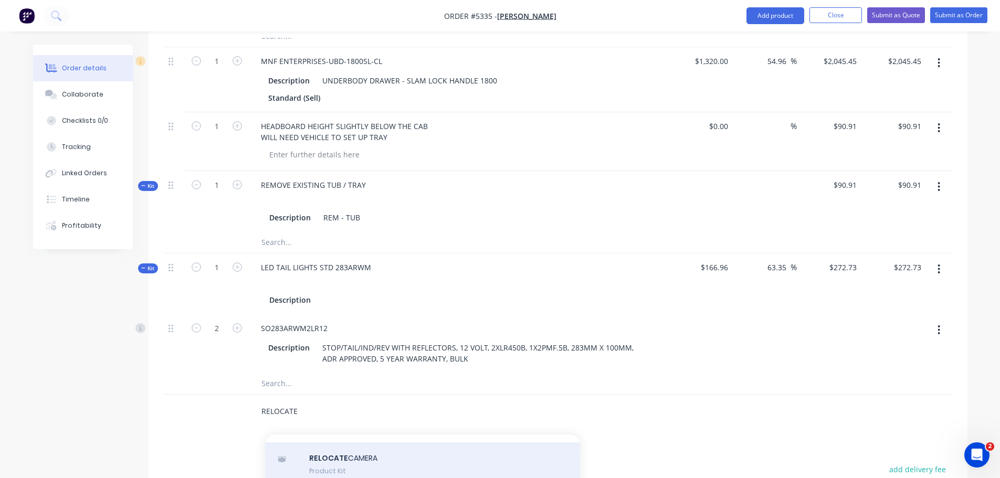
type input "RELOCATE"
click at [337, 451] on div "RELOCATE CAMERA Product Kit" at bounding box center [422, 464] width 315 height 44
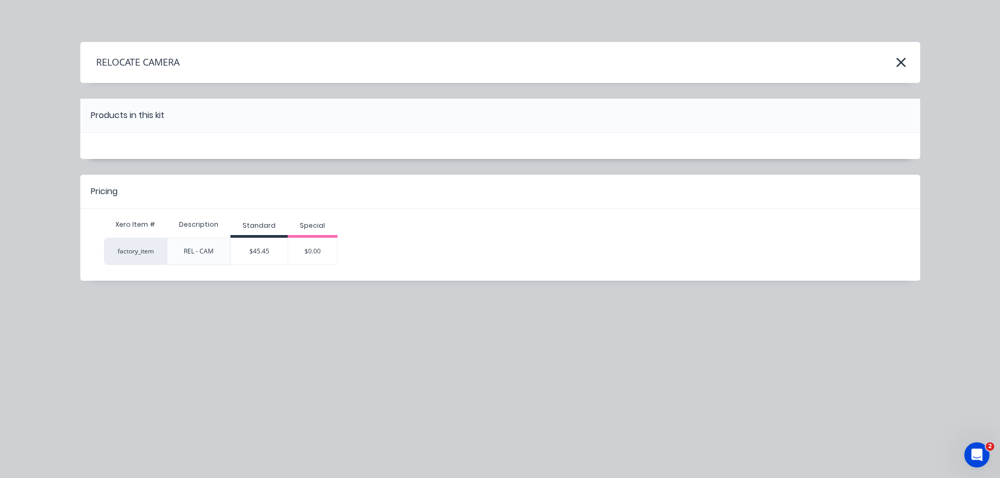
click at [267, 250] on div "$45.45" at bounding box center [259, 251] width 57 height 26
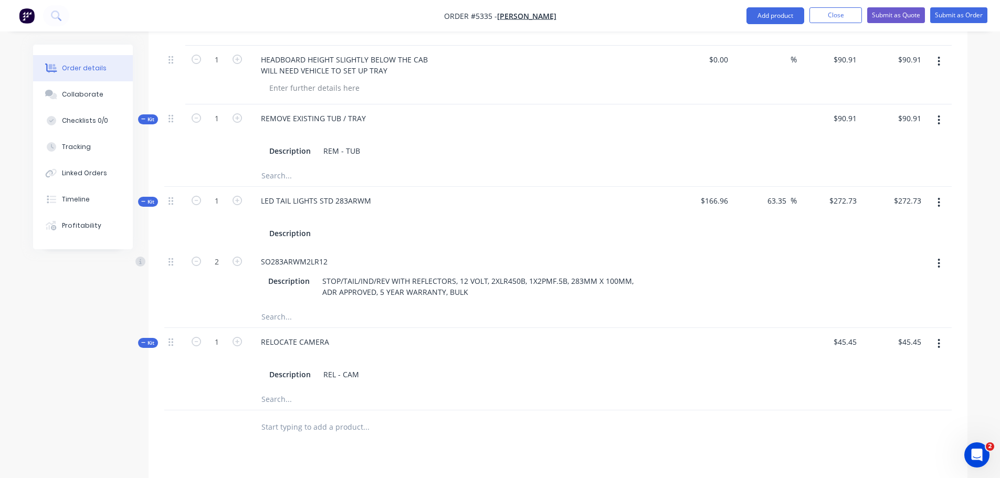
scroll to position [839, 0]
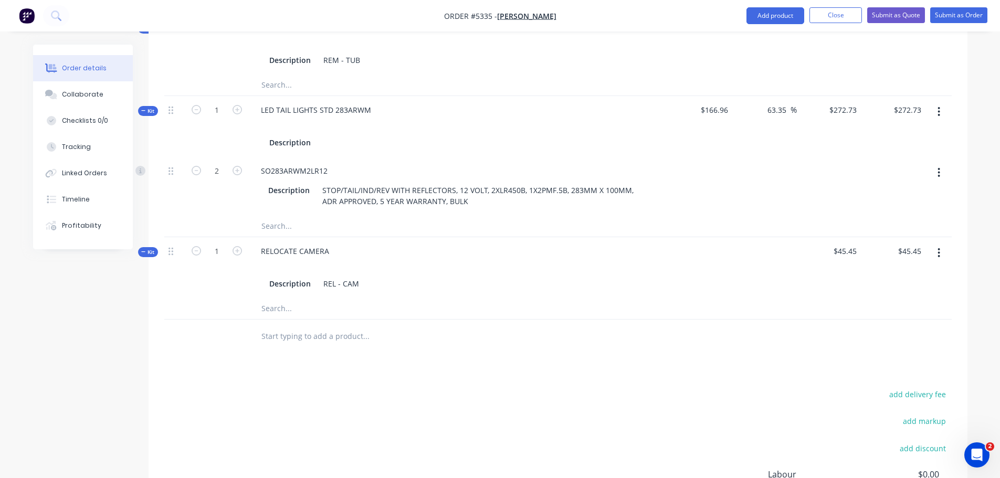
click at [290, 326] on input "text" at bounding box center [366, 336] width 210 height 21
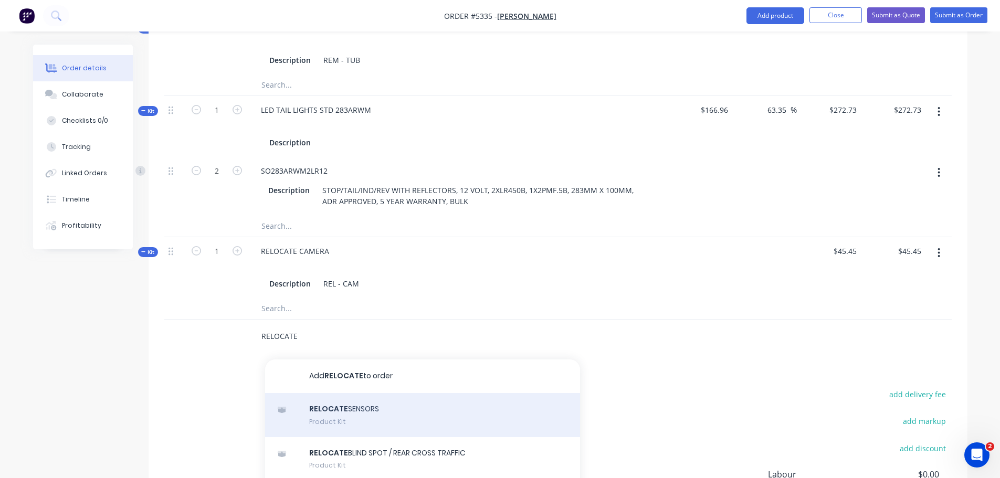
type input "RELOCATE"
click at [363, 406] on div "RELOCATE SENSORS Product Kit" at bounding box center [422, 415] width 315 height 44
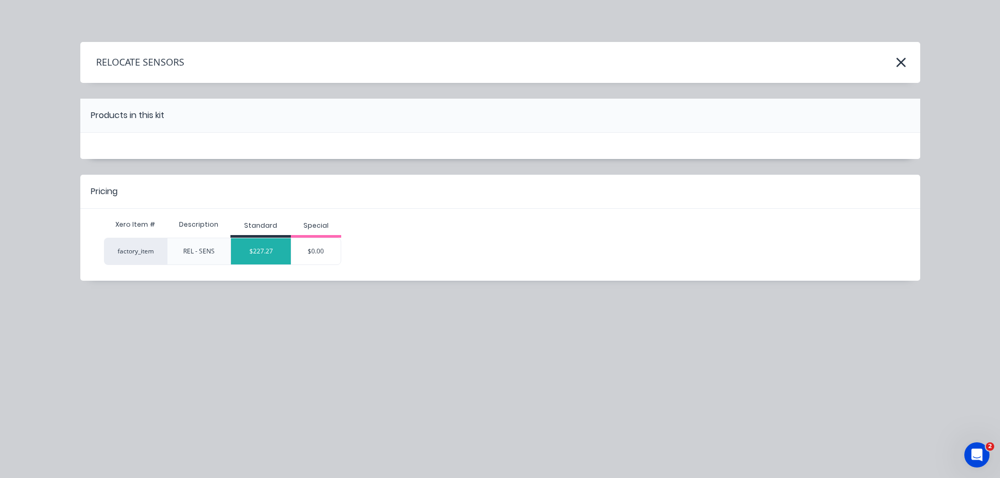
click at [253, 248] on div "$227.27" at bounding box center [261, 251] width 60 height 26
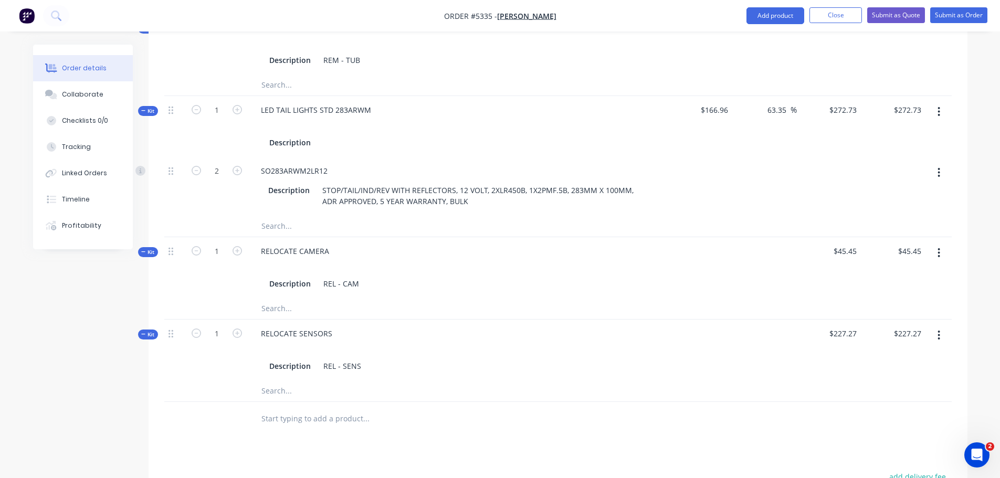
scroll to position [944, 0]
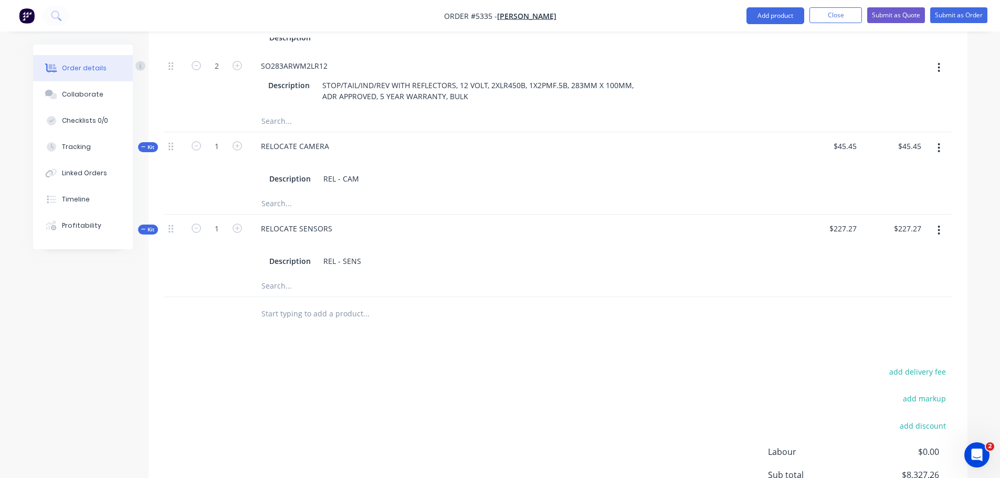
click at [285, 308] on input "text" at bounding box center [366, 313] width 210 height 21
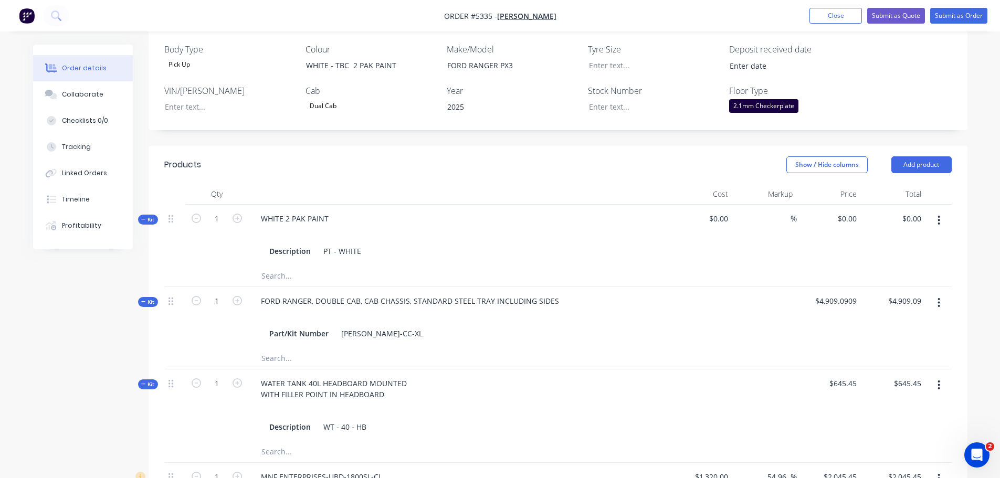
scroll to position [57, 0]
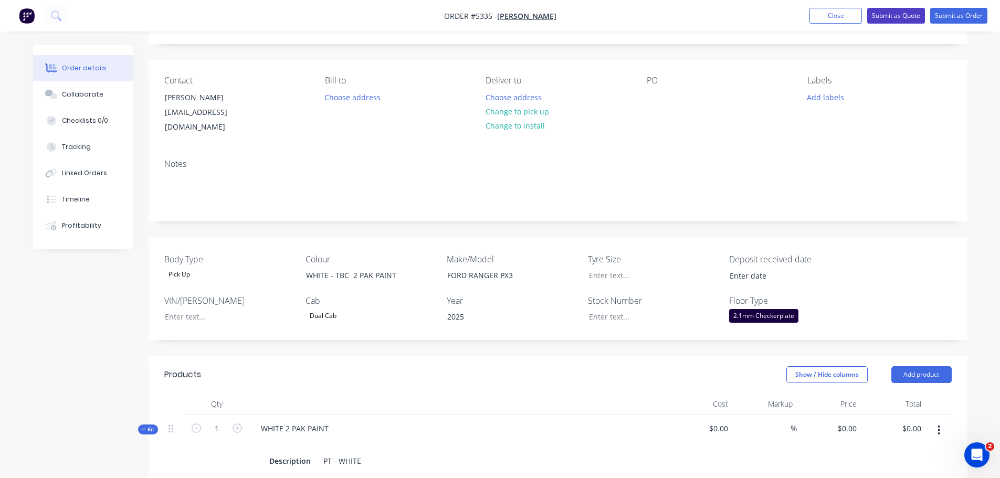
click at [889, 14] on button "Submit as Quote" at bounding box center [896, 16] width 58 height 16
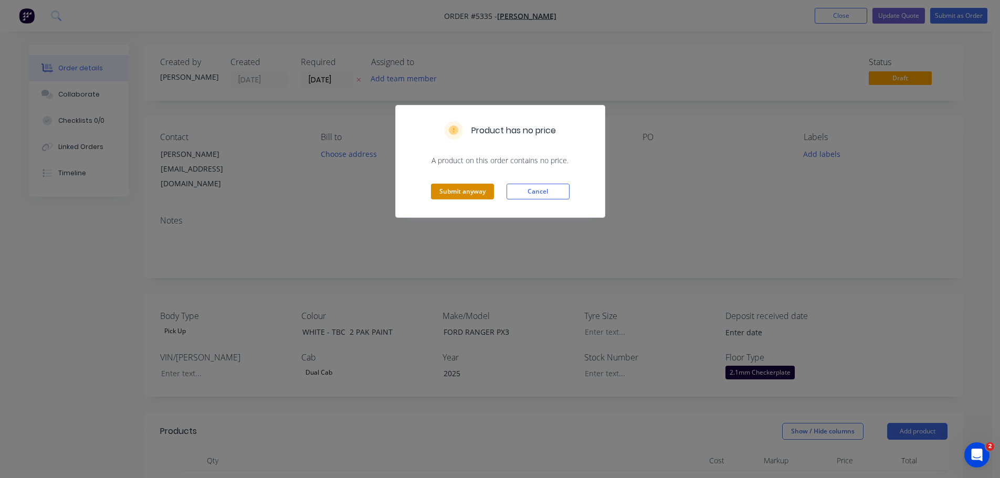
click at [455, 187] on button "Submit anyway" at bounding box center [462, 192] width 63 height 16
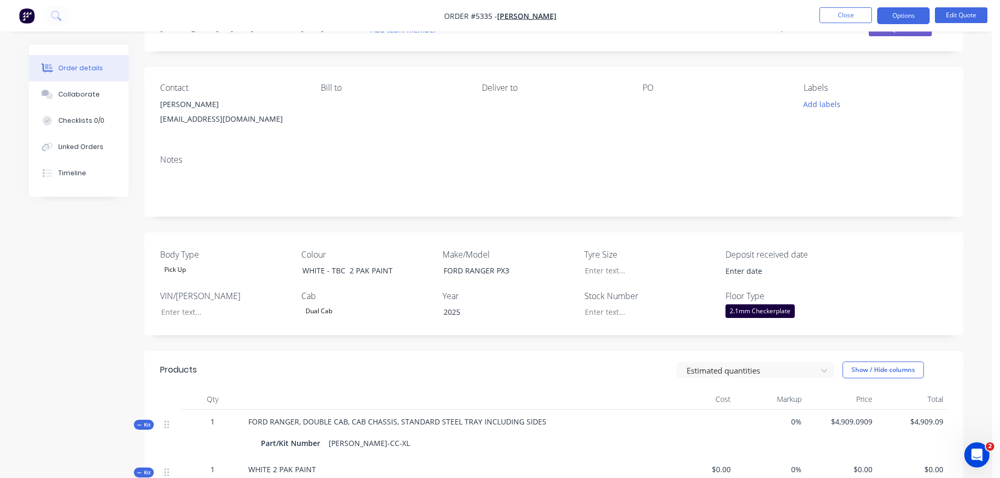
scroll to position [36, 0]
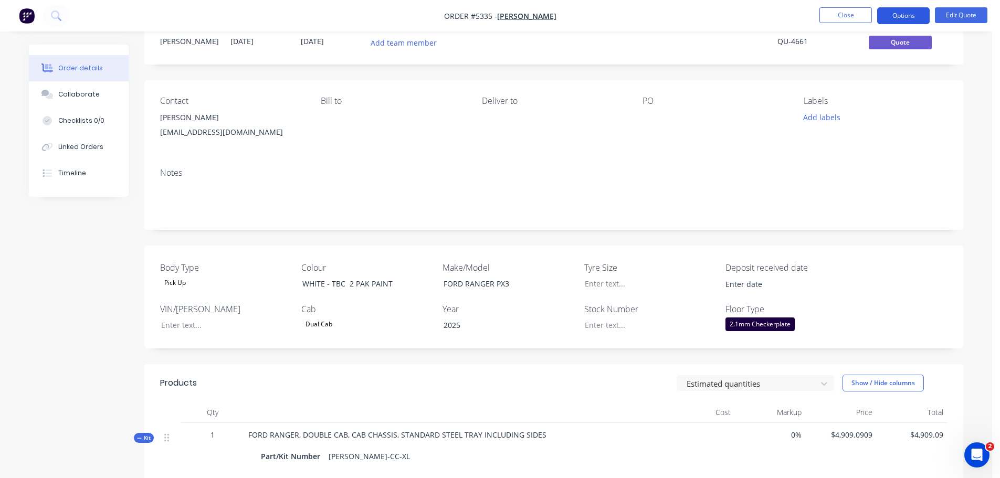
click at [913, 14] on button "Options" at bounding box center [903, 15] width 52 height 17
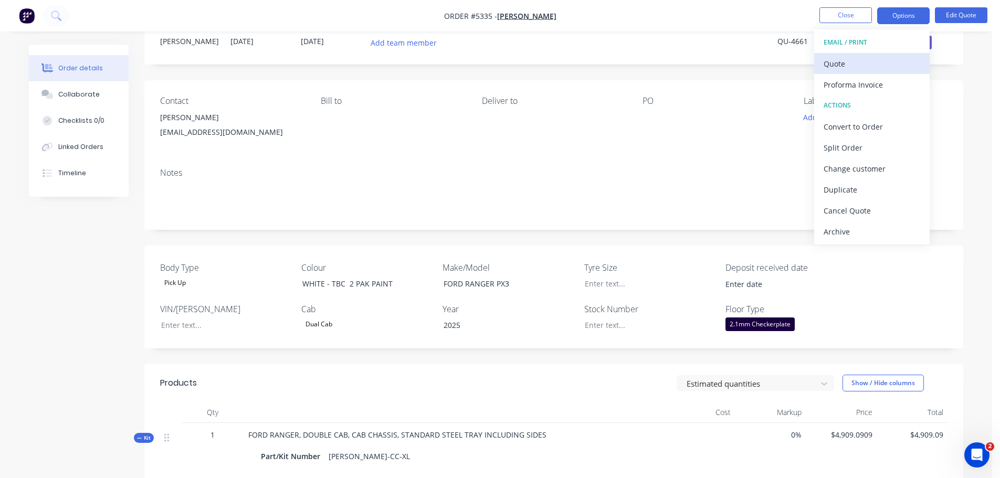
click at [872, 69] on div "Quote" at bounding box center [871, 63] width 97 height 15
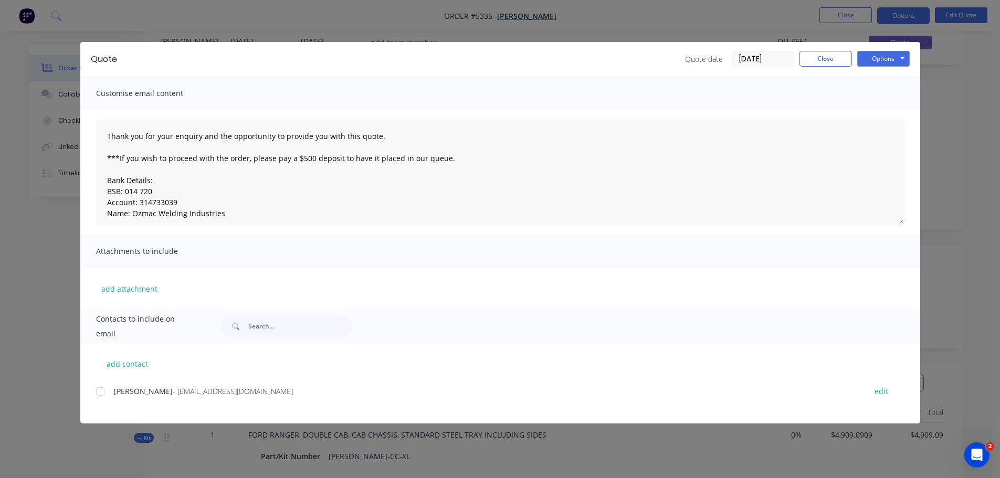
click at [101, 396] on div at bounding box center [100, 391] width 21 height 21
click at [873, 59] on button "Options" at bounding box center [883, 59] width 52 height 16
click at [870, 113] on button "Email" at bounding box center [890, 111] width 67 height 17
click at [893, 64] on button "Options" at bounding box center [883, 59] width 52 height 16
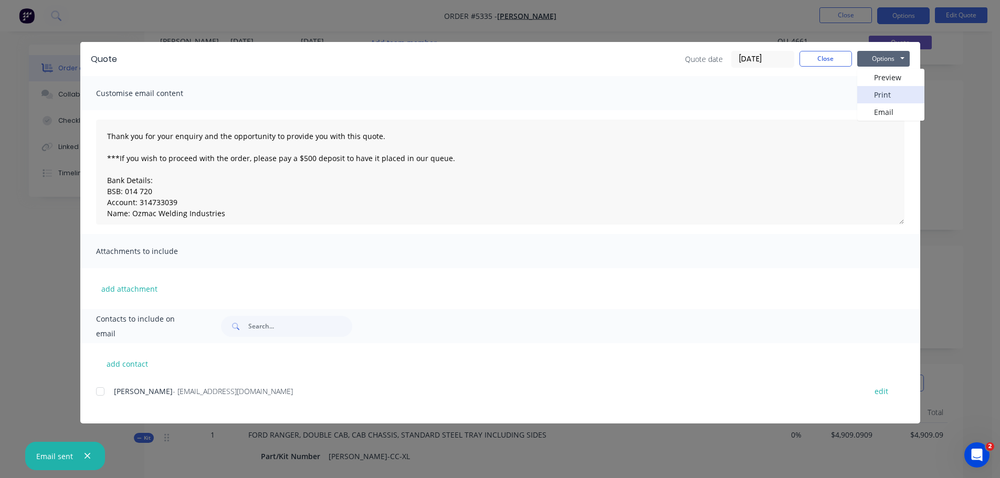
click at [892, 90] on button "Print" at bounding box center [890, 94] width 67 height 17
click at [832, 57] on button "Close" at bounding box center [825, 59] width 52 height 16
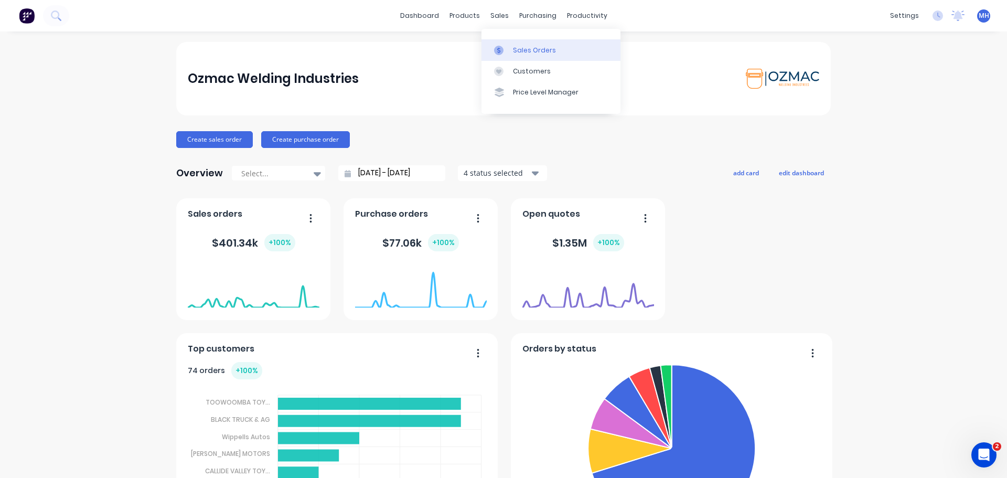
click at [518, 50] on div "Sales Orders" at bounding box center [534, 50] width 43 height 9
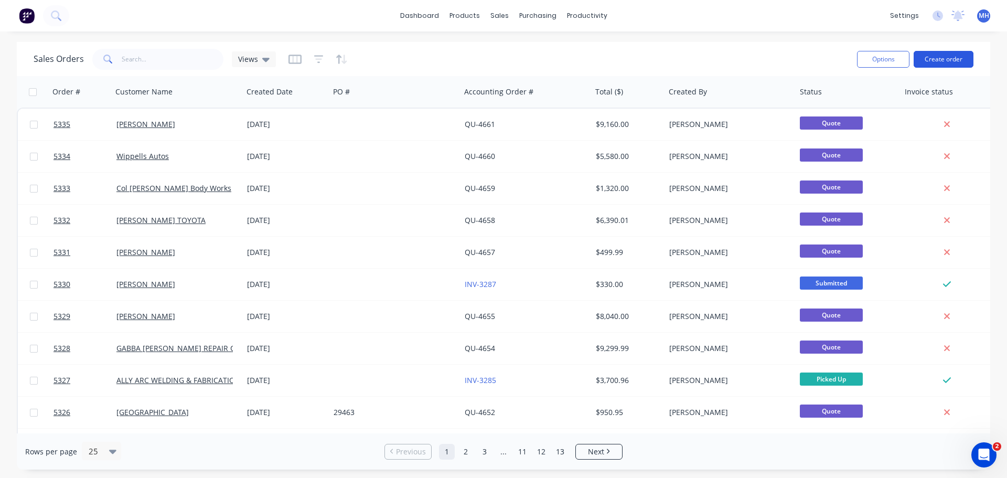
click at [947, 59] on button "Create order" at bounding box center [944, 59] width 60 height 17
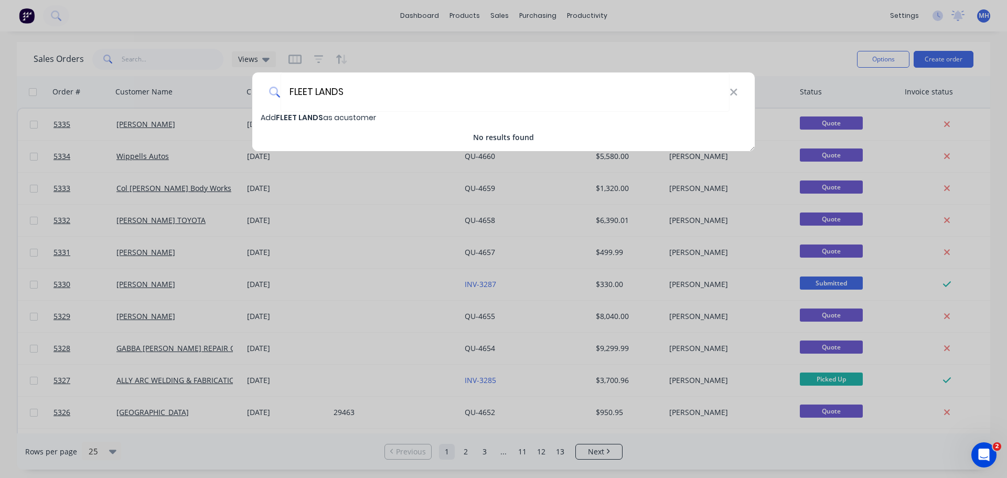
type input "FLEET LANDS"
click at [316, 115] on span "FLEET LANDS" at bounding box center [299, 117] width 47 height 10
select select "AU"
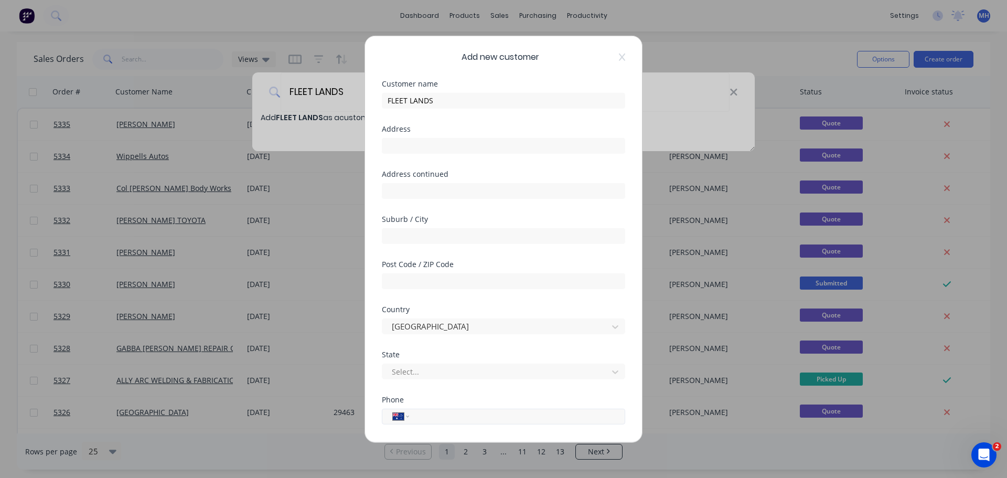
click at [476, 419] on input "tel" at bounding box center [516, 416] width 198 height 12
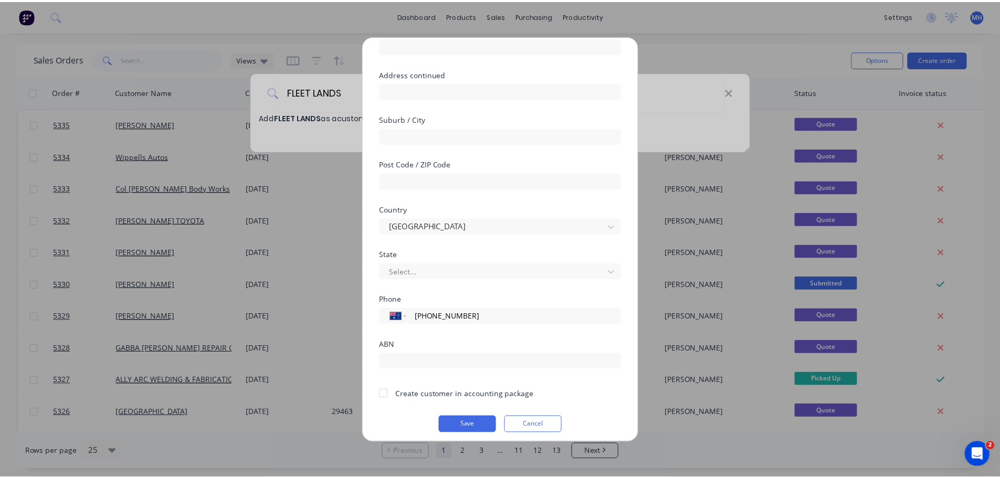
scroll to position [106, 0]
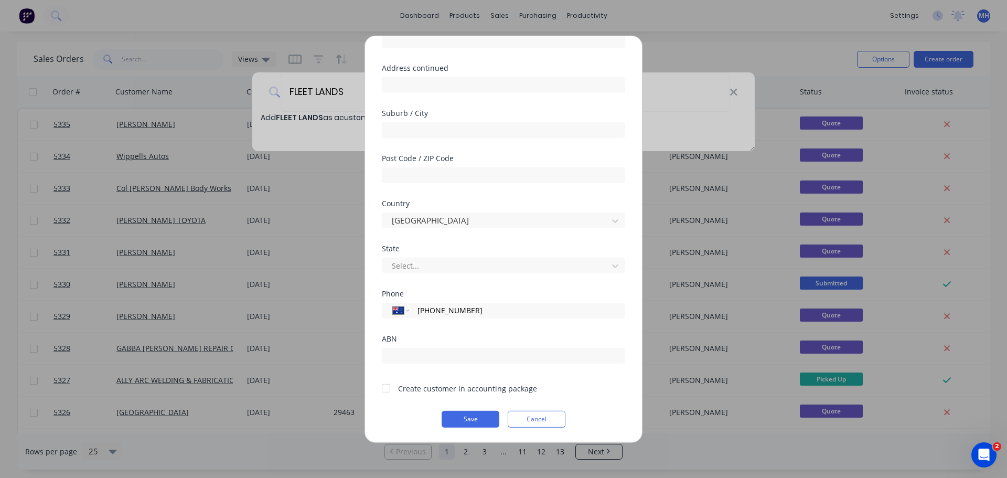
type input "[PHONE_NUMBER]"
click at [384, 388] on div at bounding box center [386, 388] width 21 height 21
click at [482, 423] on button "Save" at bounding box center [471, 418] width 58 height 17
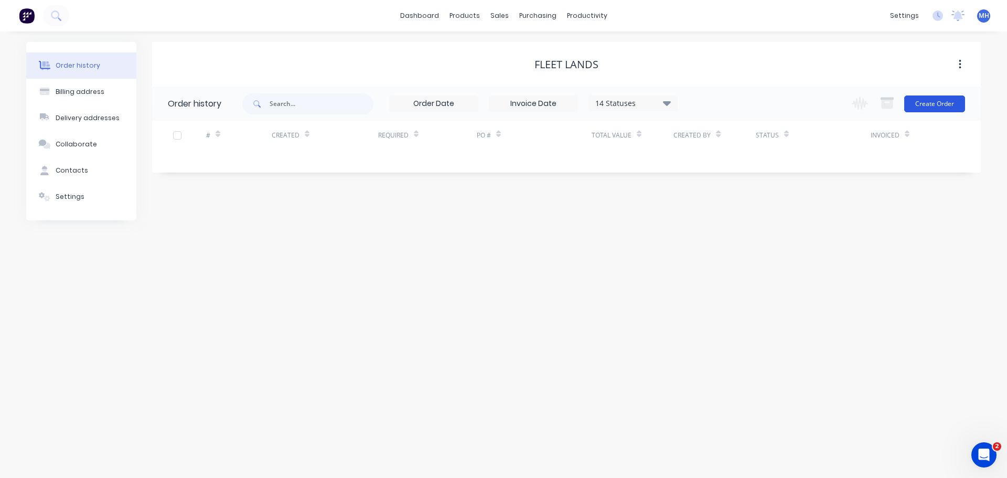
click at [939, 102] on button "Create Order" at bounding box center [935, 103] width 61 height 17
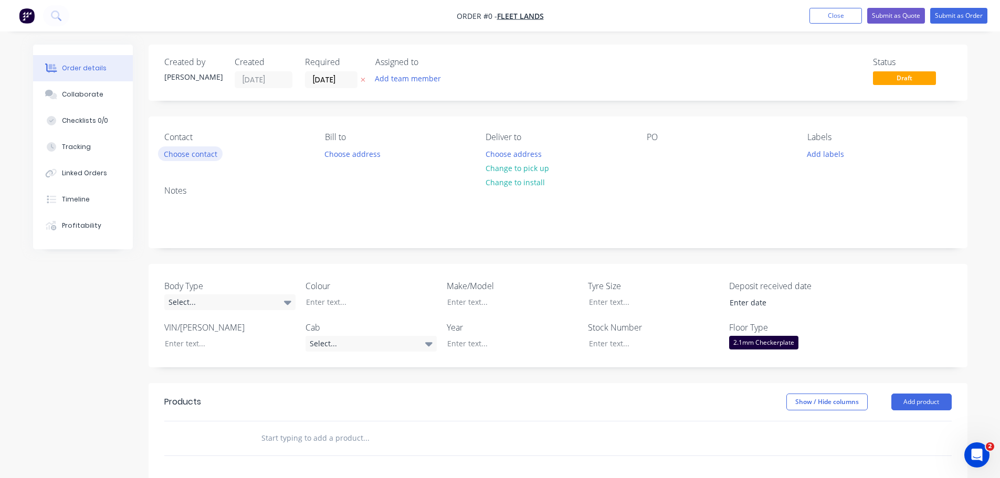
click at [179, 152] on button "Choose contact" at bounding box center [190, 153] width 65 height 14
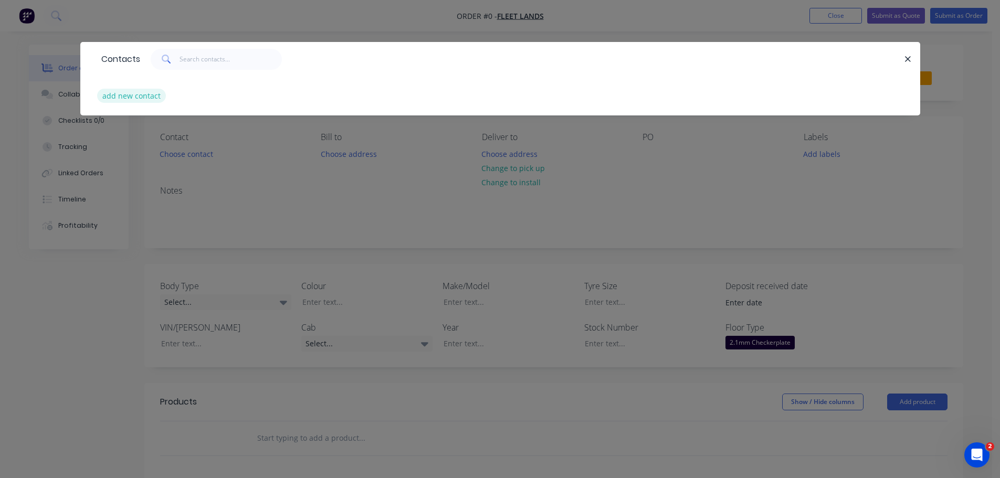
click at [127, 99] on button "add new contact" at bounding box center [131, 96] width 69 height 14
select select "AU"
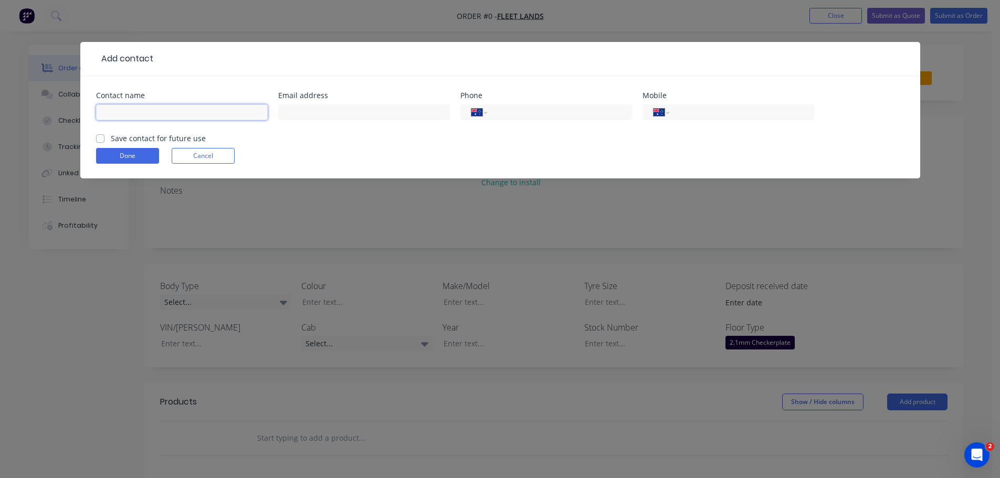
click at [132, 107] on input "text" at bounding box center [182, 112] width 172 height 16
type input "FLEET LANDS"
type input "[EMAIL_ADDRESS][DOMAIN_NAME]"
click at [512, 113] on input "tel" at bounding box center [557, 113] width 126 height 12
type input "[PHONE_NUMBER]"
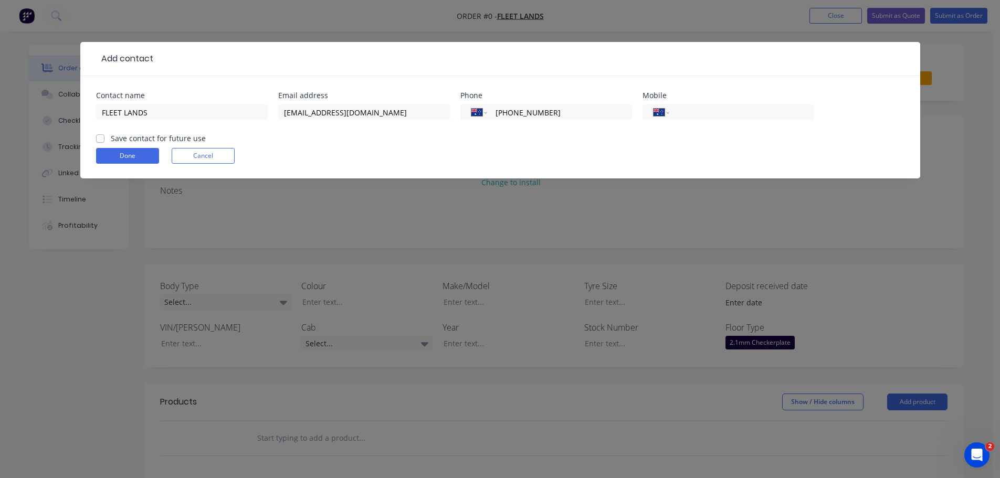
click at [111, 140] on label "Save contact for future use" at bounding box center [158, 138] width 95 height 11
click at [99, 140] on input "Save contact for future use" at bounding box center [100, 138] width 8 height 10
checkbox input "true"
click at [122, 159] on button "Done" at bounding box center [127, 156] width 63 height 16
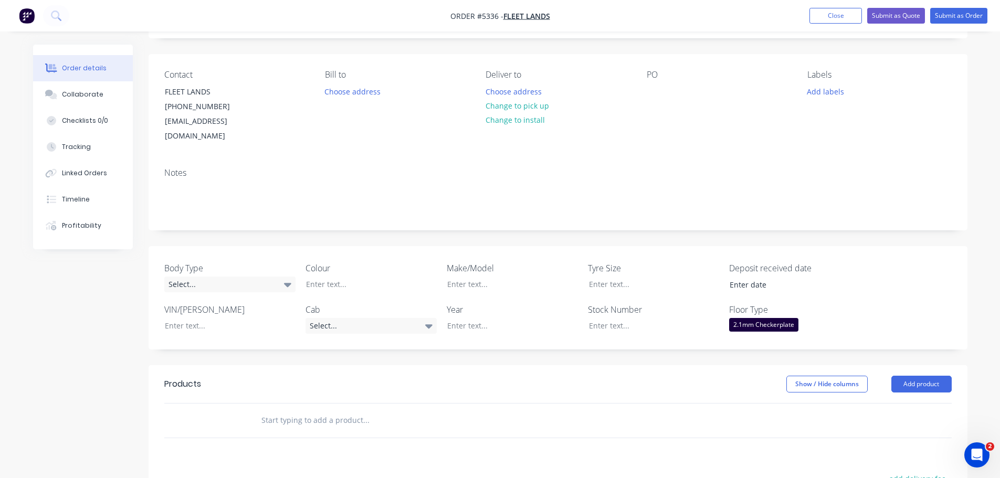
scroll to position [157, 0]
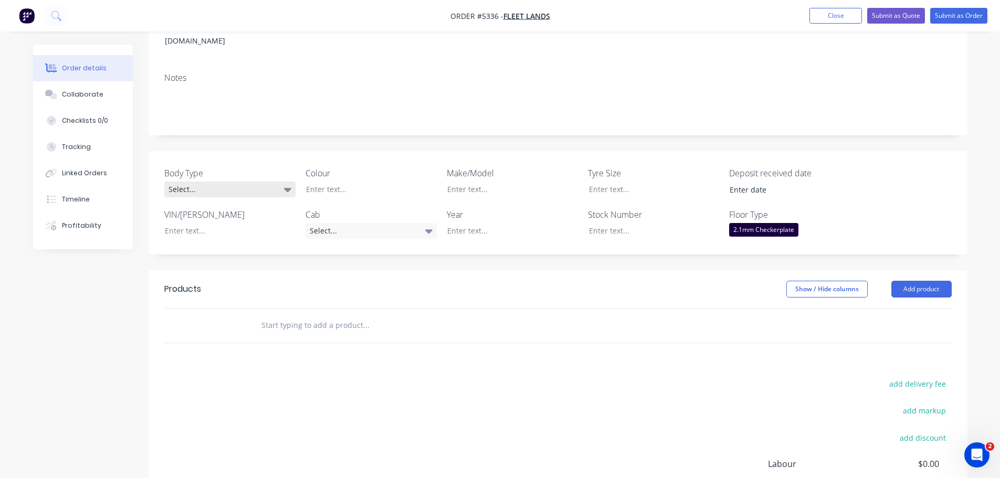
click at [218, 182] on div "Select..." at bounding box center [229, 190] width 131 height 16
click at [228, 217] on button "Cab Chassis" at bounding box center [242, 217] width 157 height 21
click at [350, 182] on div at bounding box center [362, 189] width 131 height 15
click at [425, 225] on icon at bounding box center [428, 231] width 7 height 12
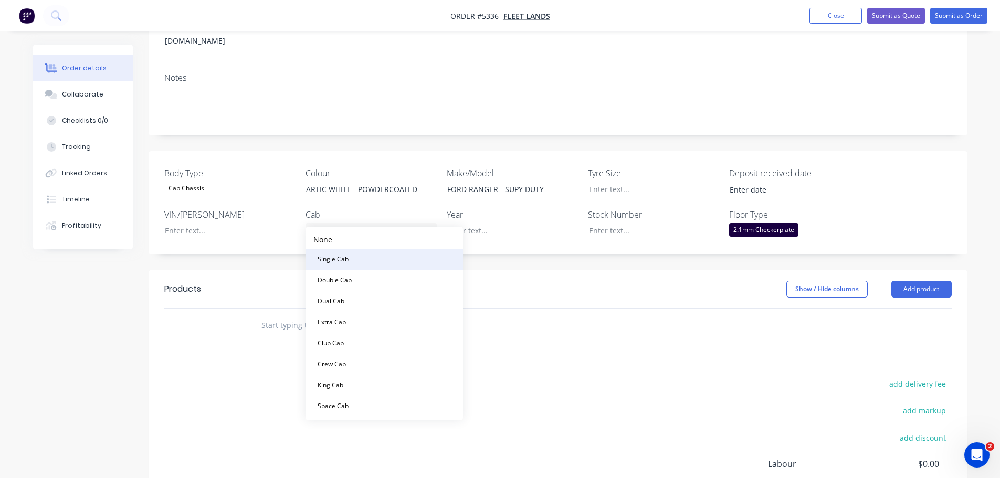
click at [364, 262] on button "Single Cab" at bounding box center [383, 259] width 157 height 21
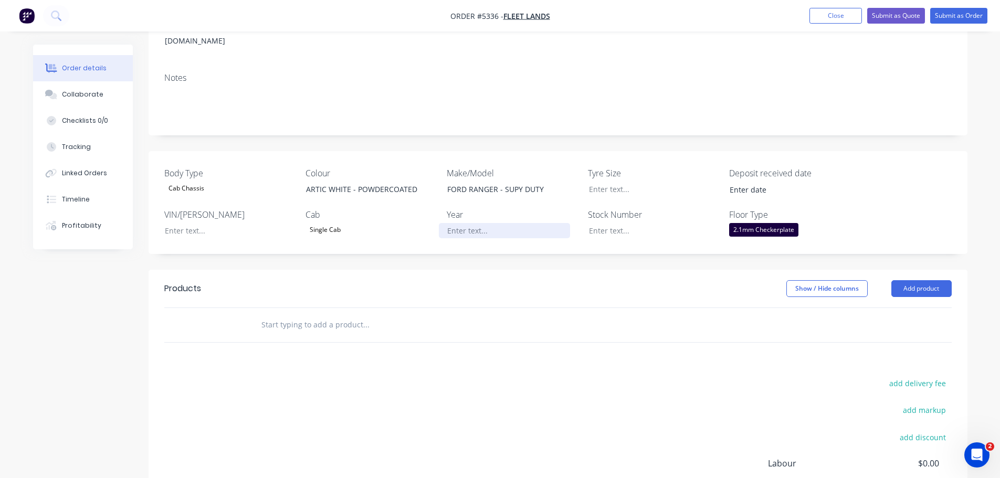
click at [461, 223] on div at bounding box center [504, 230] width 131 height 15
click at [370, 318] on input "text" at bounding box center [366, 324] width 210 height 21
click at [930, 280] on button "Add product" at bounding box center [921, 288] width 60 height 17
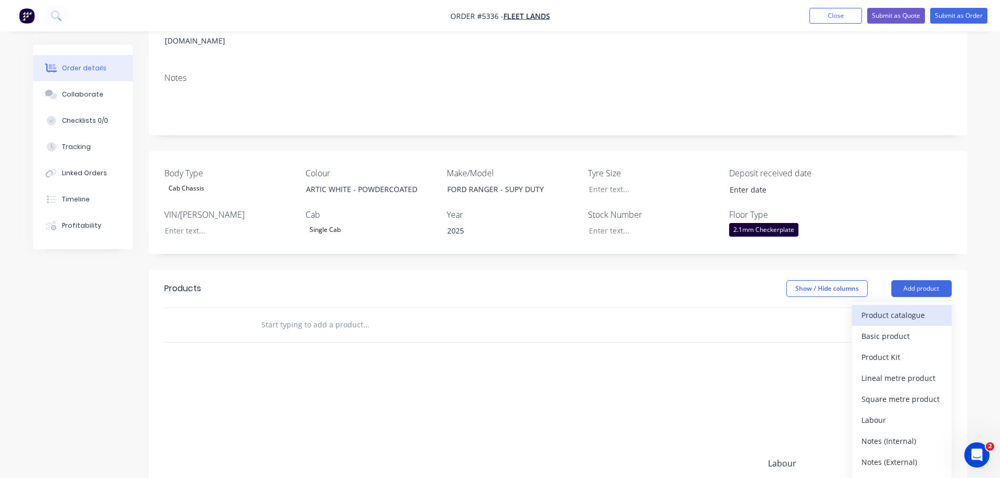
click at [917, 307] on div "Product catalogue" at bounding box center [901, 314] width 81 height 15
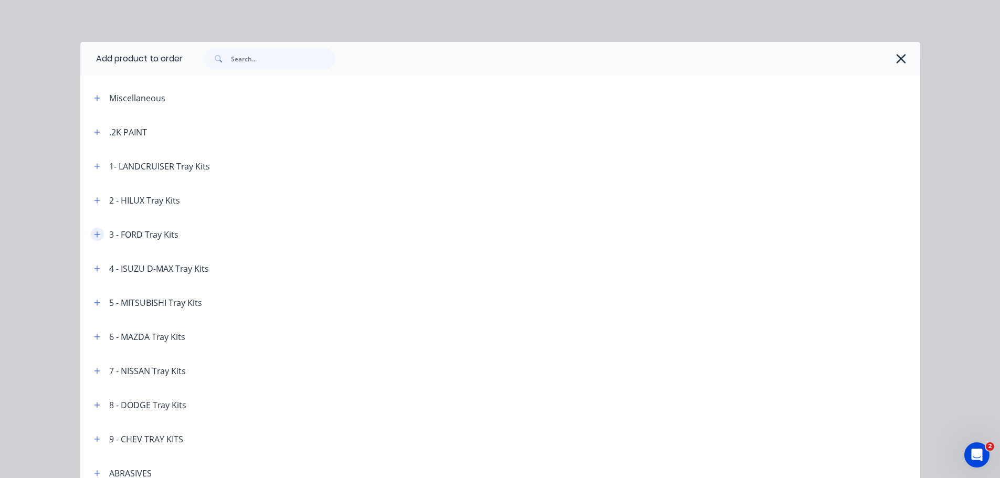
click at [94, 234] on icon "button" at bounding box center [97, 234] width 6 height 6
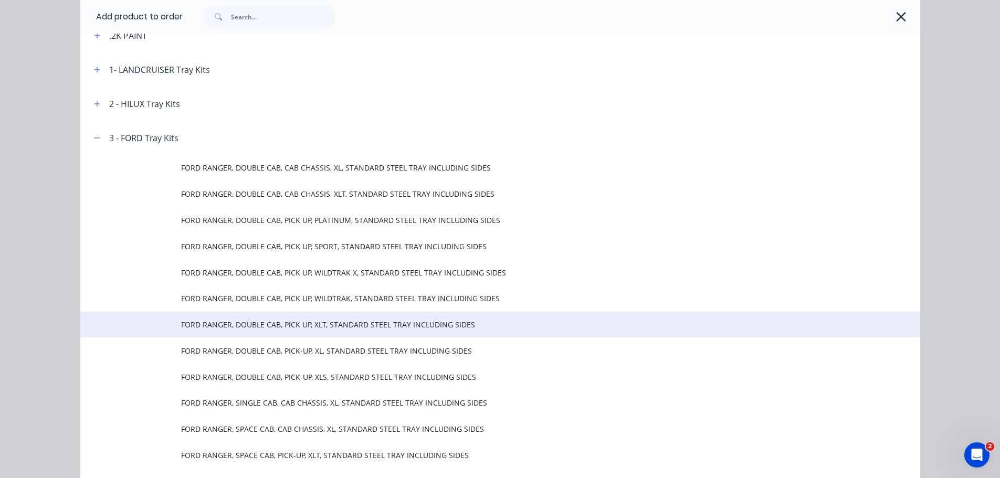
scroll to position [105, 0]
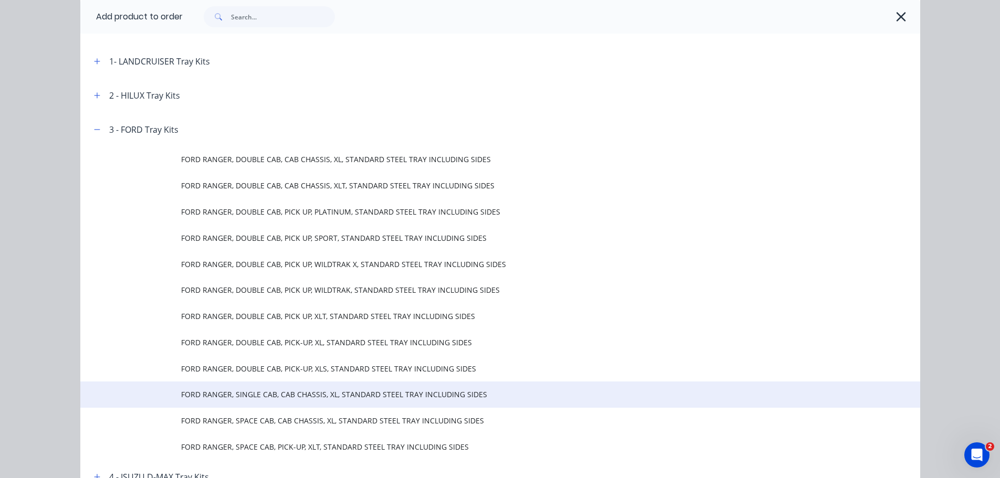
click at [259, 396] on span "FORD RANGER, SINGLE CAB, CAB CHASSIS, XL, STANDARD STEEL TRAY INCLUDING SIDES" at bounding box center [476, 394] width 591 height 11
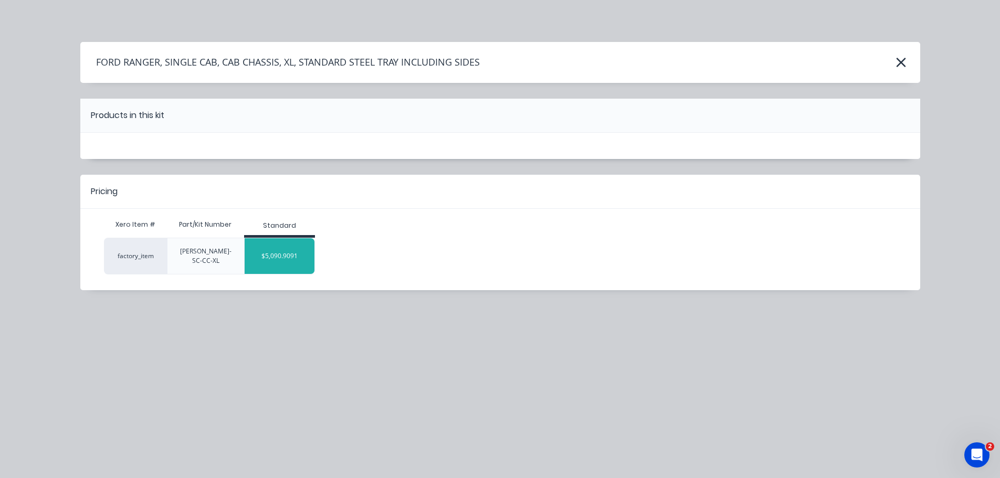
click at [279, 253] on div "$5,090.9091" at bounding box center [280, 256] width 70 height 26
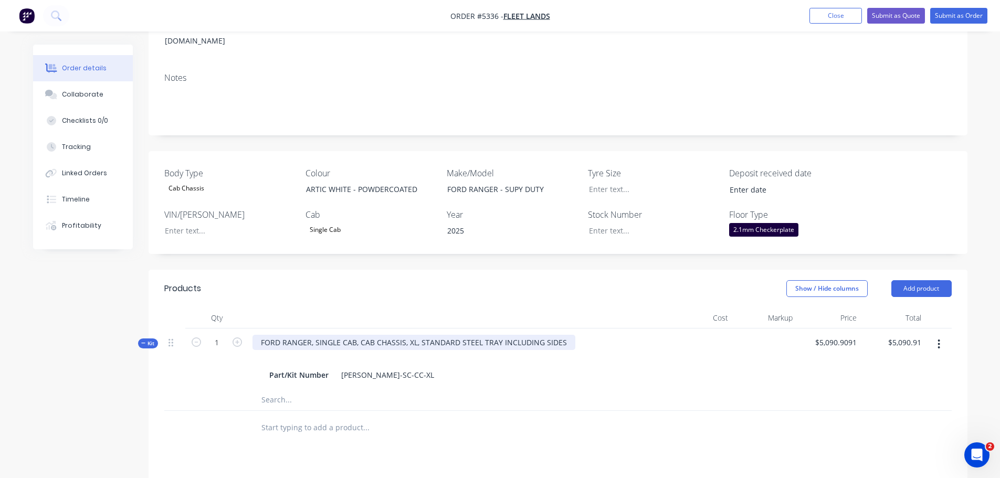
click at [407, 335] on div "FORD RANGER, SINGLE CAB, CAB CHASSIS, XL, STANDARD STEEL TRAY INCLUDING SIDES" at bounding box center [413, 342] width 323 height 15
click at [365, 417] on input "text" at bounding box center [366, 427] width 210 height 21
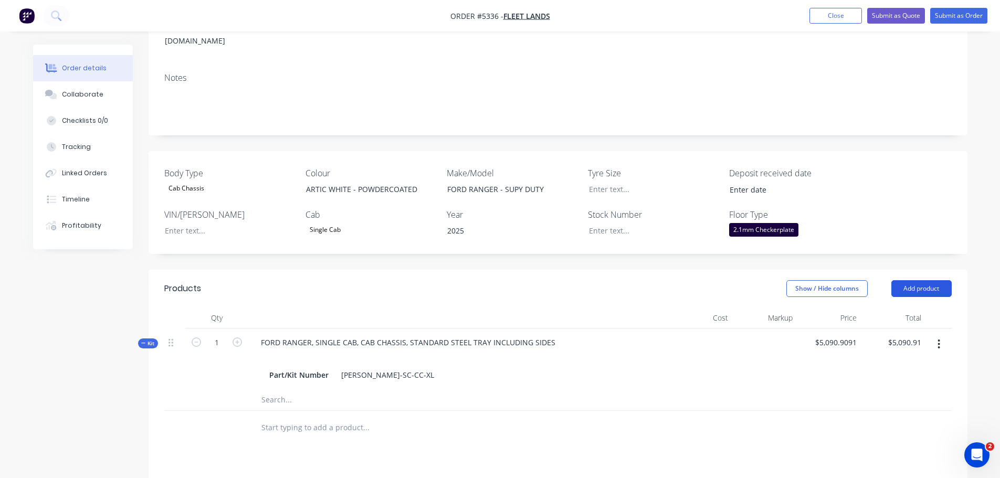
click at [917, 280] on button "Add product" at bounding box center [921, 288] width 60 height 17
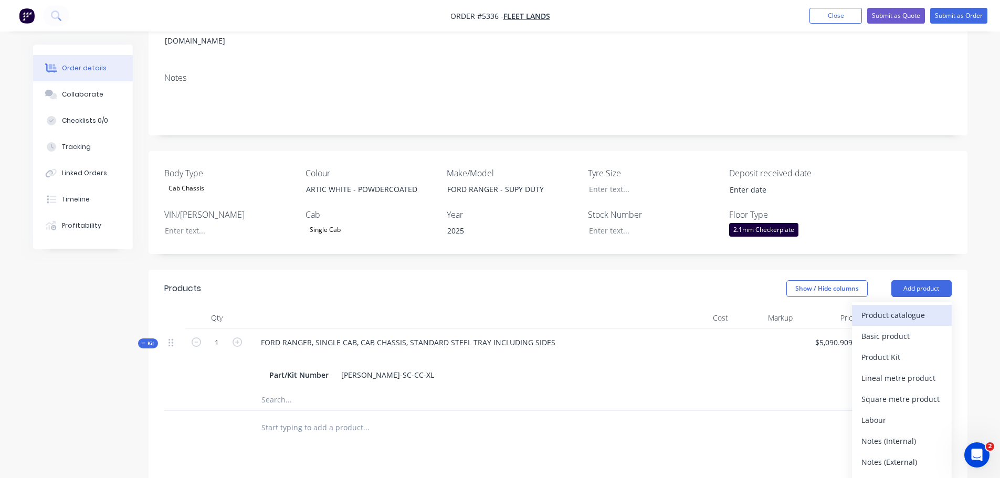
click at [912, 307] on div "Product catalogue" at bounding box center [901, 314] width 81 height 15
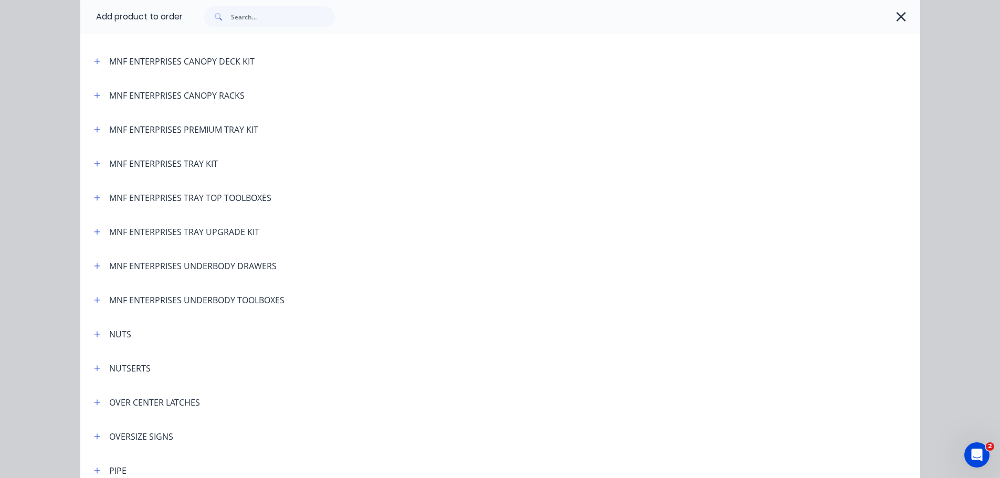
scroll to position [2309, 0]
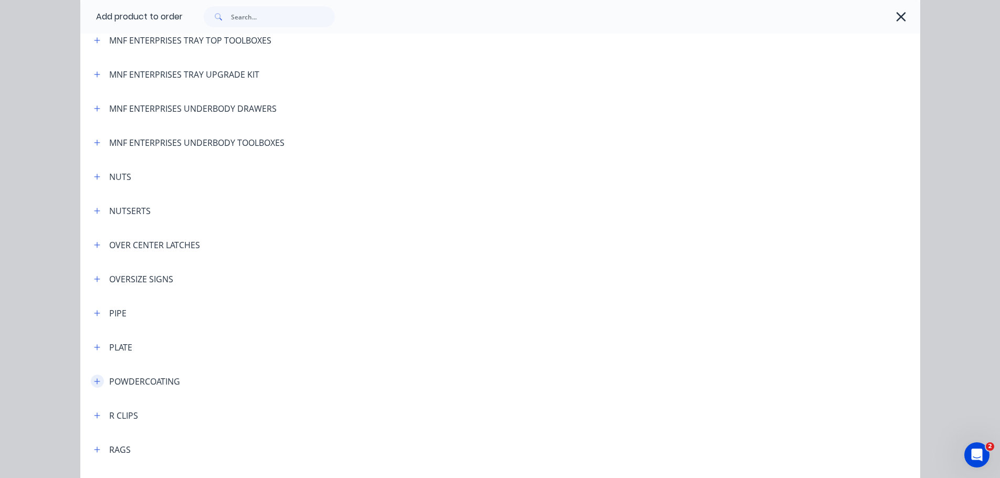
click at [96, 383] on icon "button" at bounding box center [97, 381] width 6 height 7
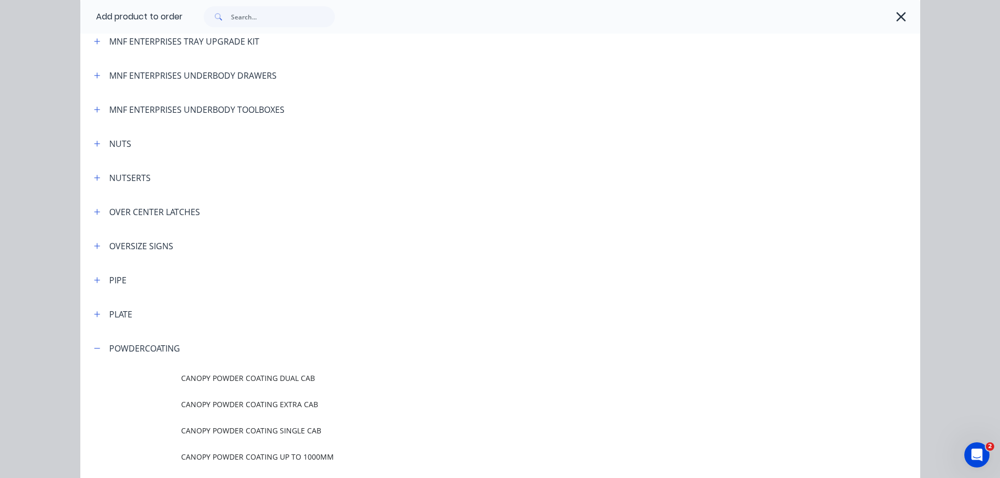
scroll to position [2466, 0]
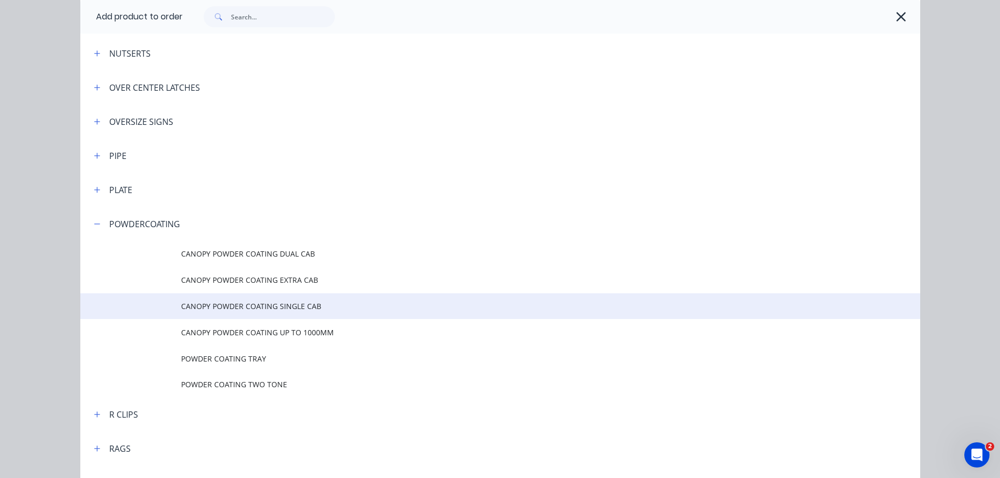
click at [237, 312] on td "CANOPY POWDER COATING SINGLE CAB" at bounding box center [550, 306] width 739 height 26
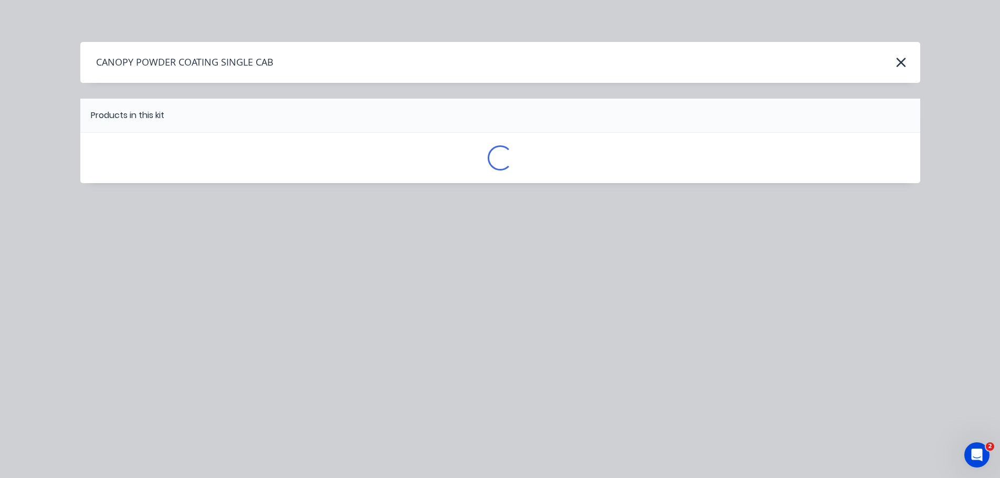
scroll to position [0, 0]
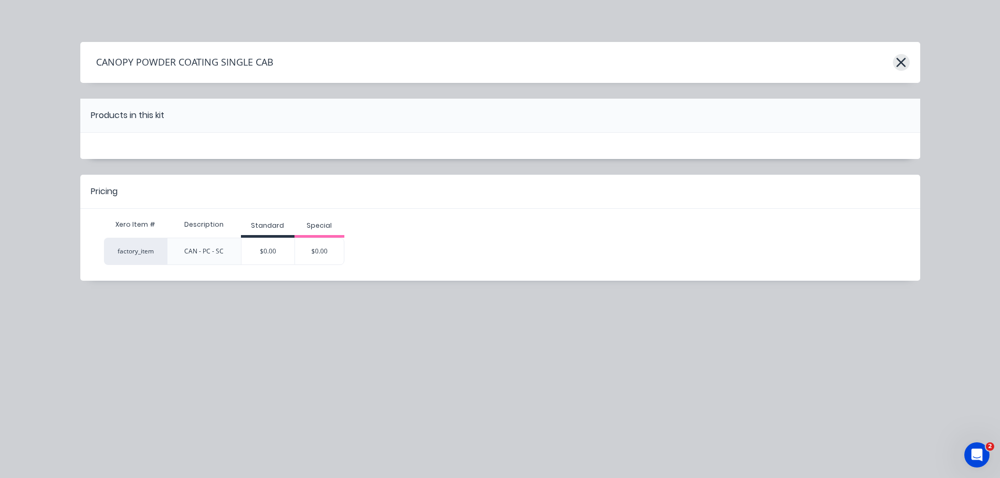
click at [901, 68] on icon "button" at bounding box center [900, 62] width 11 height 15
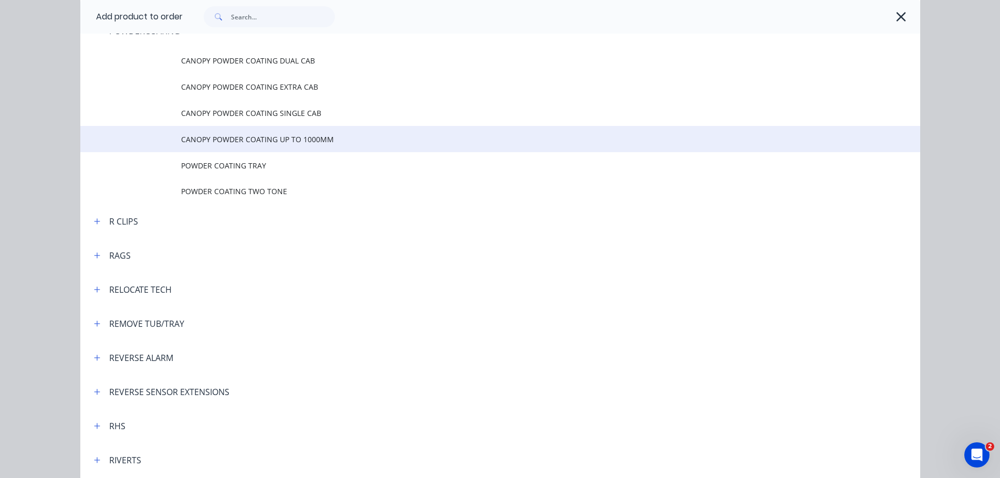
scroll to position [2673, 0]
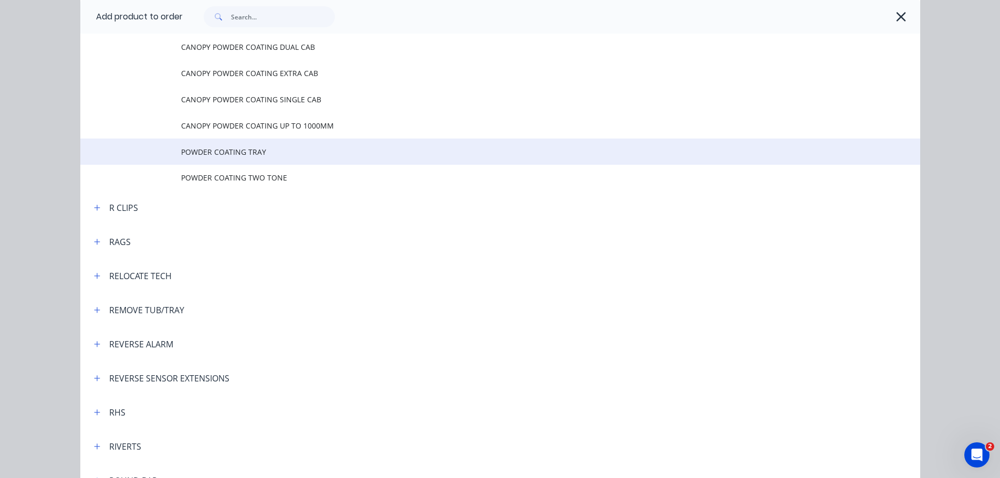
click at [243, 152] on span "POWDER COATING TRAY" at bounding box center [476, 151] width 591 height 11
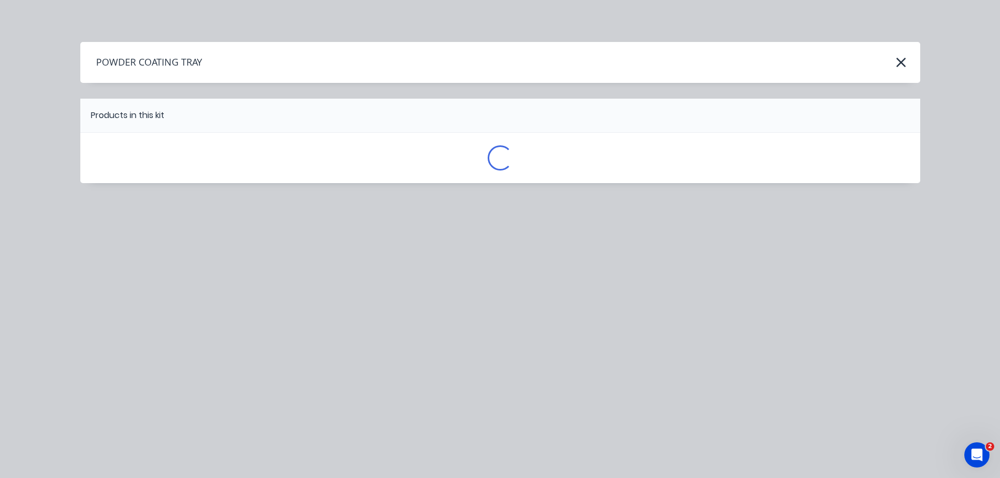
scroll to position [0, 0]
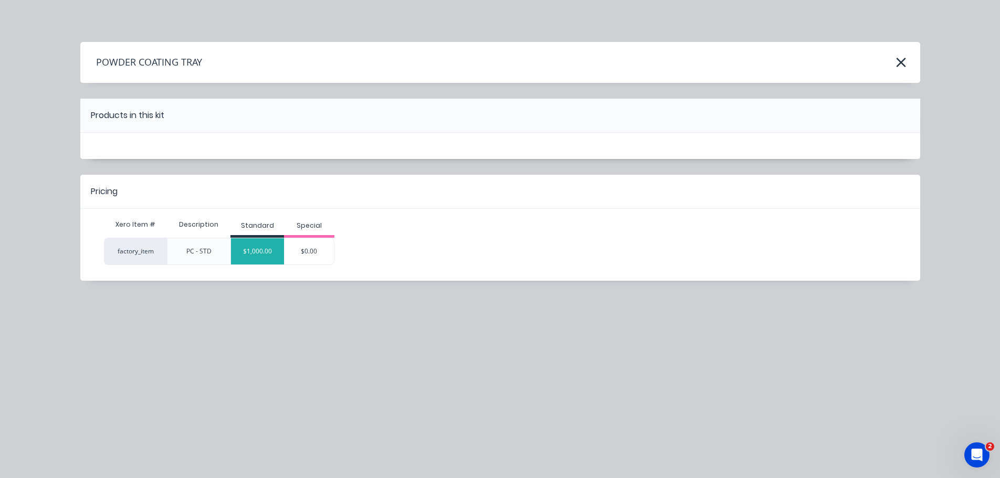
click at [271, 254] on div "$1,000.00" at bounding box center [257, 251] width 53 height 26
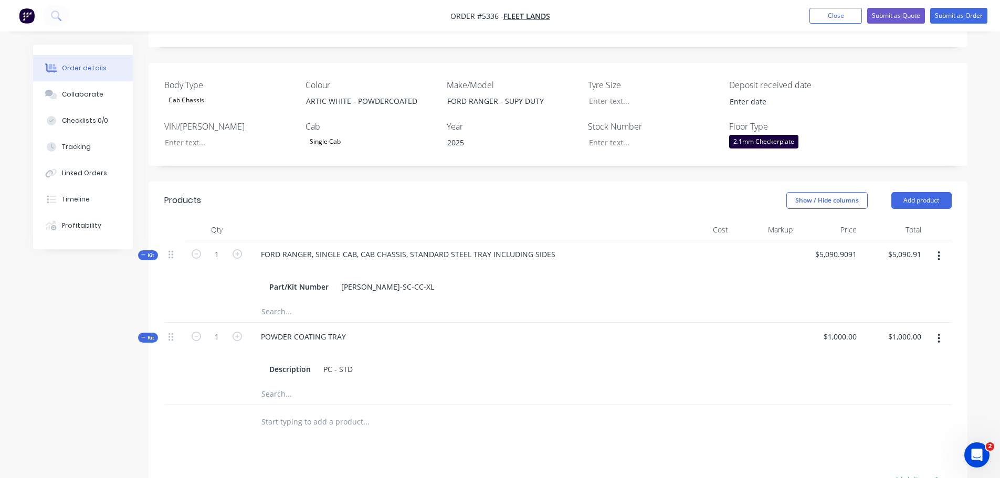
scroll to position [420, 0]
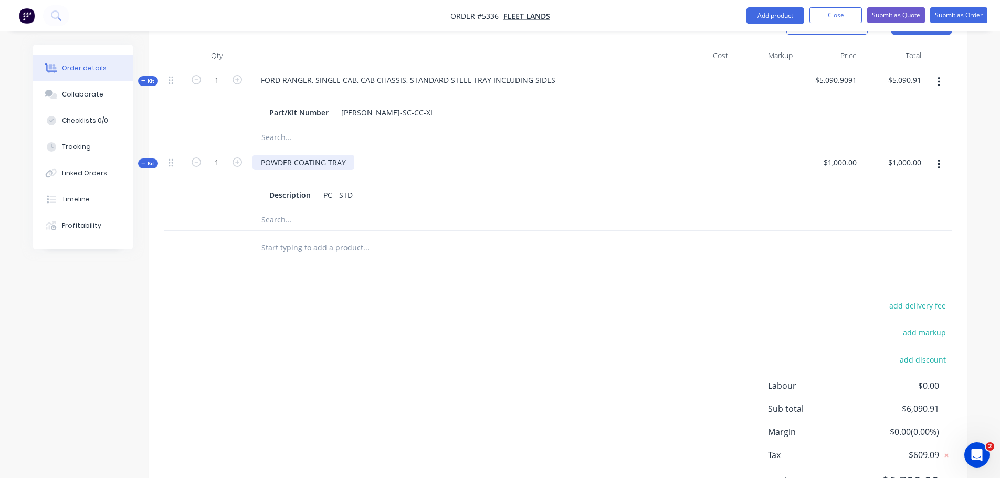
click at [345, 155] on div "POWDER COATING TRAY" at bounding box center [303, 162] width 102 height 15
click at [286, 237] on input "text" at bounding box center [366, 247] width 210 height 21
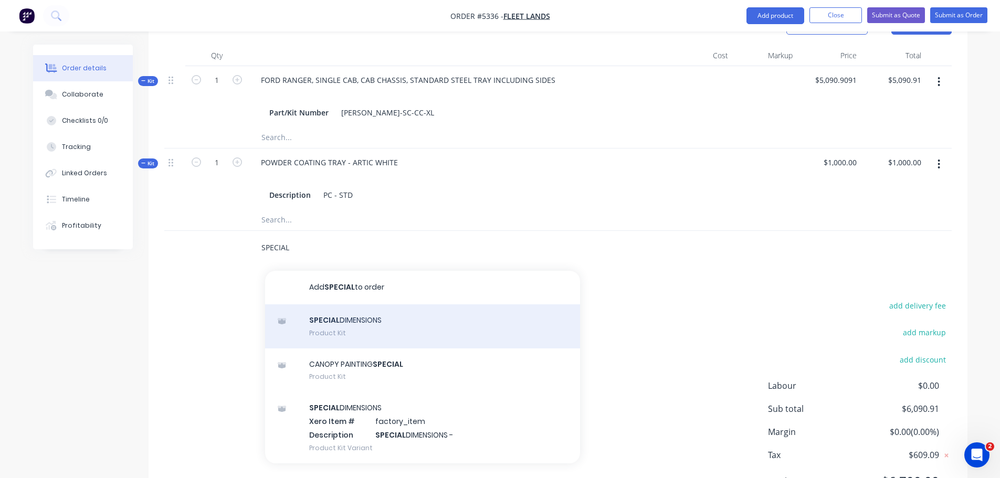
type input "SPECIAL"
click at [389, 321] on div "SPECIAL DIMENSIONS Product Kit" at bounding box center [422, 326] width 315 height 44
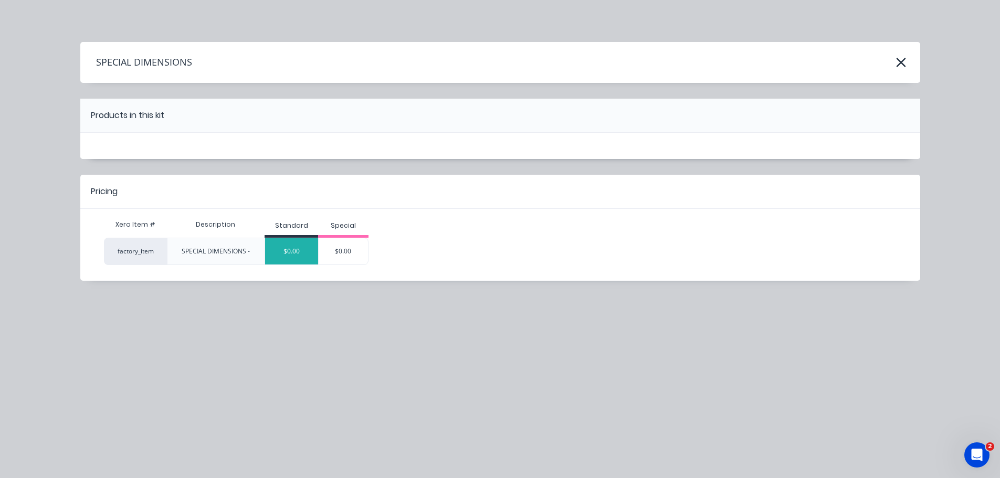
click at [294, 256] on div "$0.00" at bounding box center [291, 251] width 53 height 26
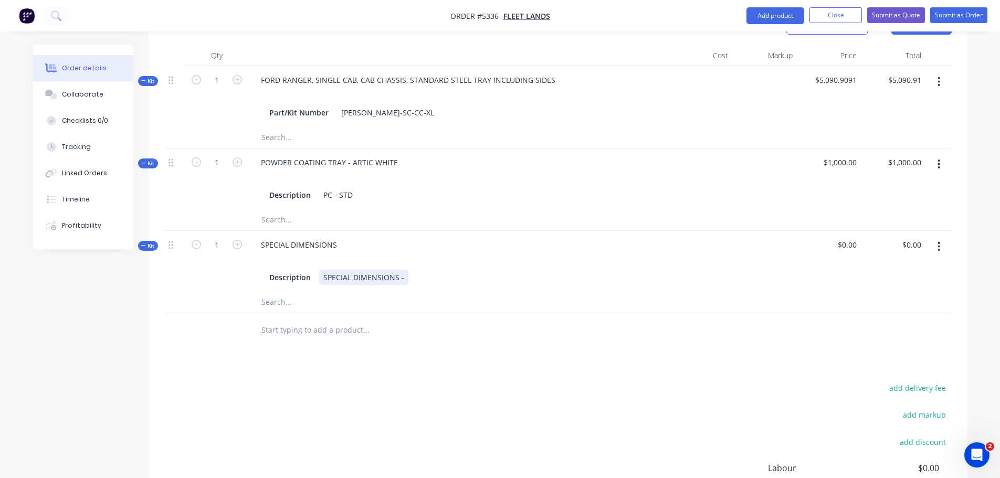
click at [405, 270] on div "SPECIAL DIMENSIONS -" at bounding box center [363, 277] width 89 height 15
click at [844, 232] on div "0 0" at bounding box center [828, 261] width 65 height 61
type input "$200.00"
click at [281, 320] on input "text" at bounding box center [366, 330] width 210 height 21
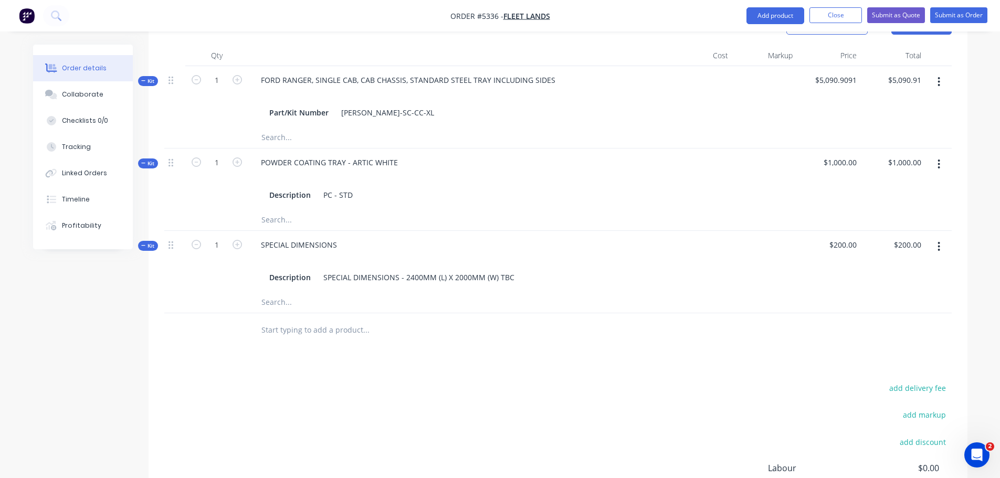
type input "T"
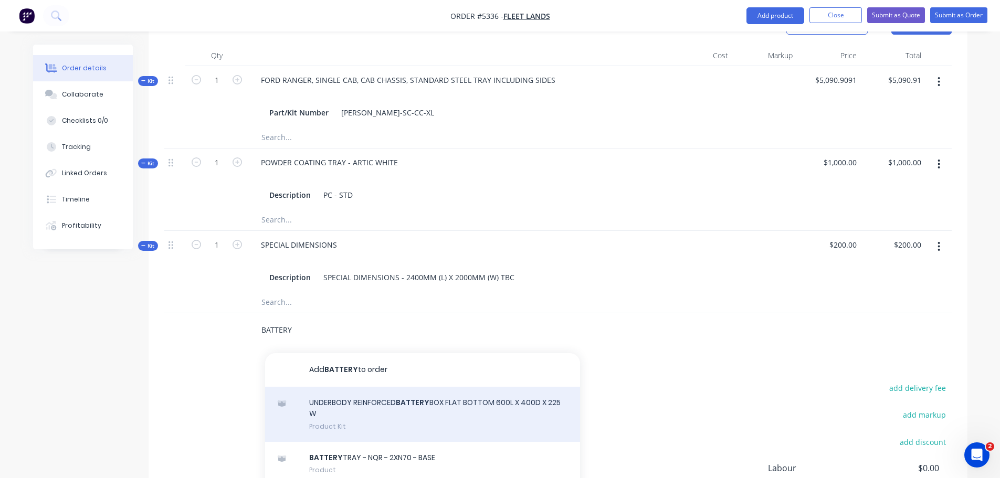
type input "BATTERY"
click at [429, 406] on div "UNDERBODY REINFORCED BATTERY BOX FLAT BOTTOM 600L X 400D X 225 W Product Kit" at bounding box center [422, 414] width 315 height 55
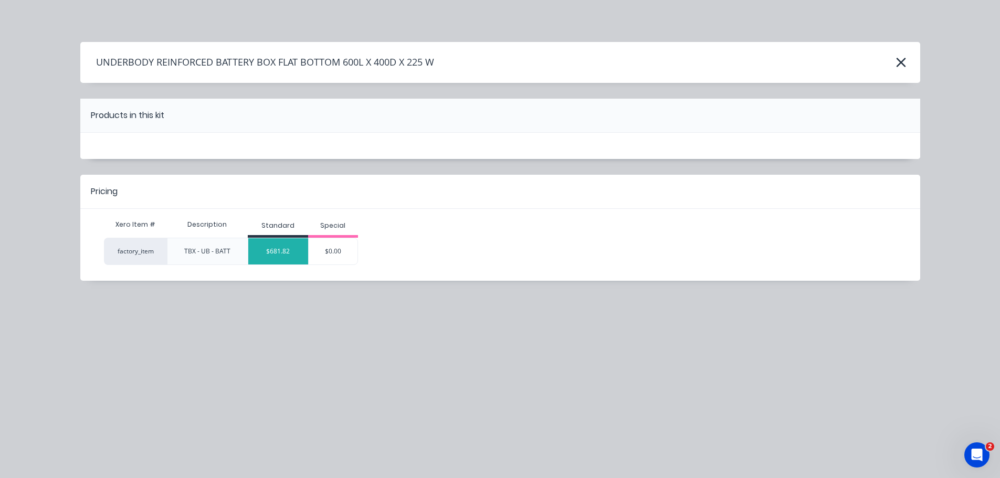
click at [290, 253] on div "$681.82" at bounding box center [278, 251] width 60 height 26
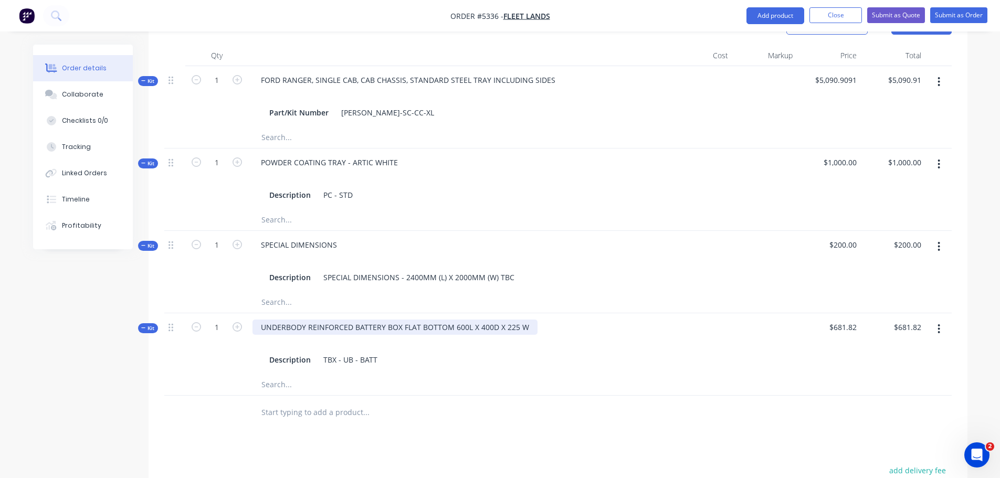
click at [526, 320] on div "UNDERBODY REINFORCED BATTERY BOX FLAT BOTTOM 600L X 400D X 225 W" at bounding box center [394, 327] width 285 height 15
click at [326, 402] on input "text" at bounding box center [366, 412] width 210 height 21
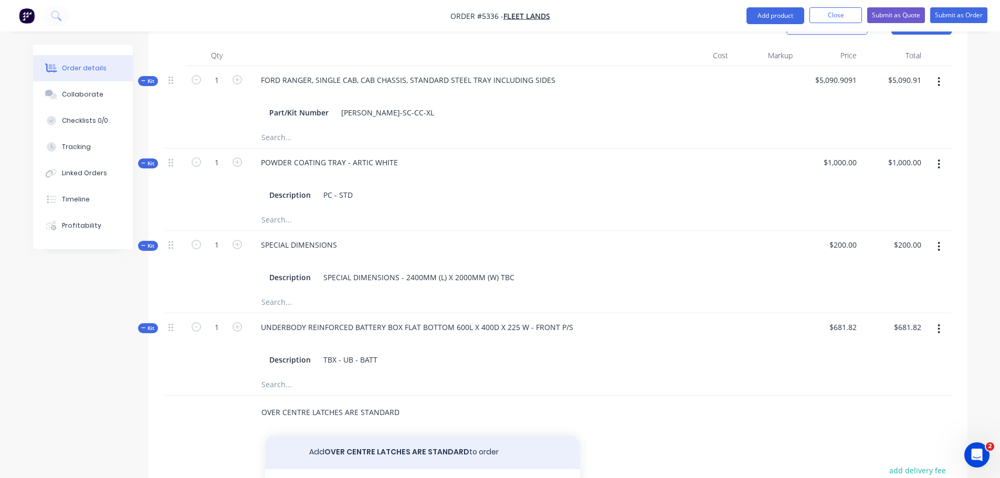
type input "OVER CENTRE LATCHES ARE STANDARD"
click at [352, 441] on button "Add OVER CENTRE LATCHES ARE STANDARD to order" at bounding box center [422, 452] width 315 height 34
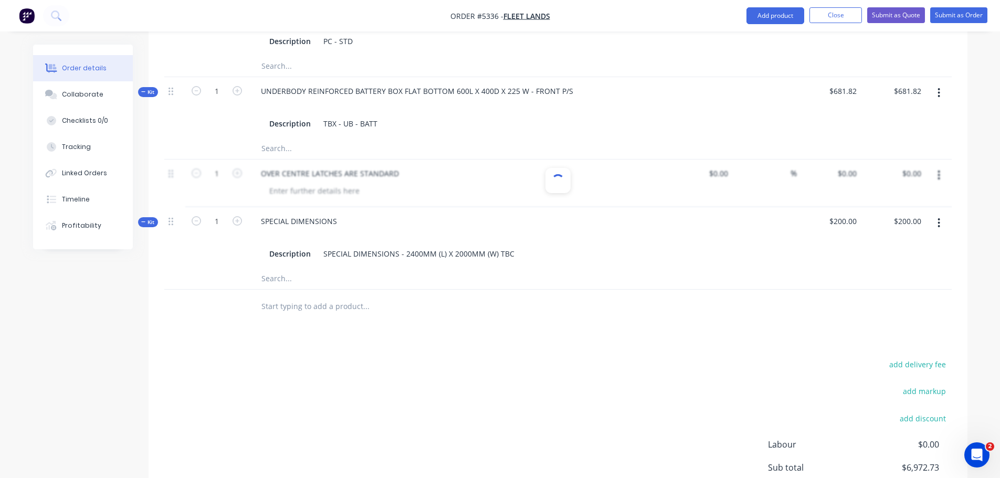
scroll to position [577, 0]
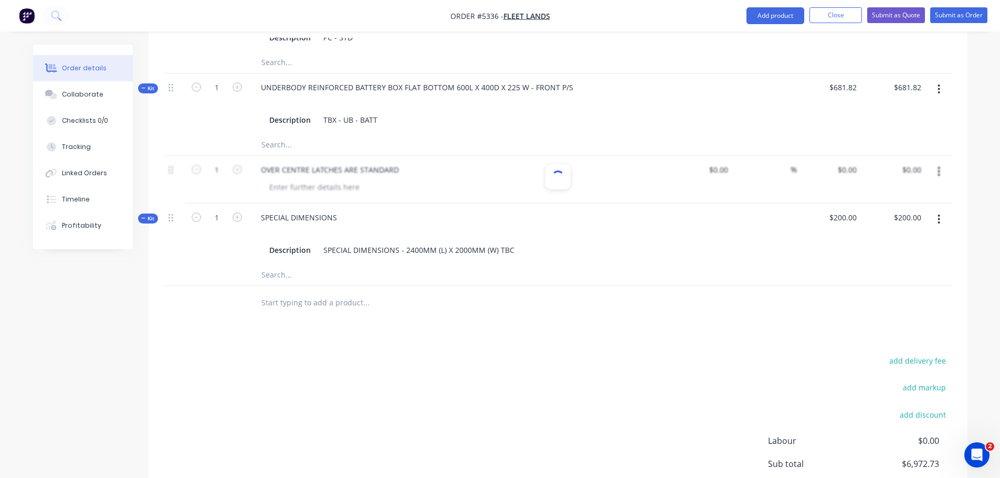
click at [336, 293] on input "text" at bounding box center [366, 302] width 210 height 21
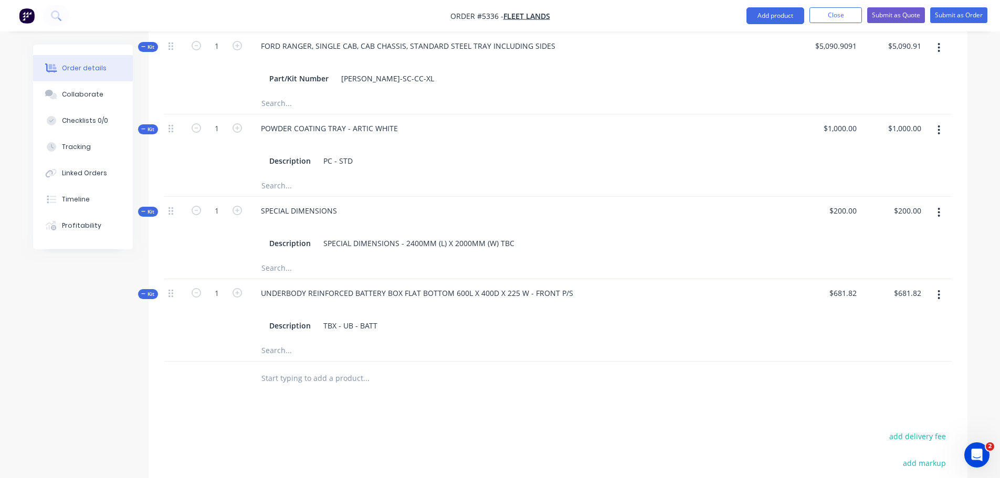
scroll to position [472, 0]
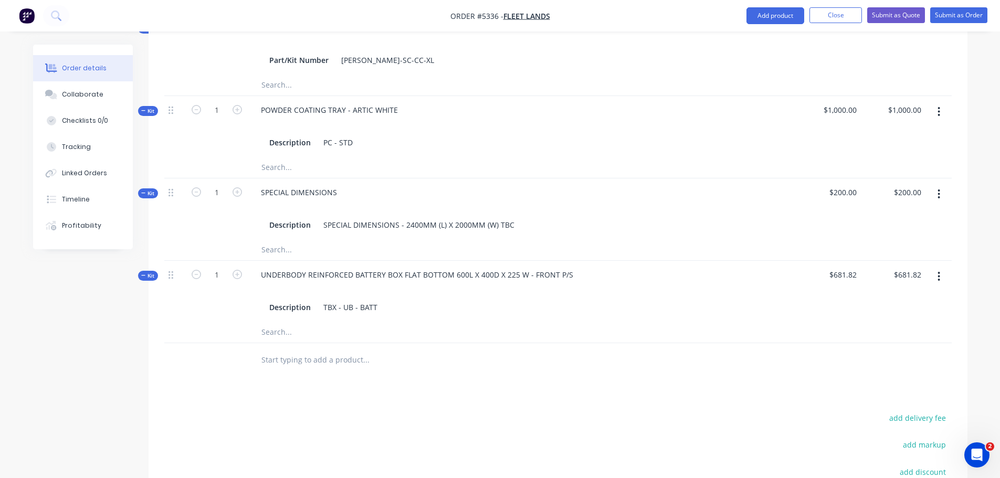
click at [338, 356] on div at bounding box center [437, 360] width 378 height 34
click at [339, 350] on input "text" at bounding box center [366, 359] width 210 height 21
click at [309, 349] on input "OVER CENTRELATCHES ARE STANDARD" at bounding box center [366, 359] width 210 height 21
click at [420, 349] on input "OVER CENTRE LATCHES ARE STANDARD" at bounding box center [366, 359] width 210 height 21
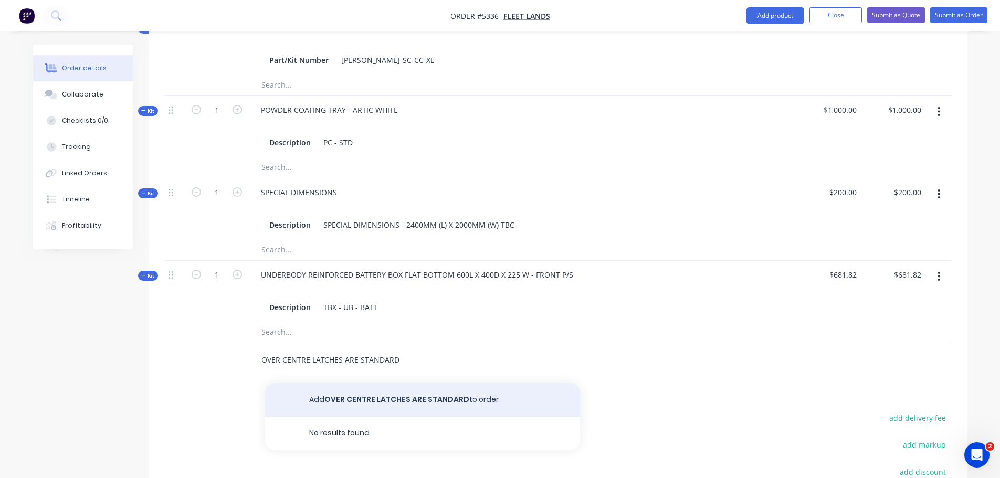
type input "OVER CENTRE LATCHES ARE STANDARD"
click at [453, 384] on button "Add OVER CENTRE LATCHES ARE STANDARD to order" at bounding box center [422, 400] width 315 height 34
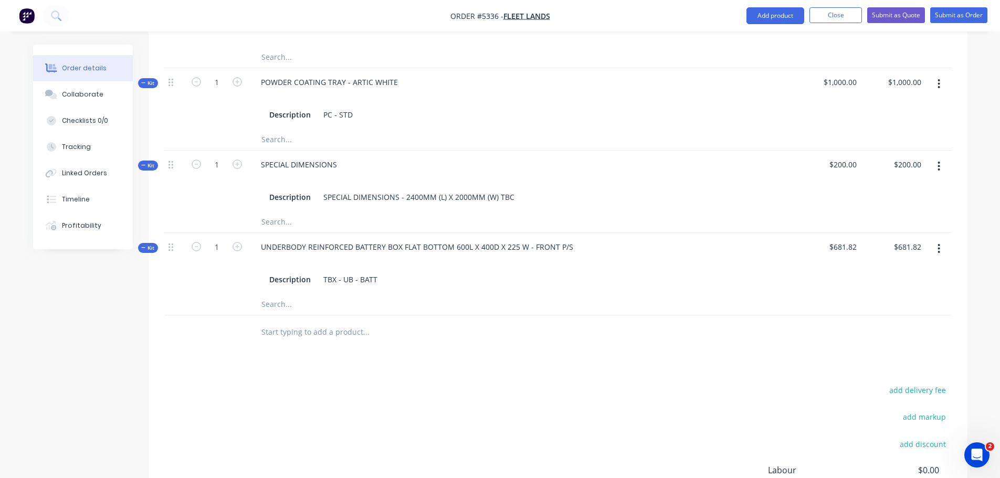
scroll to position [525, 0]
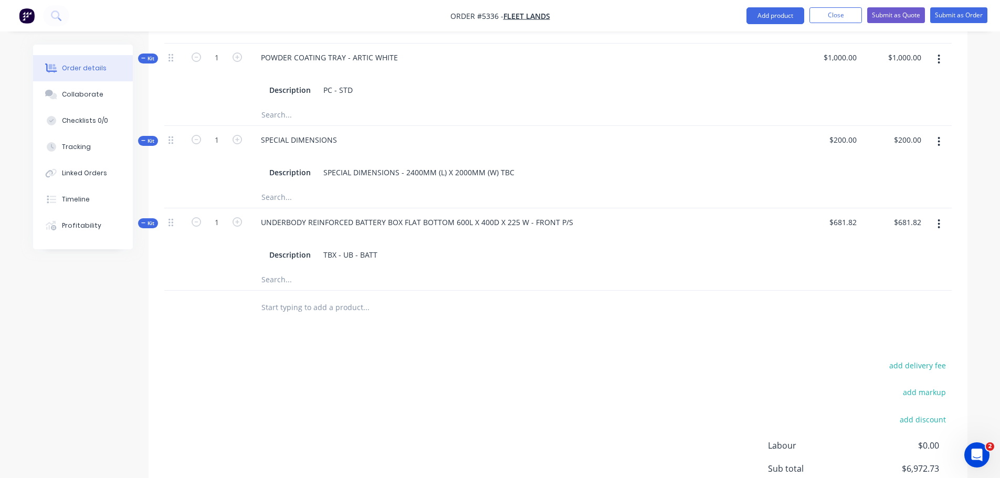
click at [381, 297] on input "text" at bounding box center [366, 307] width 210 height 21
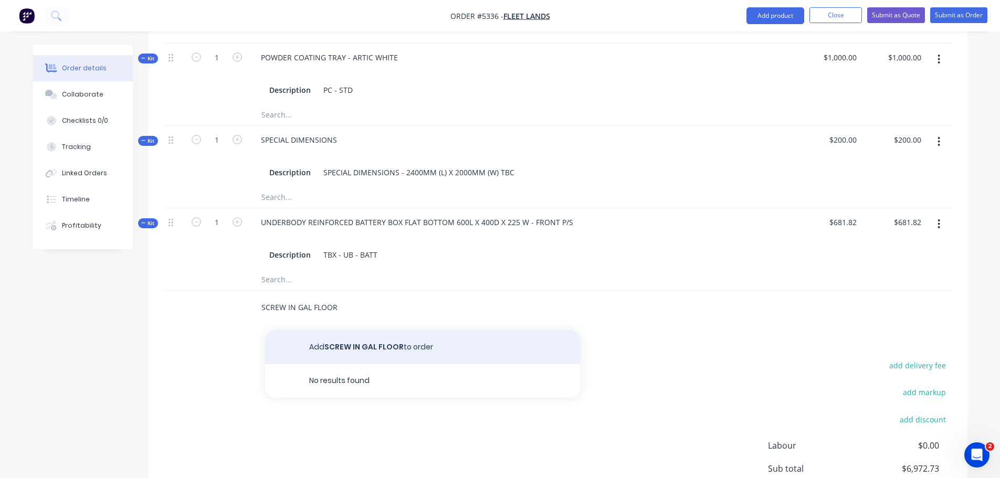
type input "SCREW IN GAL FLOOR"
click at [387, 332] on button "Add SCREW IN GAL FLOOR to order" at bounding box center [422, 348] width 315 height 34
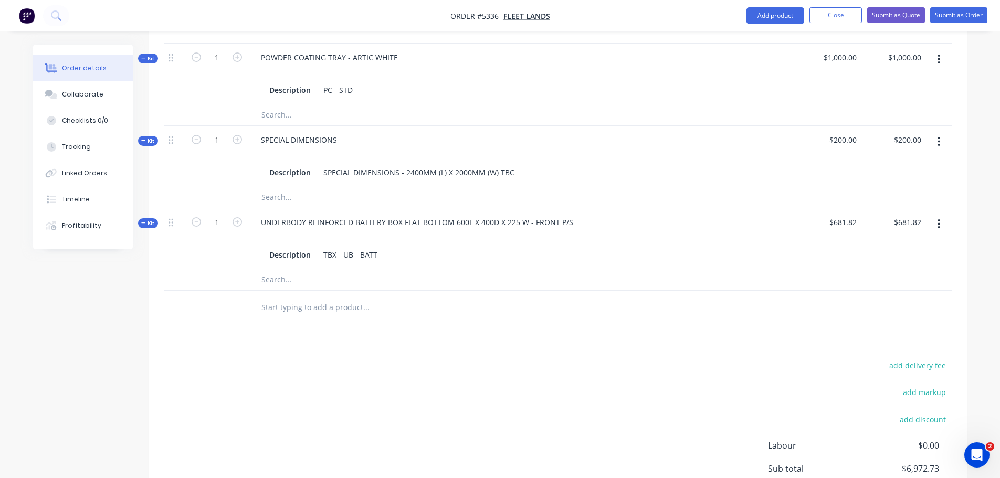
scroll to position [624, 0]
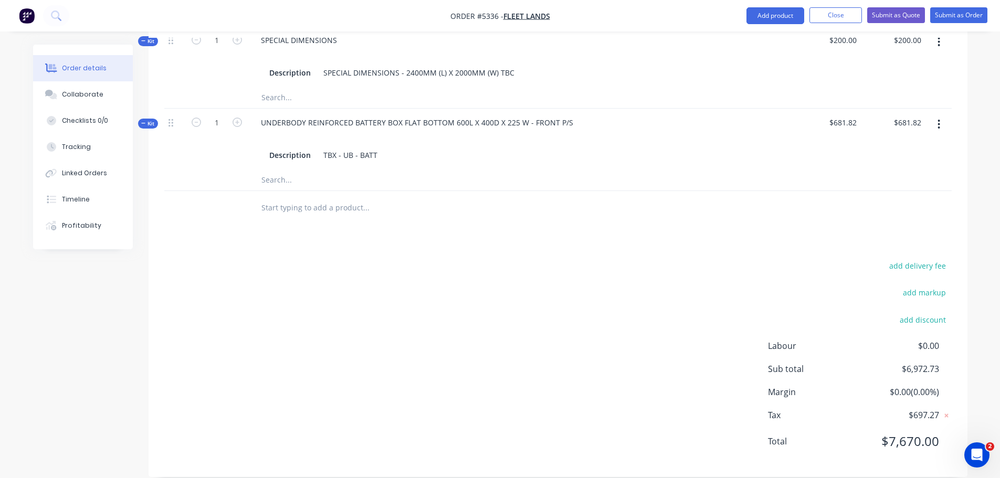
click at [293, 197] on input "text" at bounding box center [366, 207] width 210 height 21
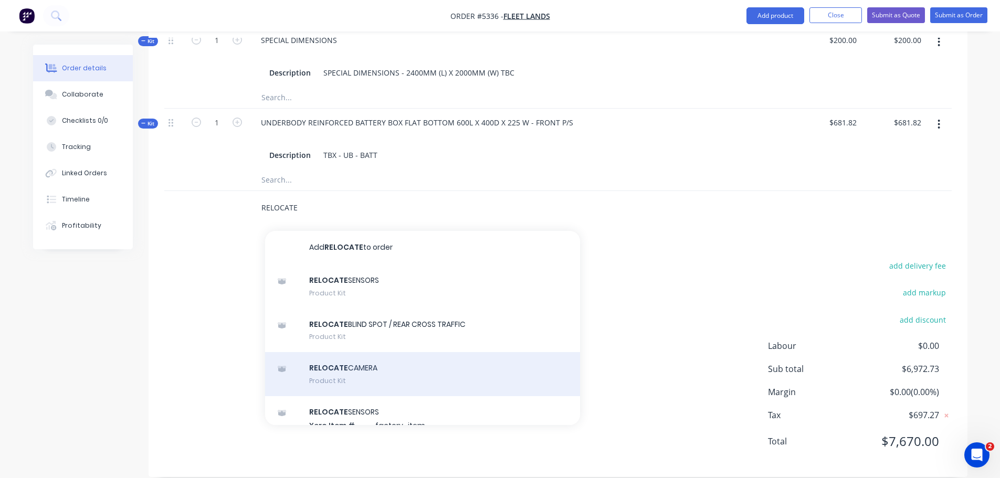
type input "RELOCATE"
click at [321, 362] on div "RELOCATE CAMERA Product Kit" at bounding box center [422, 374] width 315 height 44
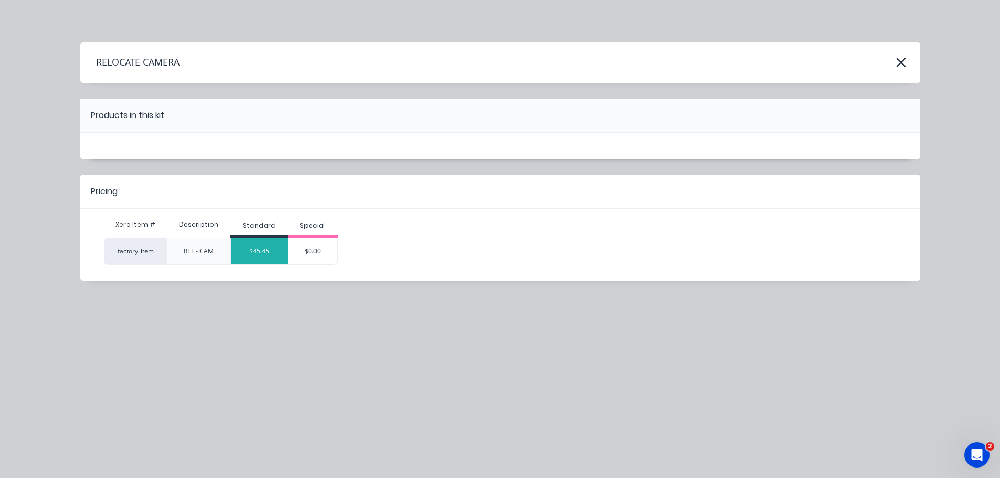
click at [261, 257] on div "$45.45" at bounding box center [259, 251] width 57 height 26
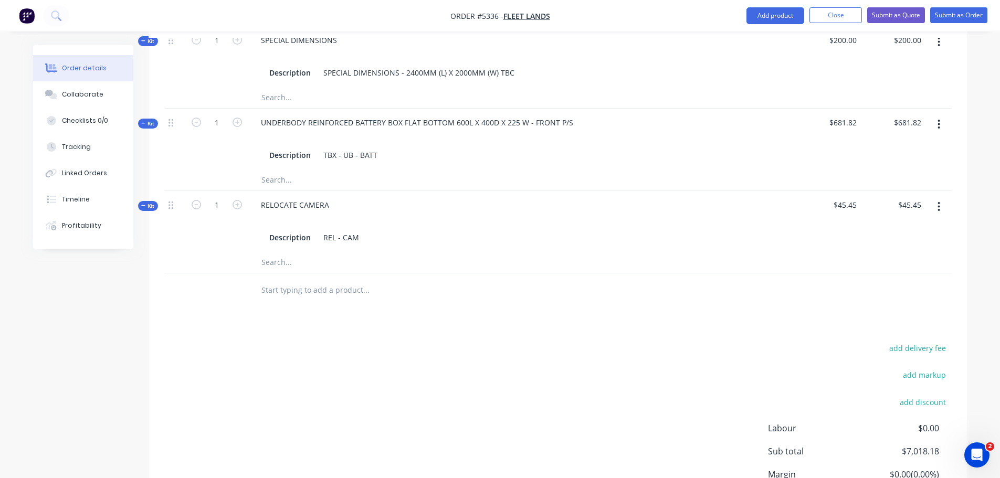
click at [291, 280] on input "text" at bounding box center [366, 290] width 210 height 21
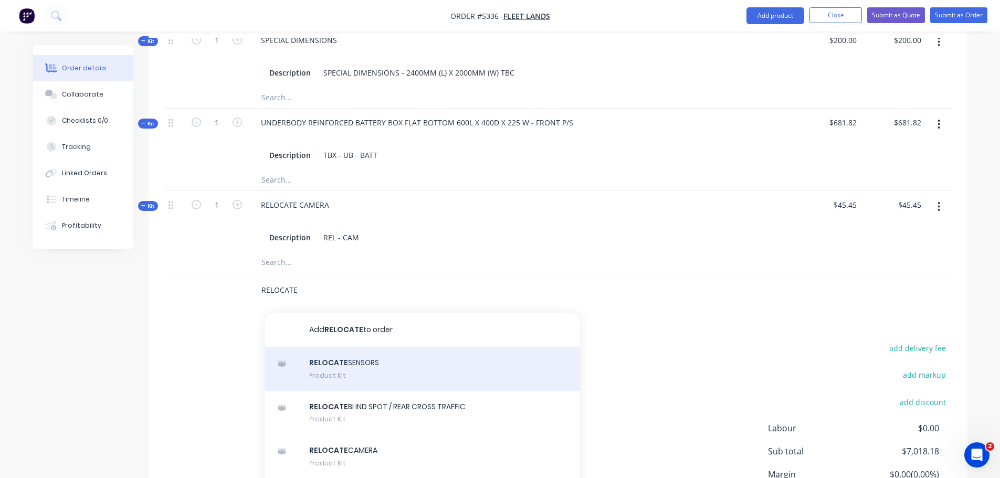
type input "RELOCATE"
click at [334, 348] on div "RELOCATE SENSORS Product Kit" at bounding box center [422, 369] width 315 height 44
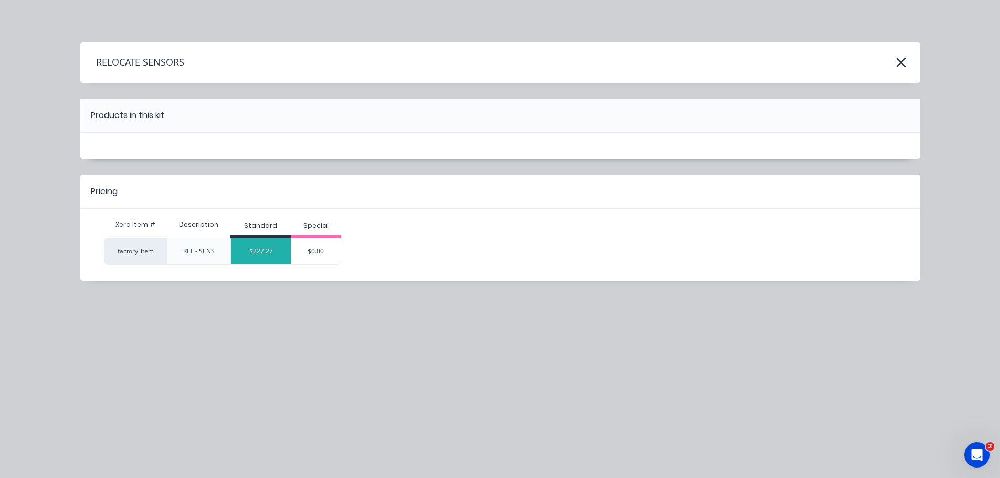
click at [259, 249] on div "$227.27" at bounding box center [261, 251] width 60 height 26
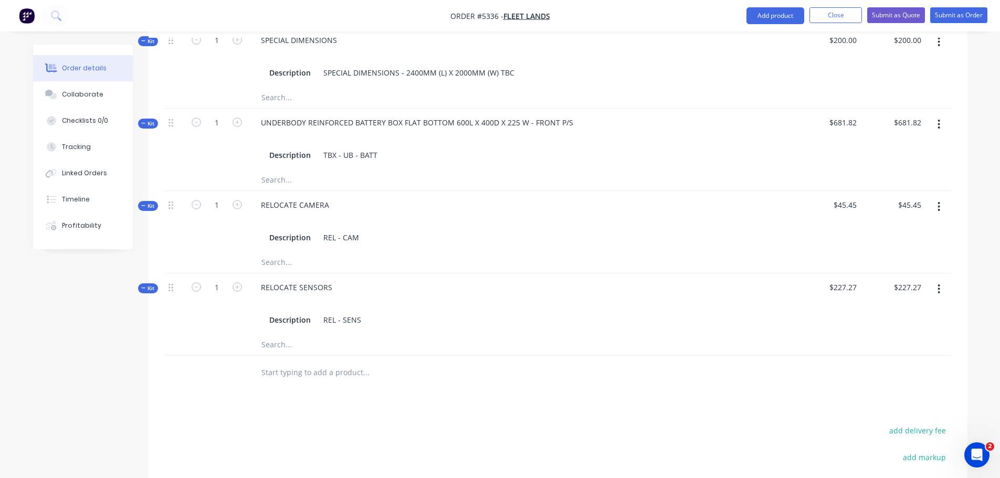
click at [291, 364] on input "text" at bounding box center [366, 372] width 210 height 21
type input "RELOCATE"
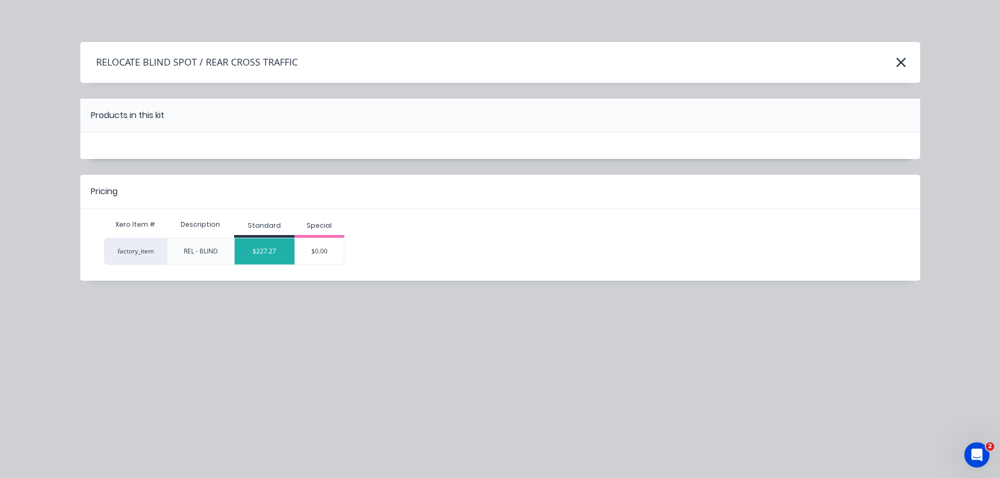
click at [261, 249] on div "$227.27" at bounding box center [265, 251] width 60 height 26
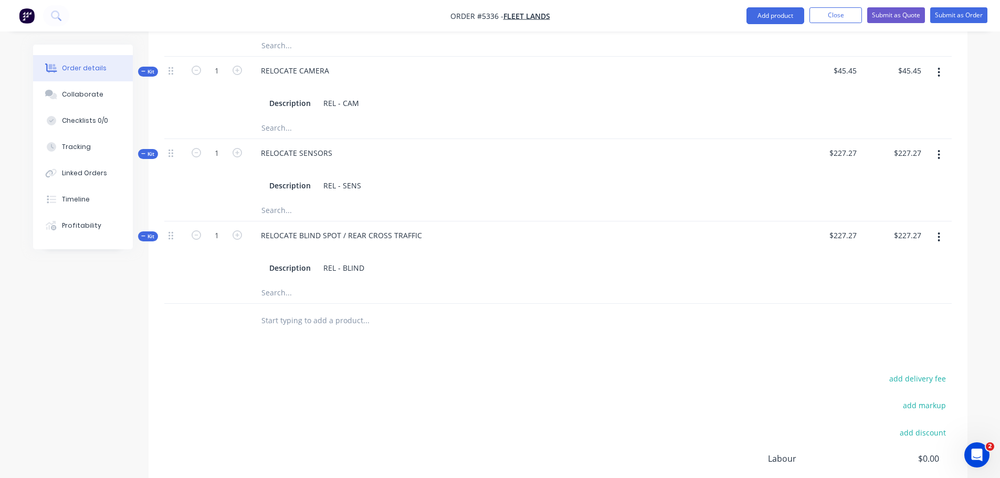
scroll to position [871, 0]
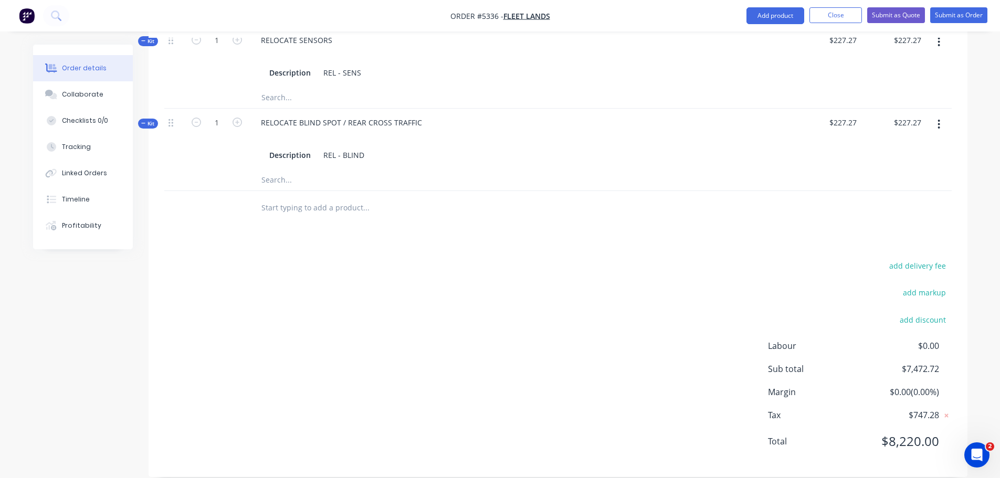
click at [290, 198] on input "text" at bounding box center [366, 207] width 210 height 21
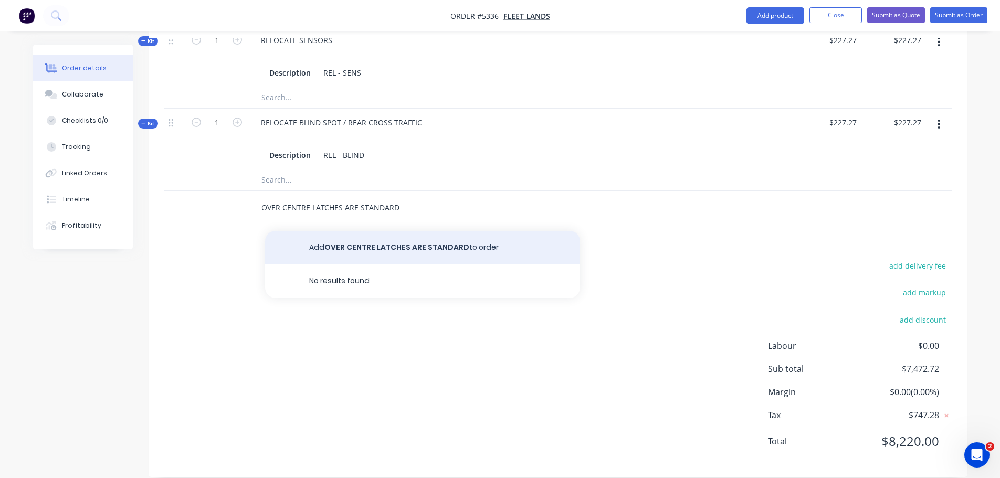
type input "OVER CENTRE LATCHES ARE STANDARD"
click at [429, 233] on button "Add OVER CENTRE LATCHES ARE STANDARD to order" at bounding box center [422, 248] width 315 height 34
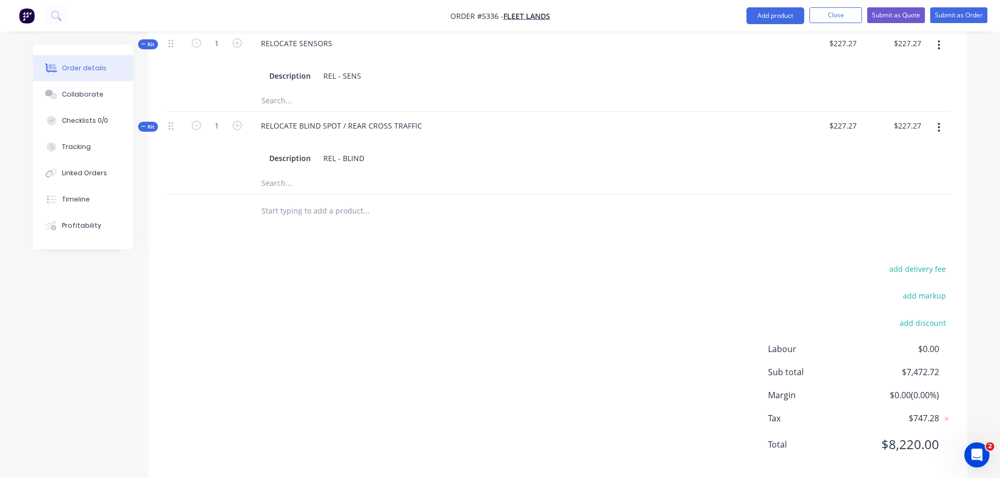
scroll to position [871, 0]
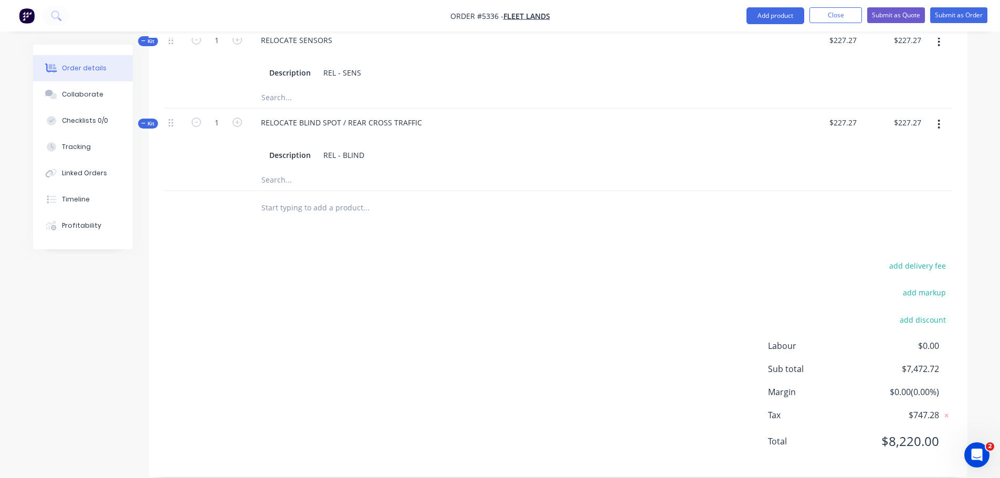
click at [340, 197] on input "text" at bounding box center [366, 207] width 210 height 21
type input "G"
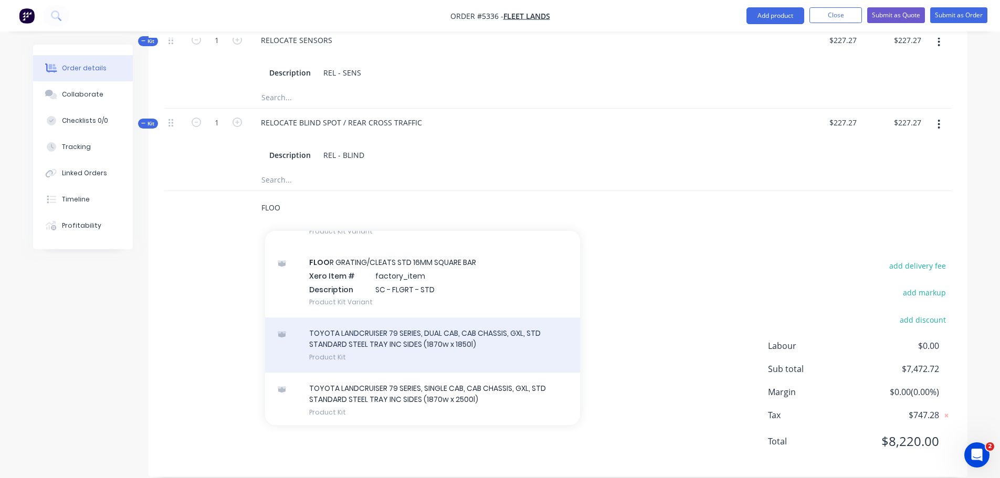
scroll to position [1167, 0]
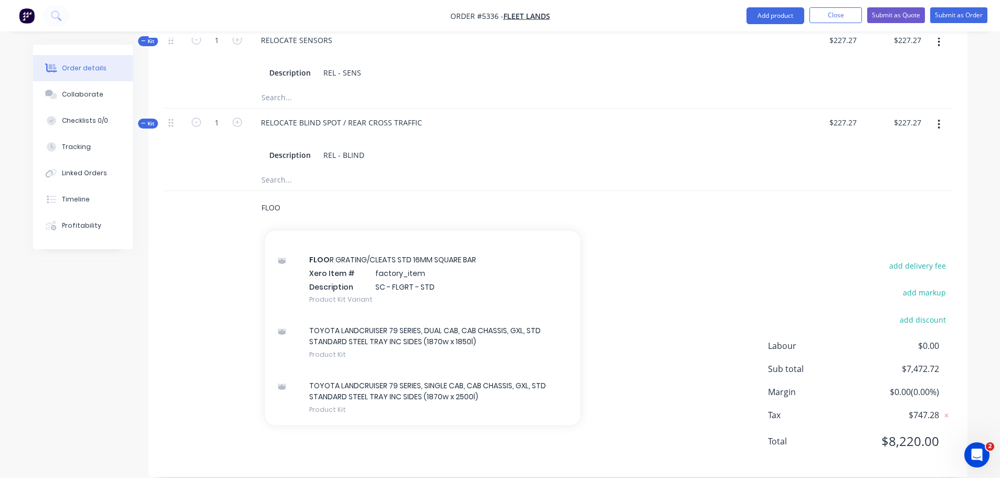
type input "FLOO"
click at [668, 262] on div "add delivery fee add markup add discount Labour $0.00 Sub total $7,472.72 Margi…" at bounding box center [557, 360] width 787 height 203
drag, startPoint x: 272, startPoint y: 192, endPoint x: 221, endPoint y: 186, distance: 51.7
click at [246, 193] on div "FLOO Add FLOO to order NON STANDARD FLOO R Product Kit 2.1MM CHECKER PLATE FLOO…" at bounding box center [557, 208] width 787 height 34
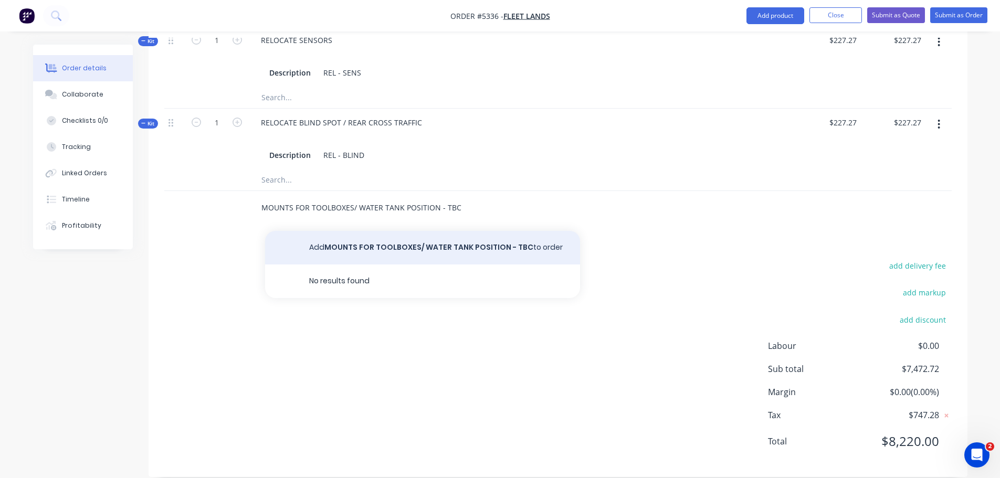
type input "MOUNTS FOR TOOLBOXES/ WATER TANK POSITION - TBC"
click at [423, 231] on button "Add MOUNTS FOR TOOLBOXES/ WATER TANK POSITION - TBC to order" at bounding box center [422, 248] width 315 height 34
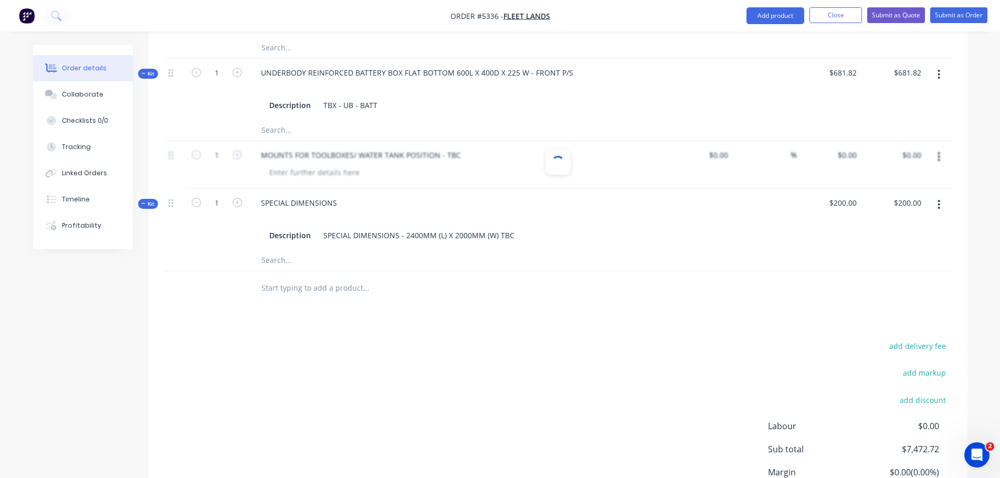
scroll to position [814, 0]
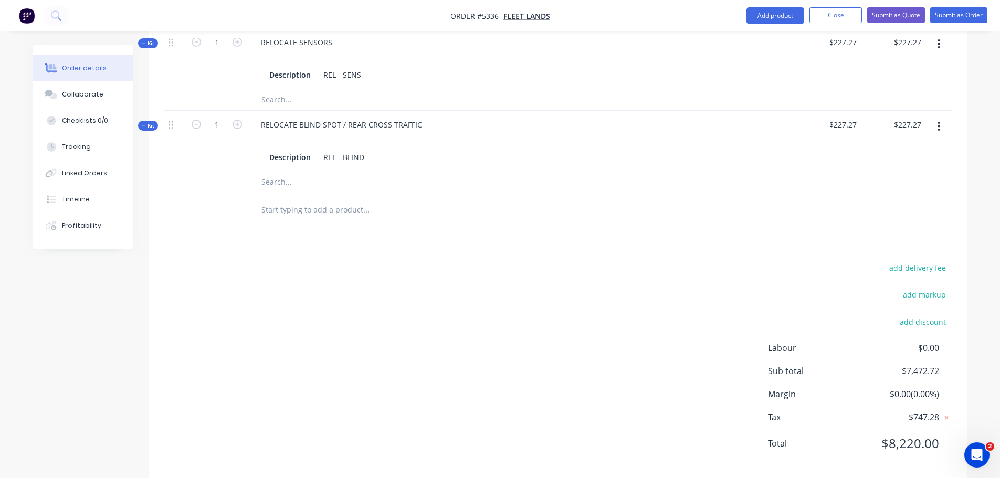
scroll to position [871, 0]
click at [275, 200] on input "text" at bounding box center [366, 207] width 210 height 21
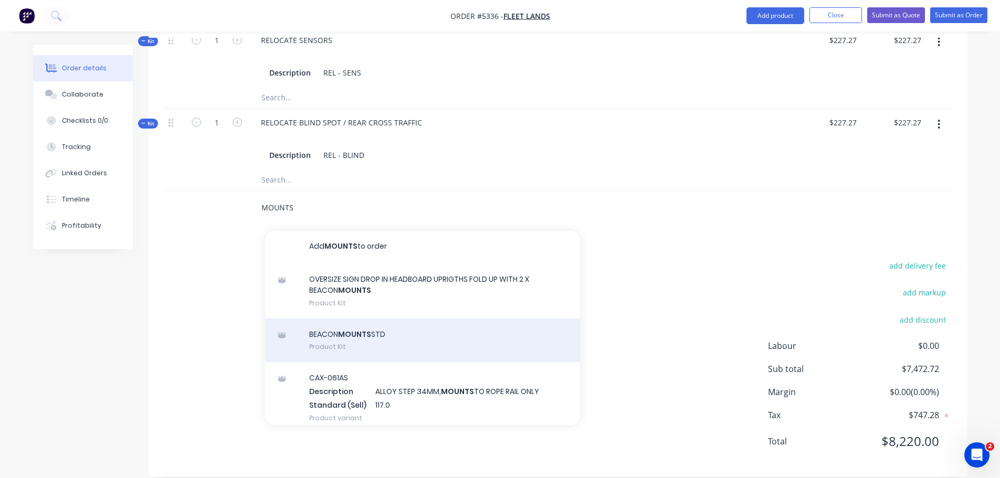
scroll to position [0, 0]
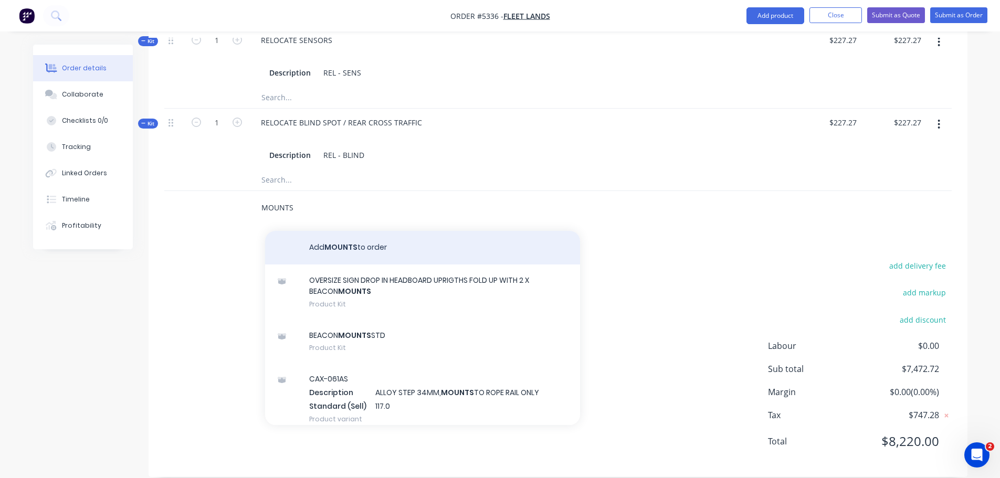
type input "MOUNTS"
click at [371, 239] on button "Add MOUNTS to order" at bounding box center [422, 248] width 315 height 34
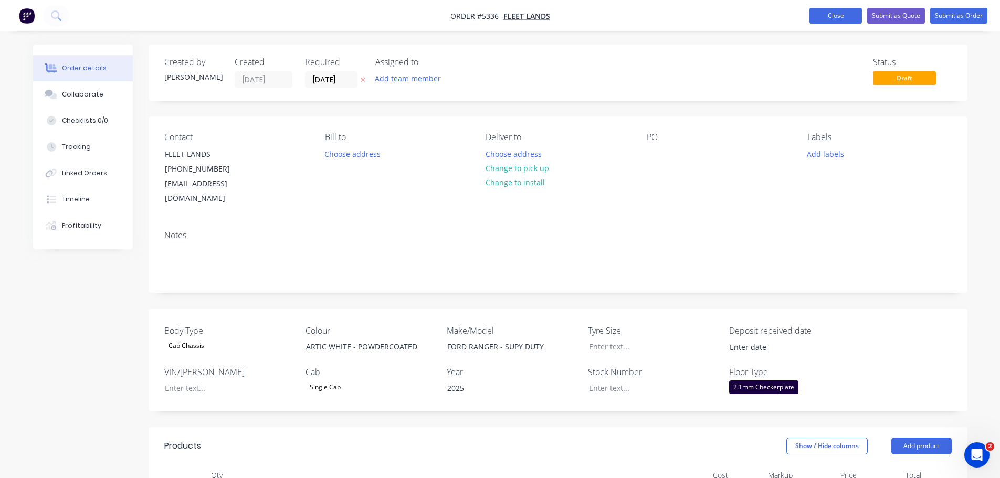
click at [850, 16] on button "Close" at bounding box center [835, 16] width 52 height 16
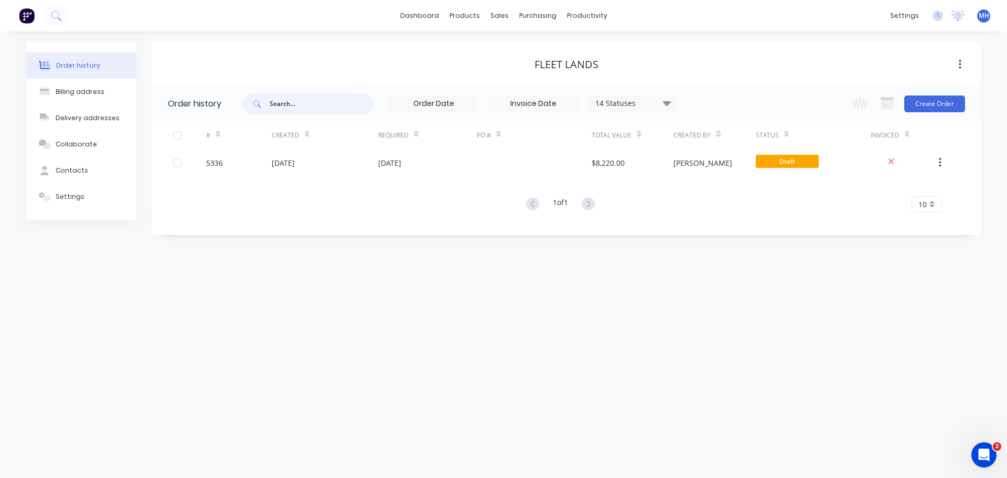
click at [279, 104] on input "text" at bounding box center [322, 103] width 104 height 21
click at [57, 15] on icon at bounding box center [56, 15] width 10 height 10
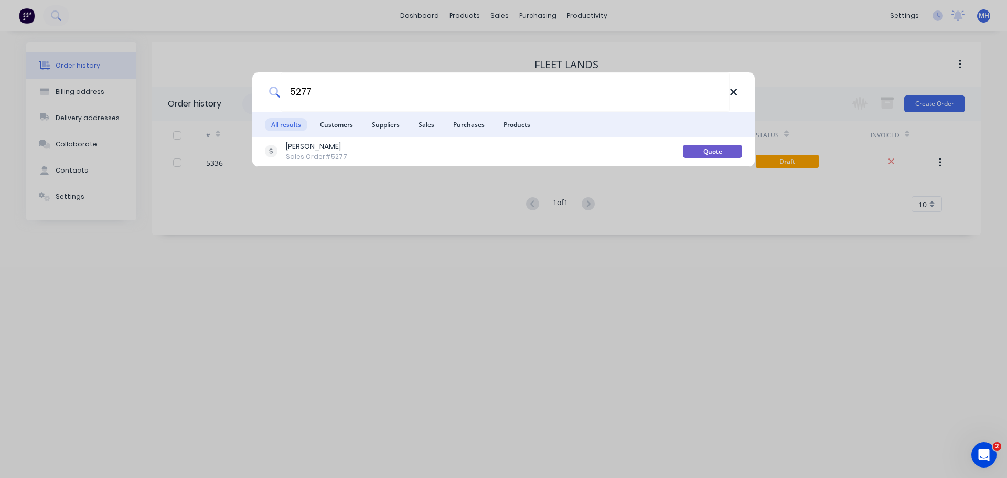
type input "5277"
click at [731, 93] on icon at bounding box center [734, 93] width 8 height 12
